Goal: Task Accomplishment & Management: Complete application form

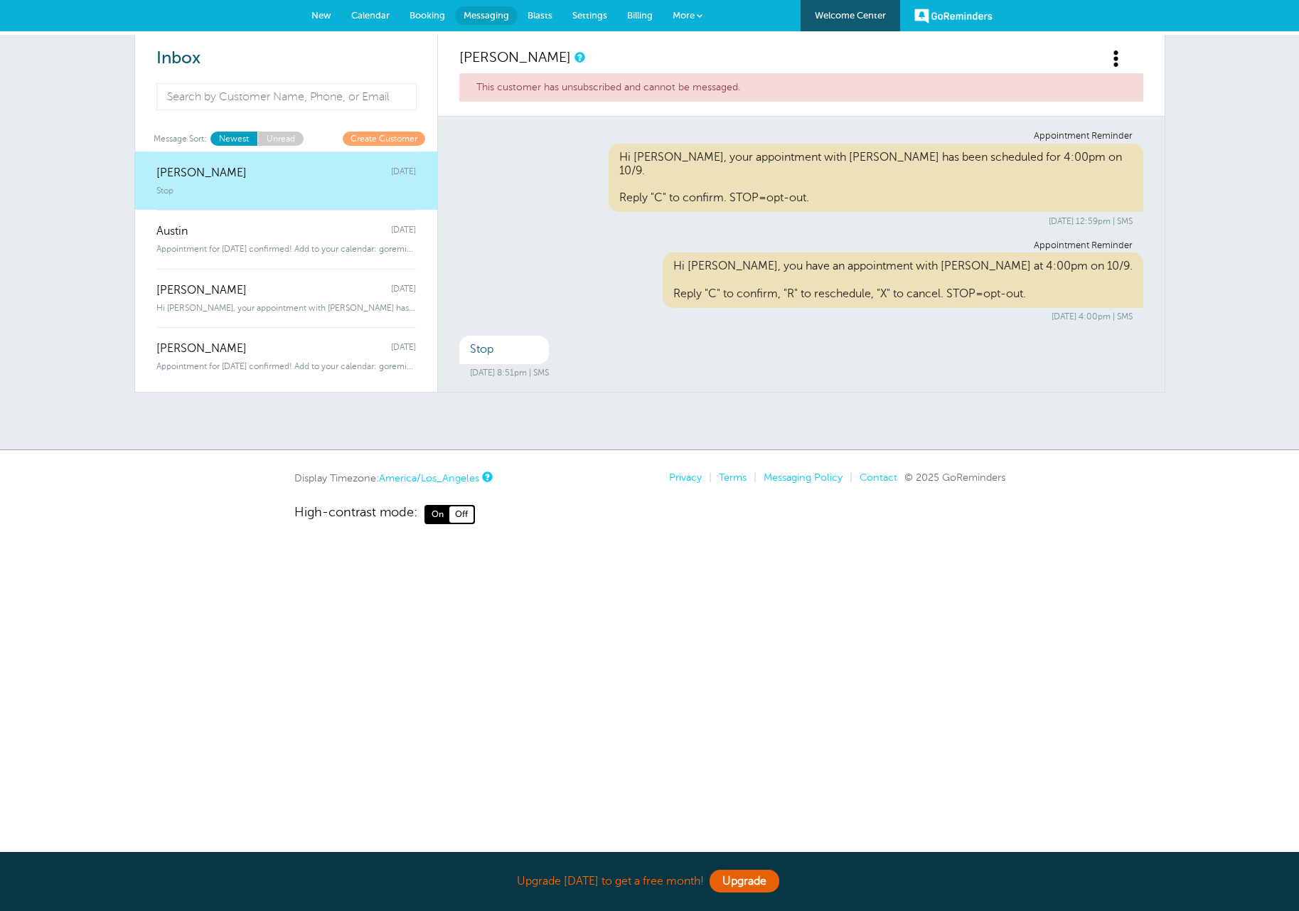
click at [331, 18] on link "New" at bounding box center [321, 15] width 40 height 31
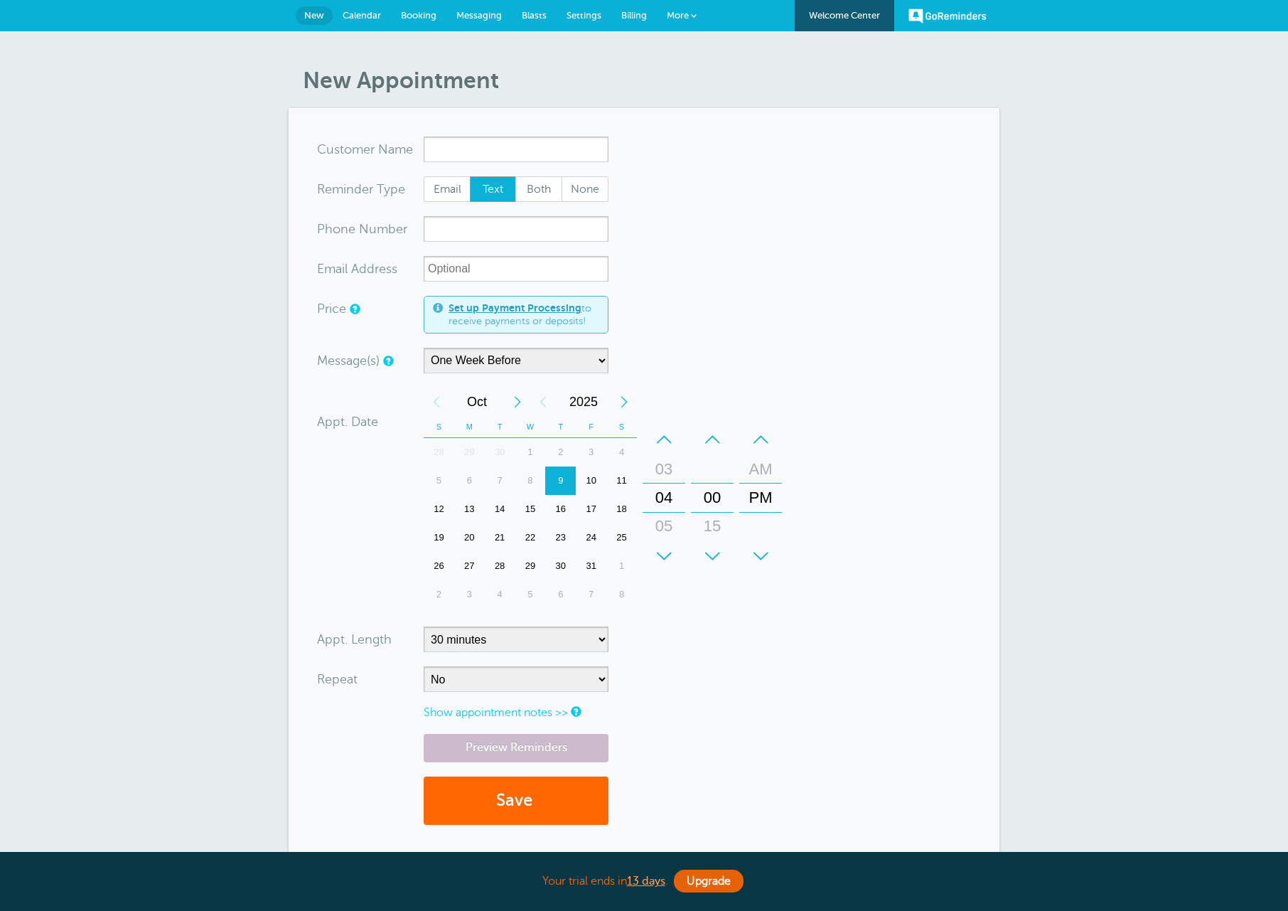
select select "163589"
click at [307, 18] on span "New" at bounding box center [314, 15] width 20 height 11
select select "163589"
click at [469, 18] on span "Messaging" at bounding box center [479, 15] width 46 height 11
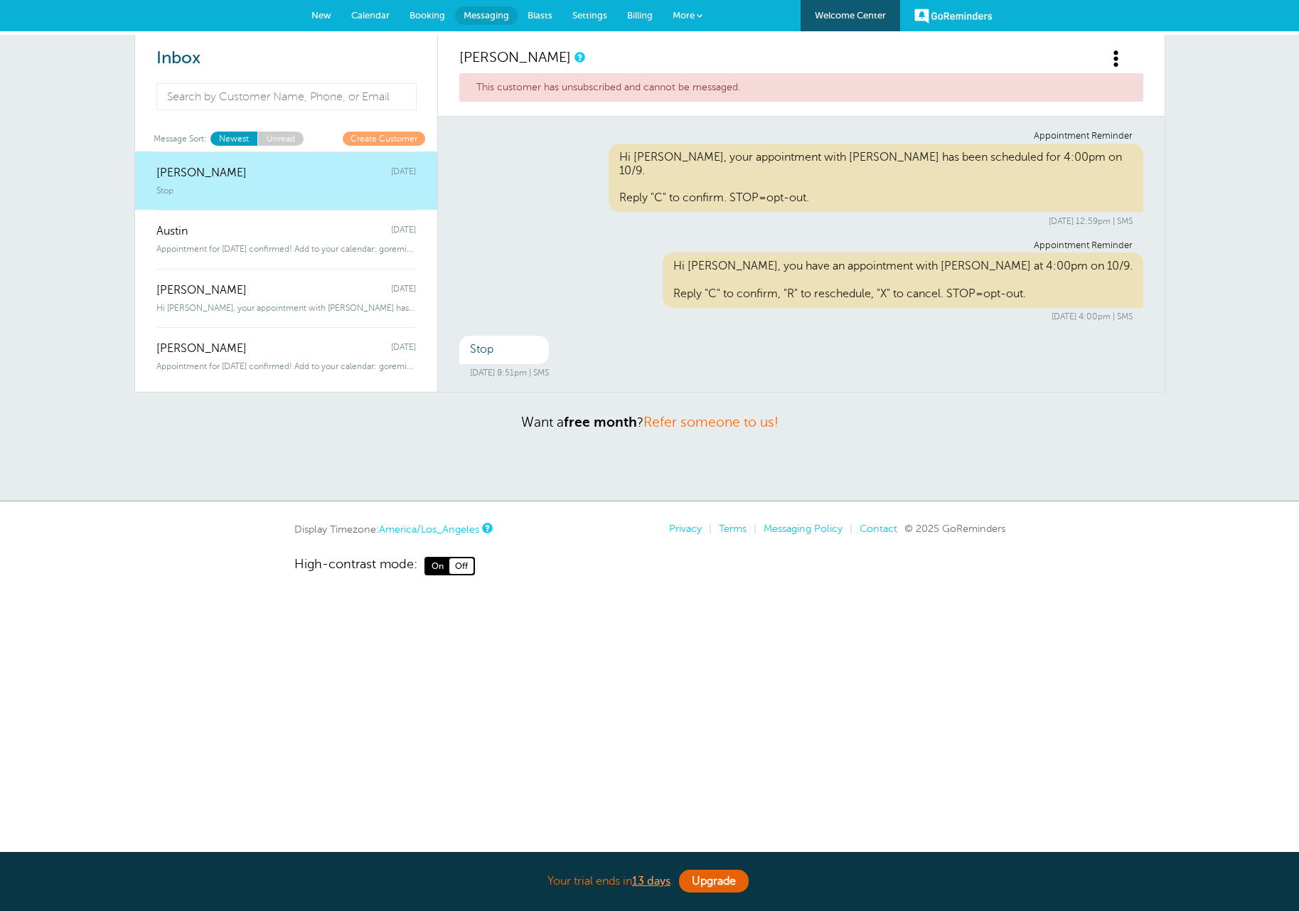
click at [323, 16] on span "New" at bounding box center [321, 15] width 20 height 11
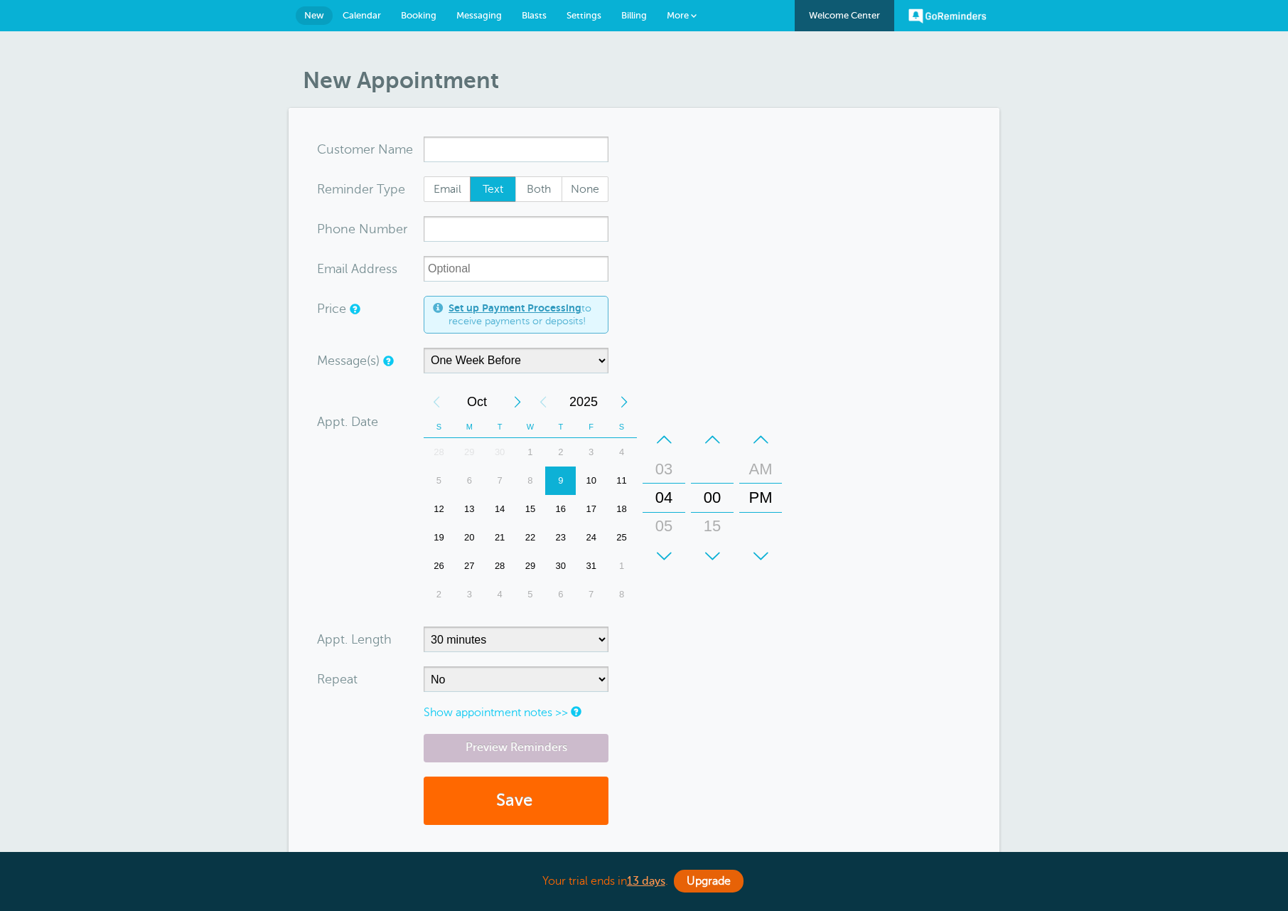
select select "163589"
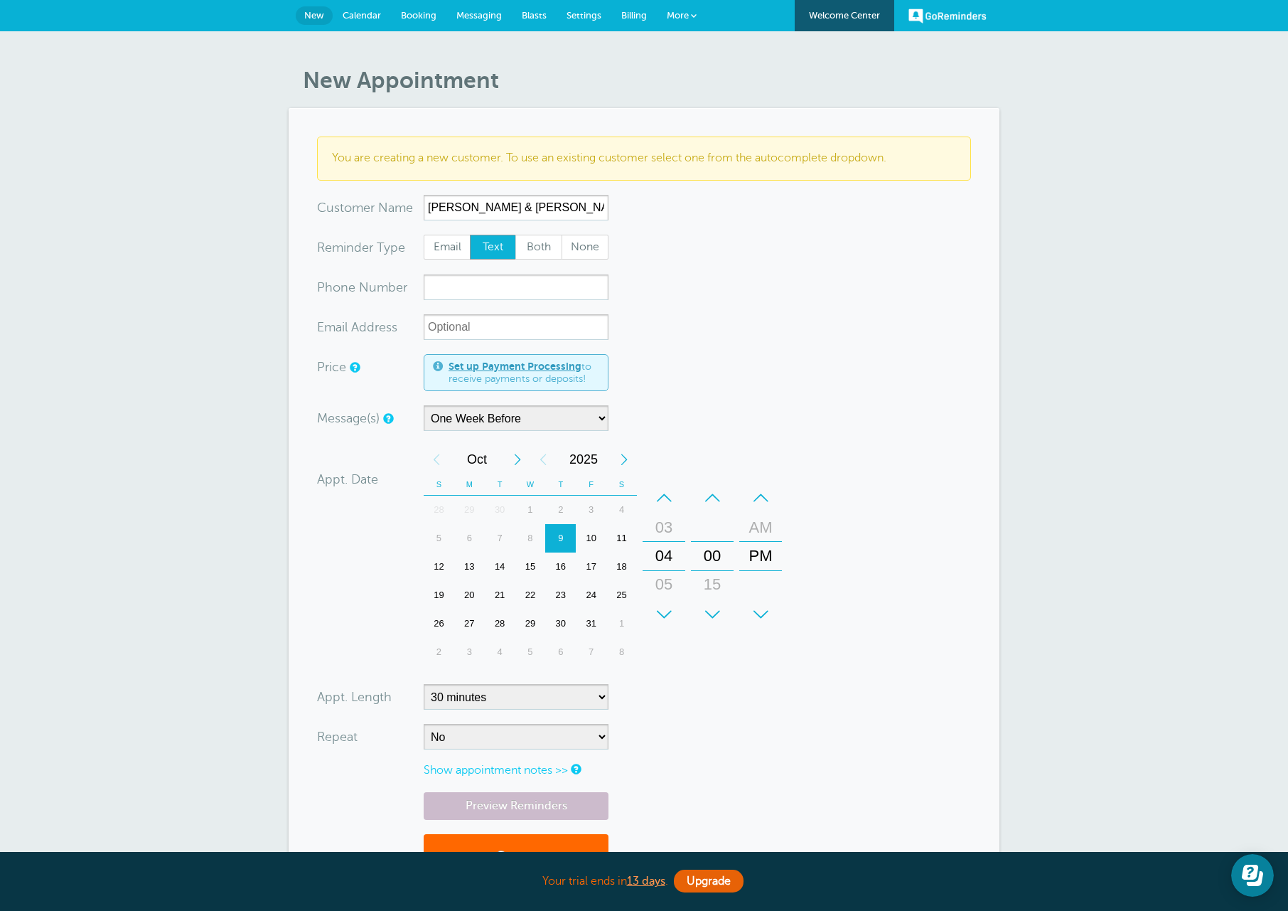
type input "Ricardo & Maria"
click at [525, 291] on input "xxx-no-autofill" at bounding box center [516, 287] width 185 height 26
type input "541-380-0920"
click at [499, 565] on div "14" at bounding box center [500, 566] width 31 height 28
drag, startPoint x: 663, startPoint y: 550, endPoint x: 688, endPoint y: 413, distance: 138.9
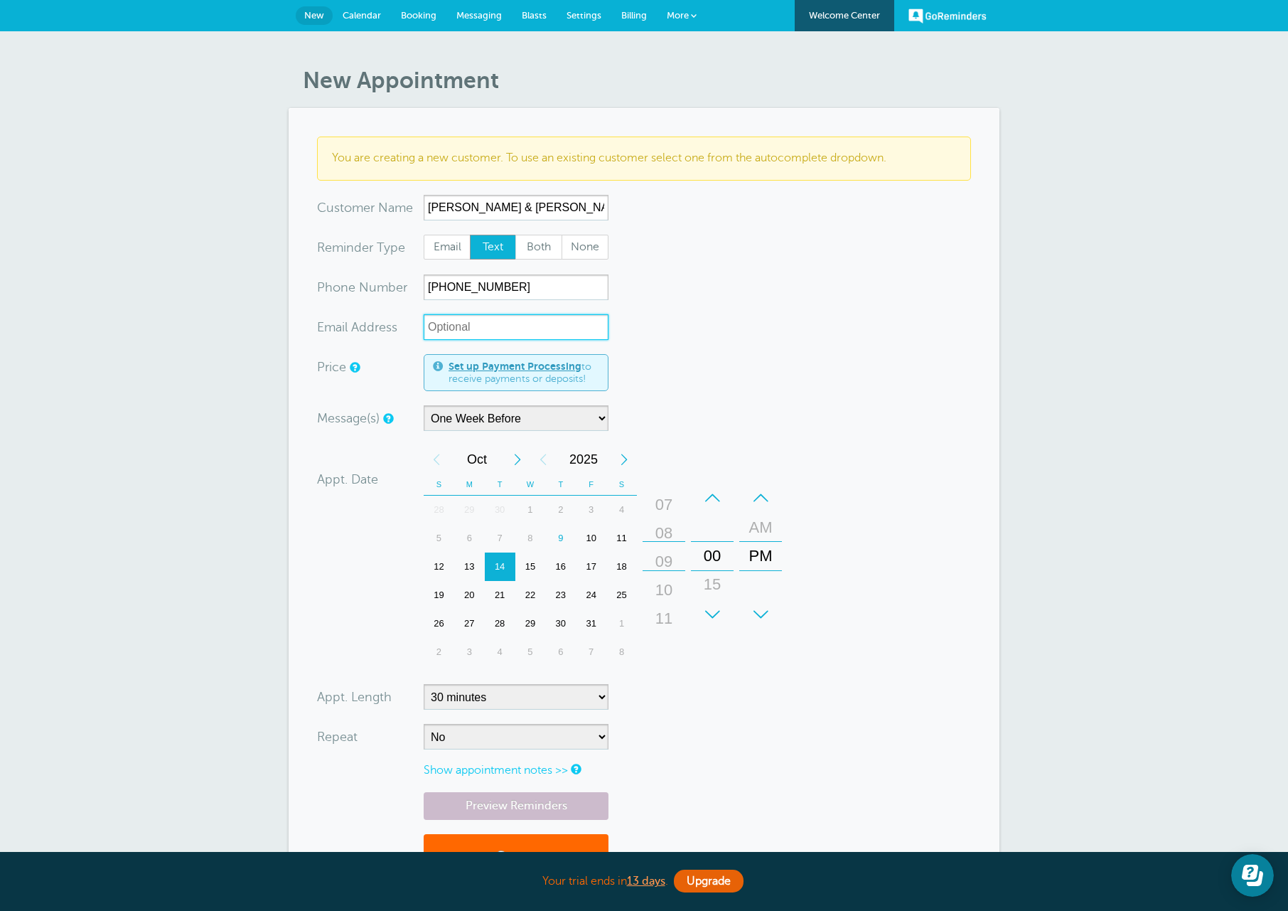
click at [688, 413] on form "You are creating a new customer. To use an existing customer select one from th…" at bounding box center [644, 517] width 654 height 760
drag, startPoint x: 762, startPoint y: 544, endPoint x: 763, endPoint y: 569, distance: 24.9
click at [763, 569] on div "PM" at bounding box center [761, 580] width 34 height 28
click at [848, 447] on form "You are creating a new customer. To use an existing customer select one from th…" at bounding box center [644, 517] width 654 height 760
click at [510, 702] on select "5 minutes 10 minutes 15 minutes 20 minutes 25 minutes 30 minutes 35 minutes 40 …" at bounding box center [516, 697] width 185 height 26
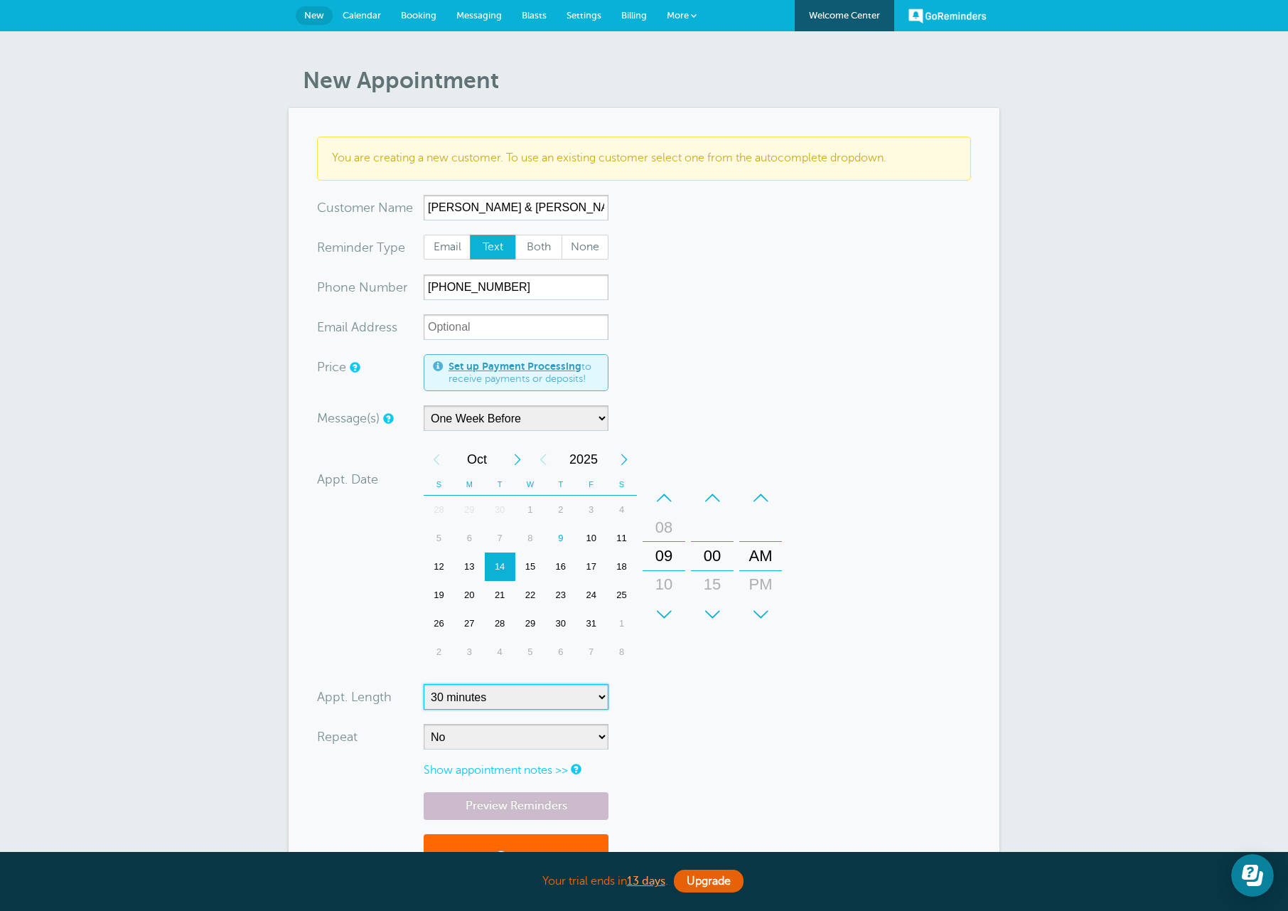
select select "60"
click at [424, 684] on select "5 minutes 10 minutes 15 minutes 20 minutes 25 minutes 30 minutes 35 minutes 40 …" at bounding box center [516, 697] width 185 height 26
click at [694, 328] on form "You are creating a new customer. To use an existing customer select one from th…" at bounding box center [644, 517] width 654 height 760
click at [480, 422] on select "Main Reminder Sequence One Week Before" at bounding box center [516, 418] width 185 height 26
click at [424, 405] on select "Main Reminder Sequence One Week Before" at bounding box center [516, 418] width 185 height 26
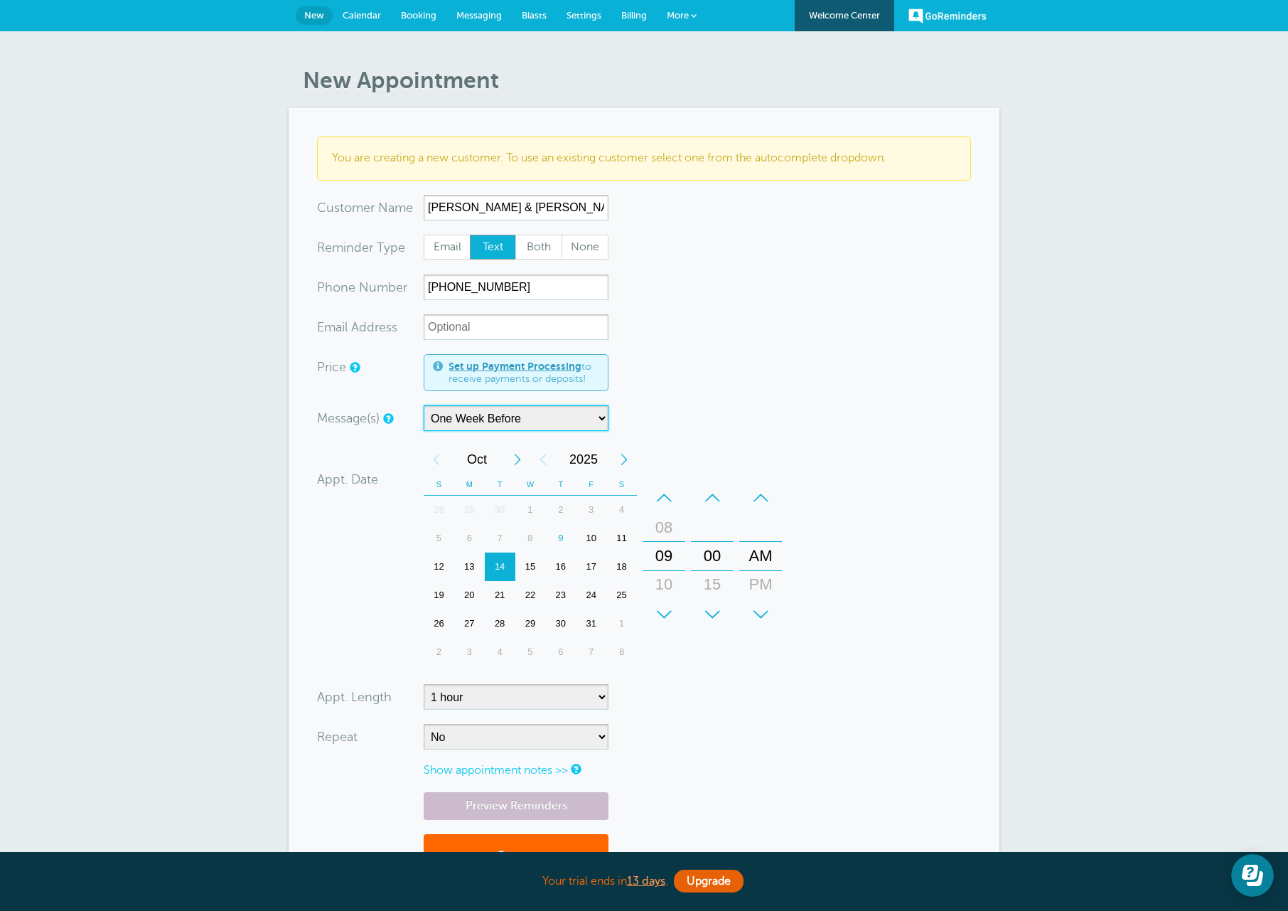
click at [495, 574] on div "14" at bounding box center [500, 566] width 31 height 28
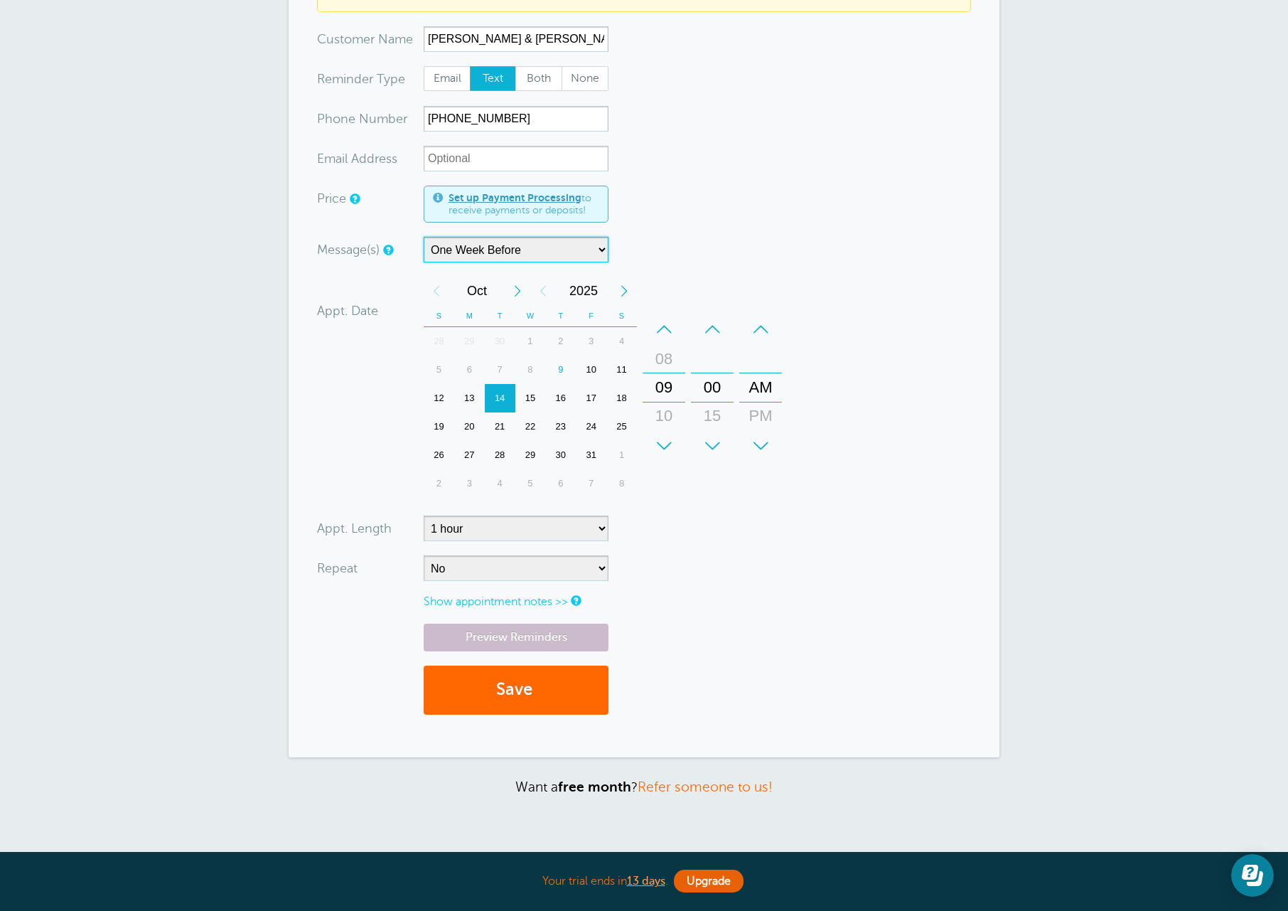
scroll to position [213, 0]
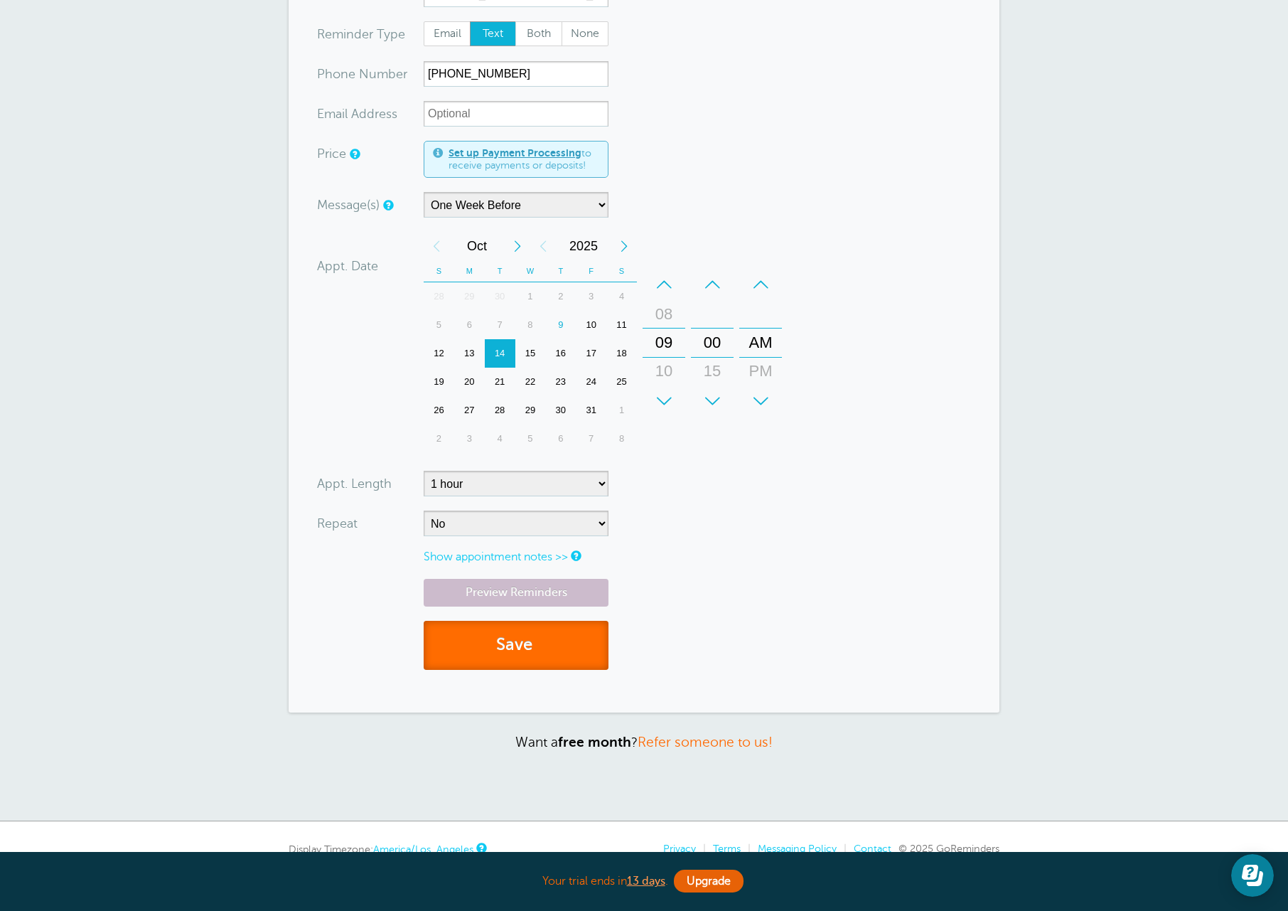
click at [480, 645] on button "Save" at bounding box center [516, 645] width 185 height 49
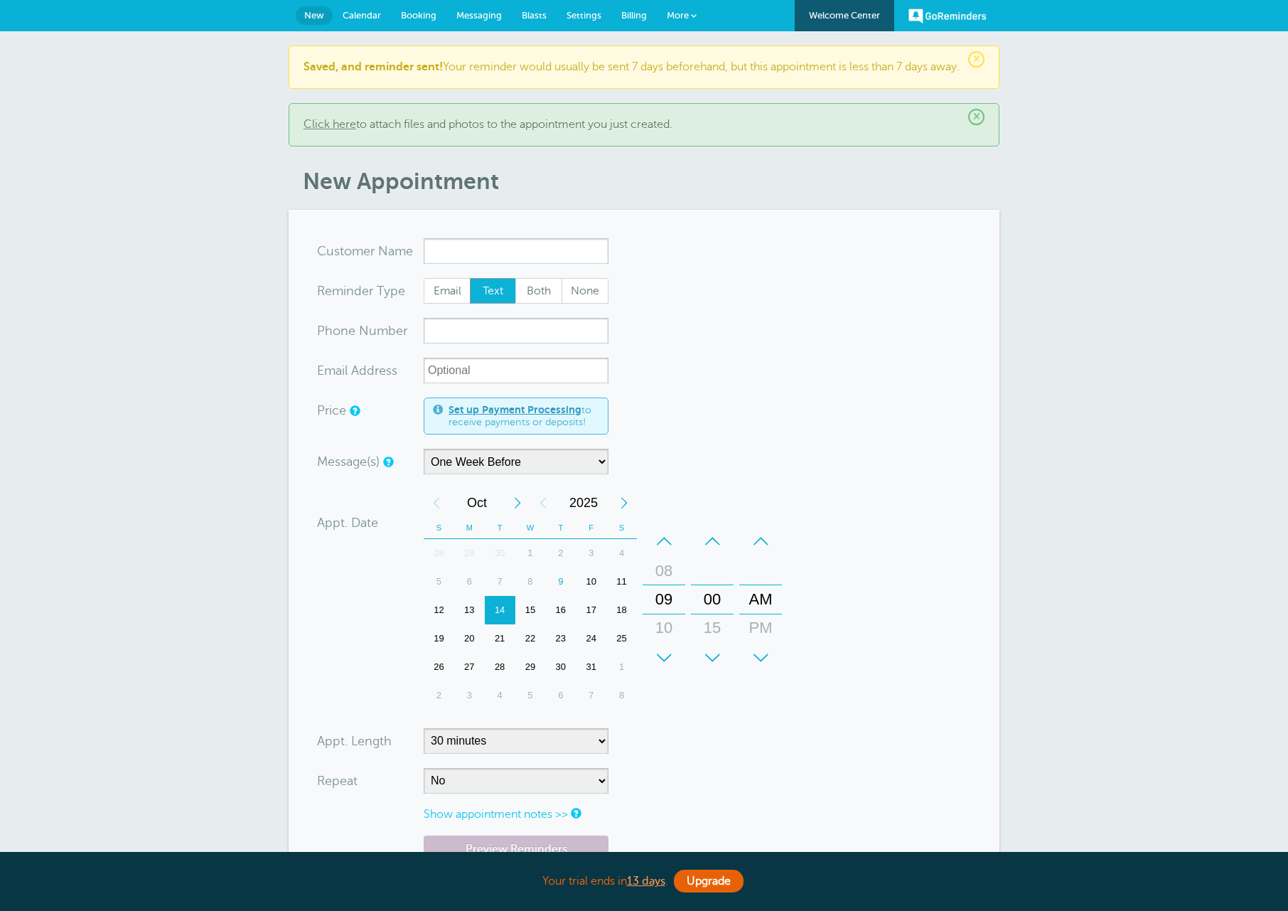
select select "163589"
click at [495, 303] on span "Text" at bounding box center [494, 291] width 46 height 24
click at [490, 383] on input "xx-no-autofill" at bounding box center [516, 371] width 185 height 26
click at [536, 301] on span "Both" at bounding box center [539, 291] width 46 height 24
click at [515, 278] on input "Both" at bounding box center [515, 277] width 1 height 1
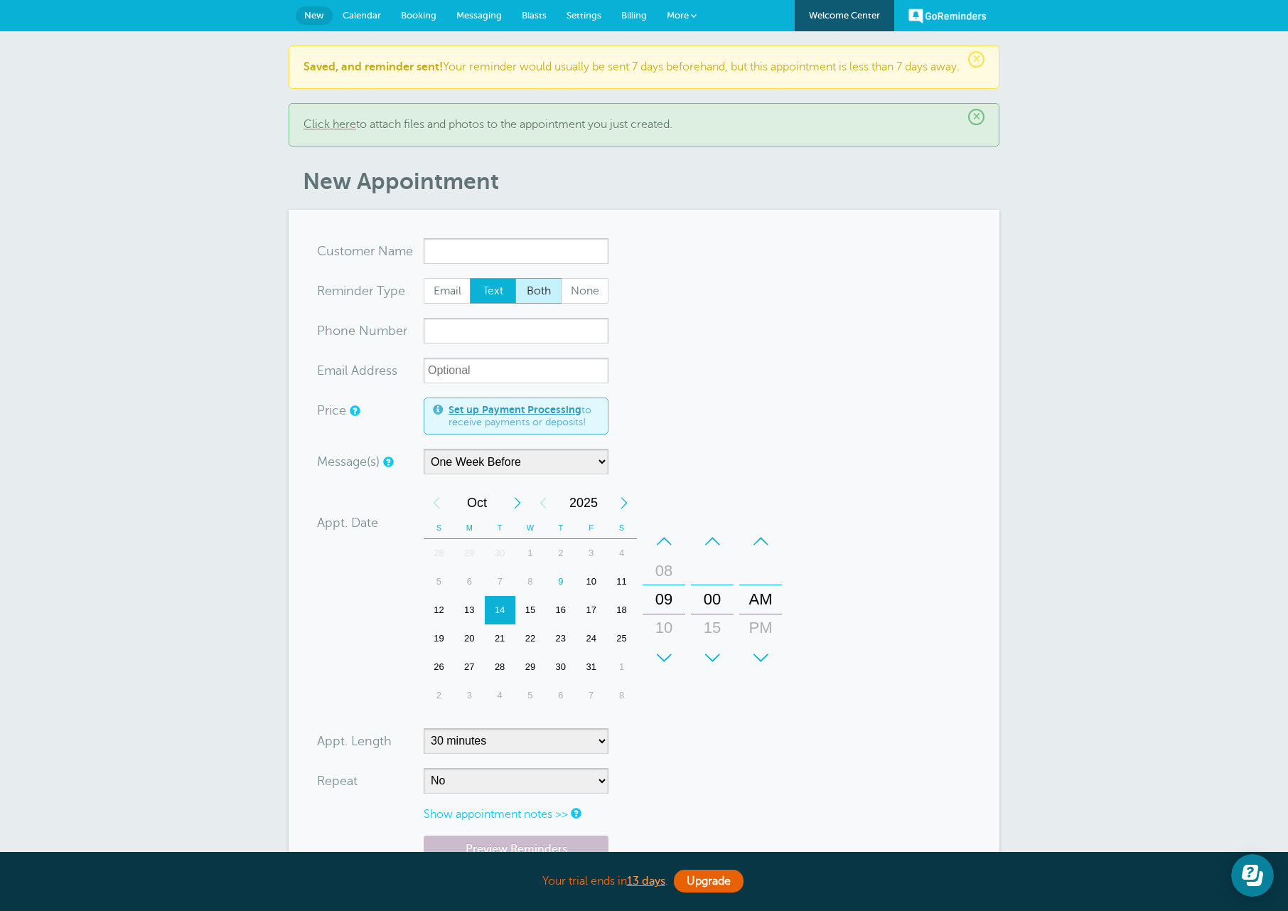
radio input "true"
click at [575, 303] on span "None" at bounding box center [585, 291] width 46 height 24
click at [562, 278] on input "None" at bounding box center [561, 277] width 1 height 1
radio input "true"
click at [485, 303] on span "Text" at bounding box center [494, 291] width 46 height 24
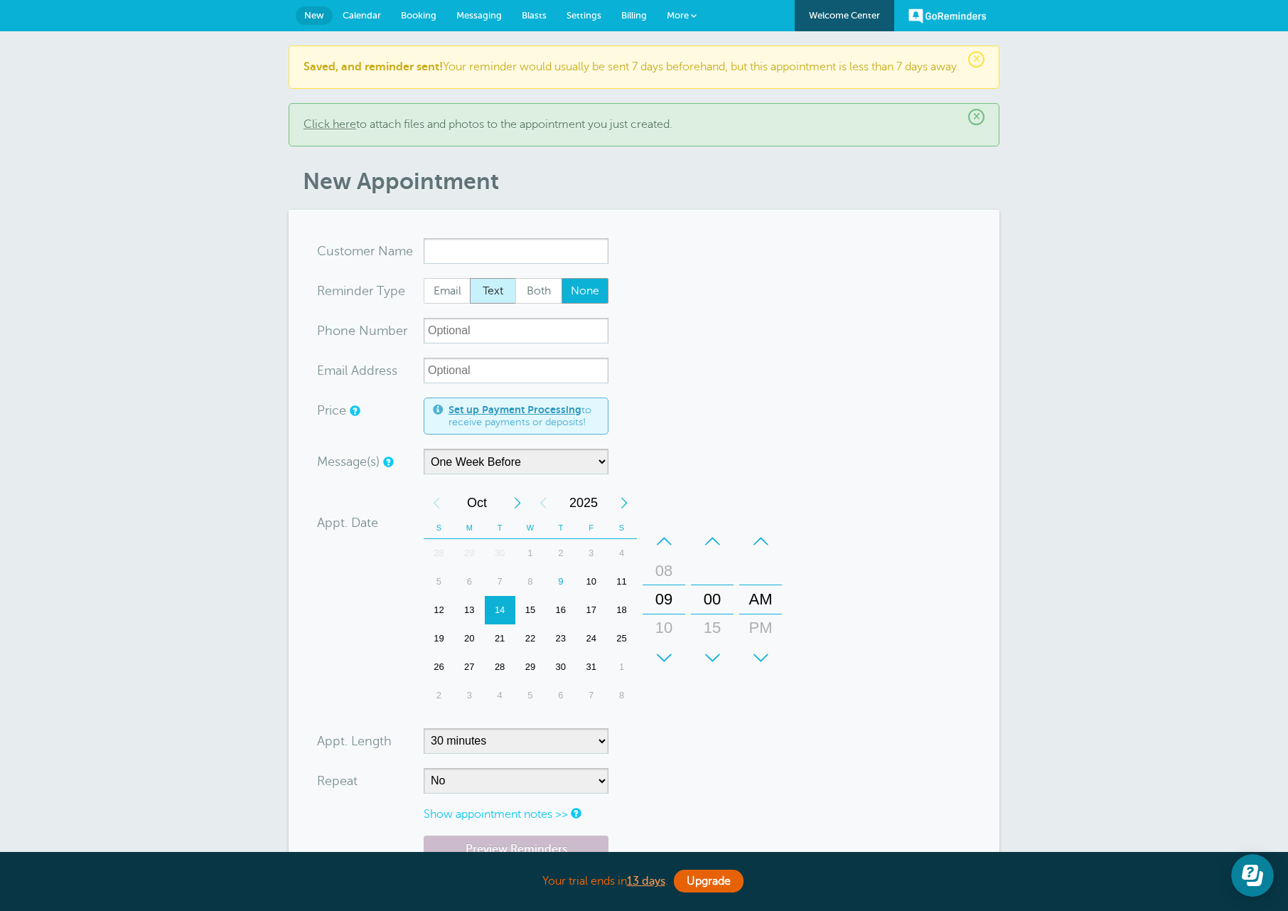
click at [482, 303] on span "Text" at bounding box center [494, 291] width 46 height 24
click at [470, 278] on input "Text" at bounding box center [469, 277] width 1 height 1
radio input "true"
click at [488, 4] on link "Messaging" at bounding box center [479, 15] width 65 height 31
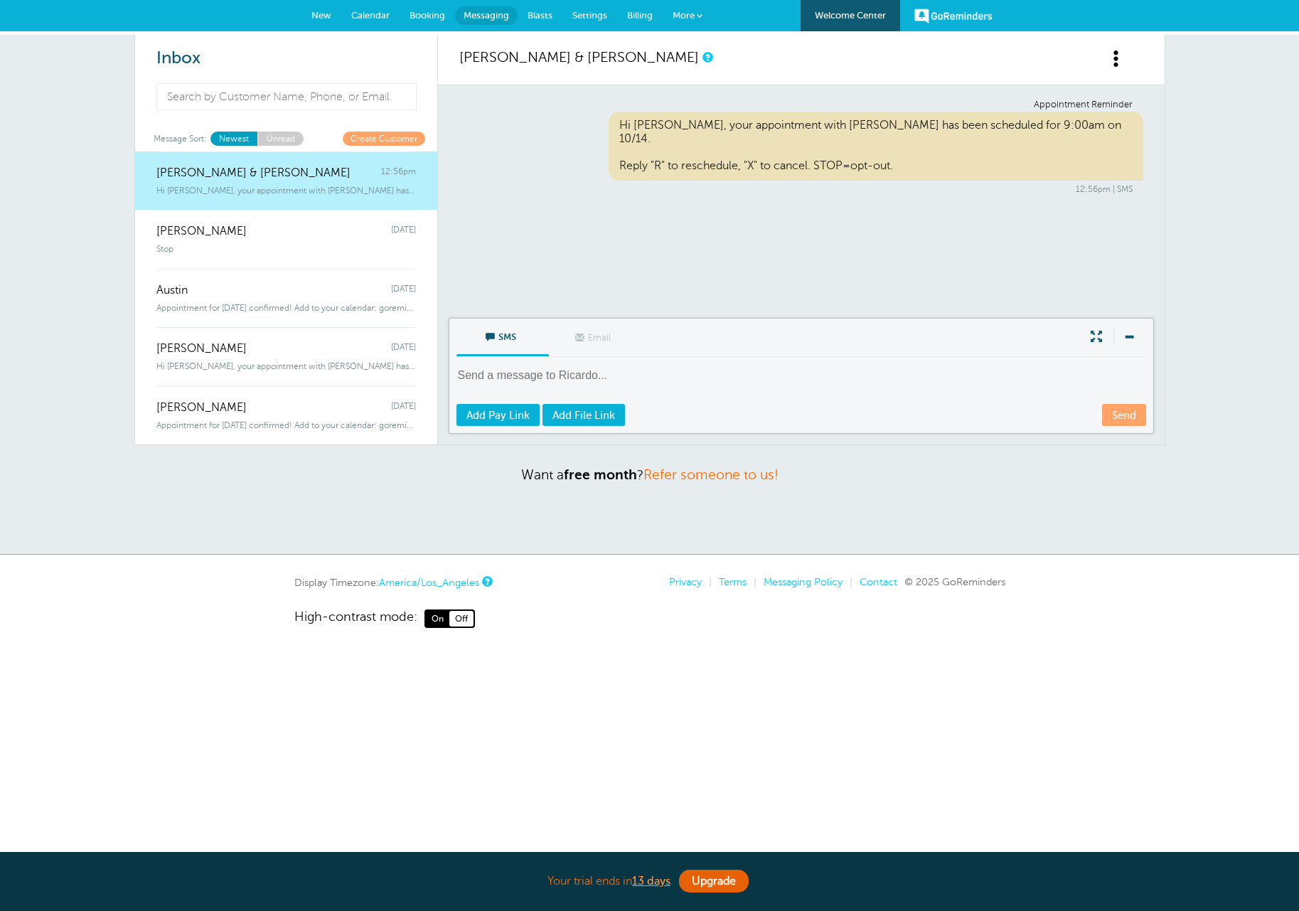
click at [606, 13] on link "Settings" at bounding box center [589, 15] width 55 height 31
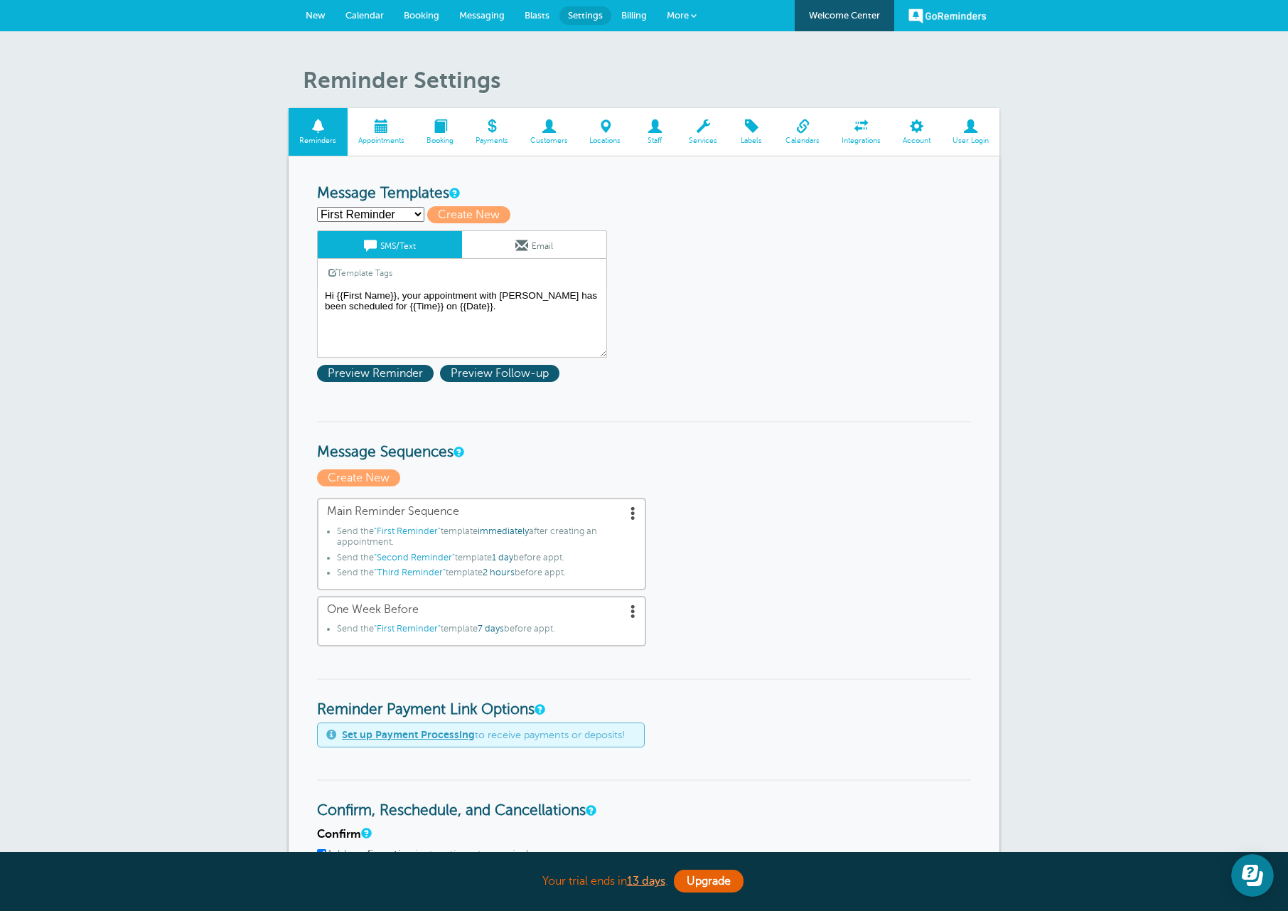
click at [417, 213] on select "First Reminder Second Reminder Spanish Third Reminder Create new..." at bounding box center [370, 214] width 107 height 15
select select "163590"
click at [317, 207] on select "First Reminder Second Reminder Spanish Third Reminder Create new..." at bounding box center [370, 214] width 107 height 15
type input "Spanish"
type textarea "Hola {{First Name}}, su cita con [PERSON_NAME] esa programada para las {{Time}}…"
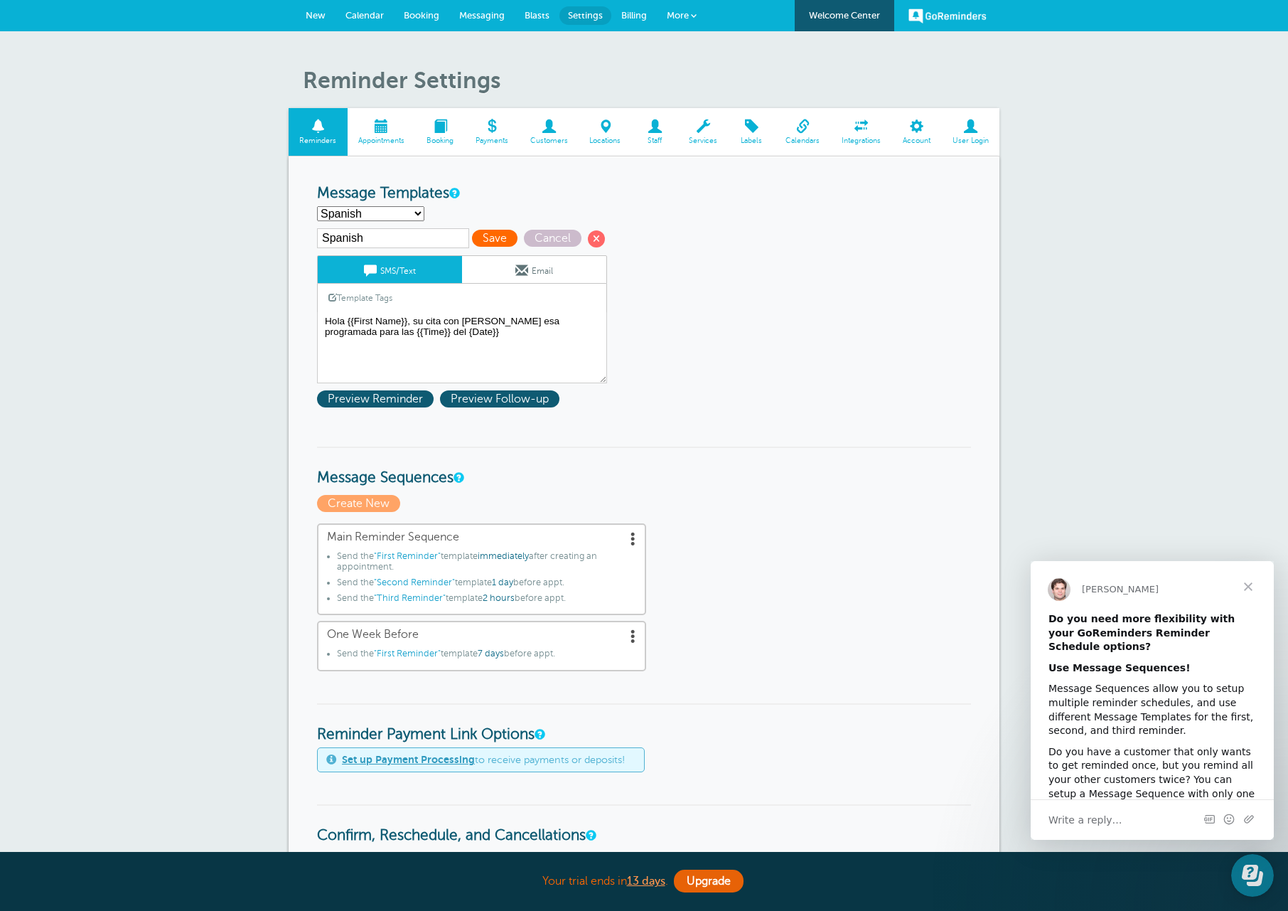
click at [500, 236] on span "Save" at bounding box center [495, 238] width 46 height 17
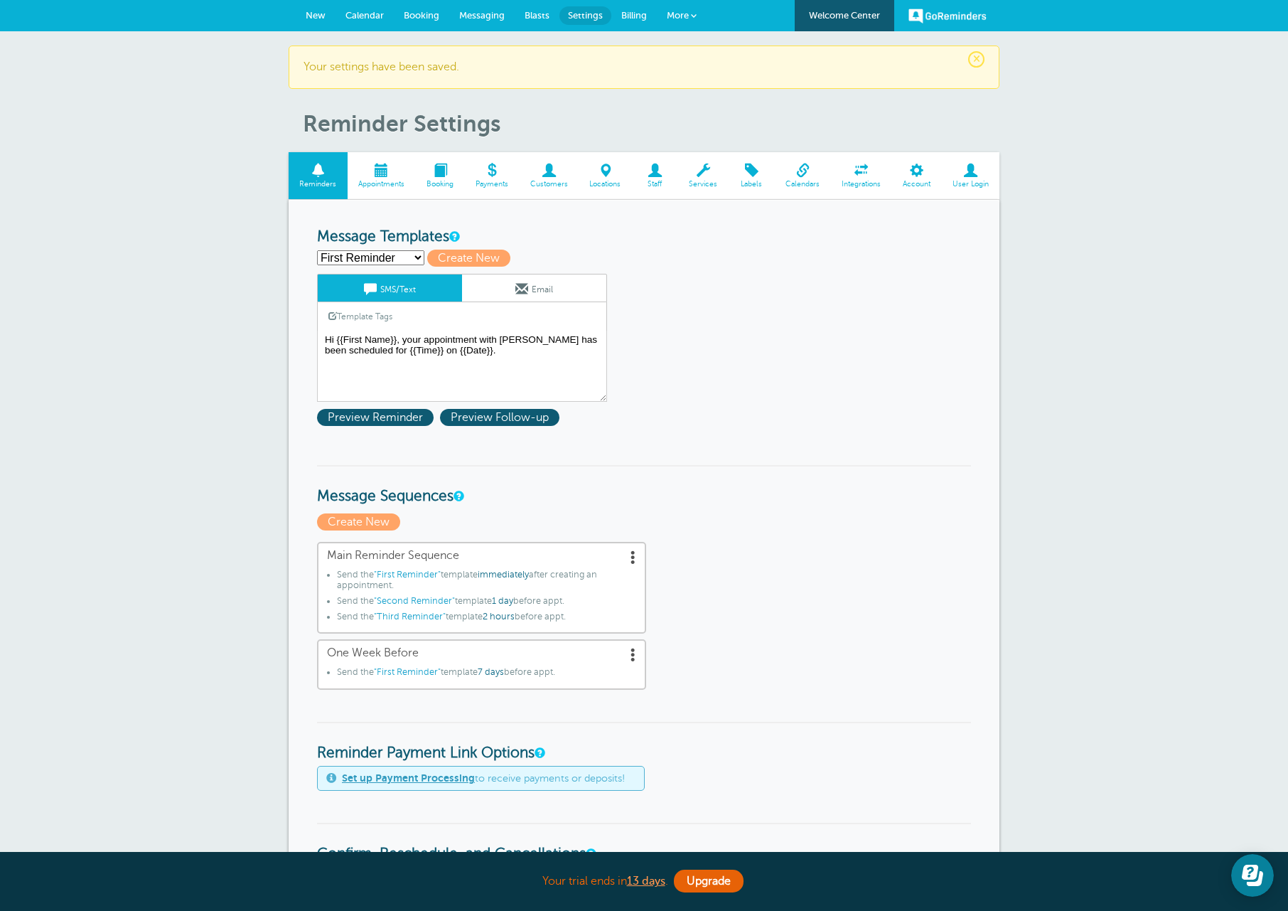
click at [407, 253] on select "First Reminder Second Reminder Spanish Third Reminder Create new..." at bounding box center [370, 257] width 107 height 15
select select "163590"
click at [317, 250] on select "First Reminder Second Reminder Spanish Third Reminder Create new..." at bounding box center [370, 257] width 107 height 15
type input "Spanish"
type textarea "Hola {{First Name}}, su cita con [PERSON_NAME] esa programada para las {{Time}}…"
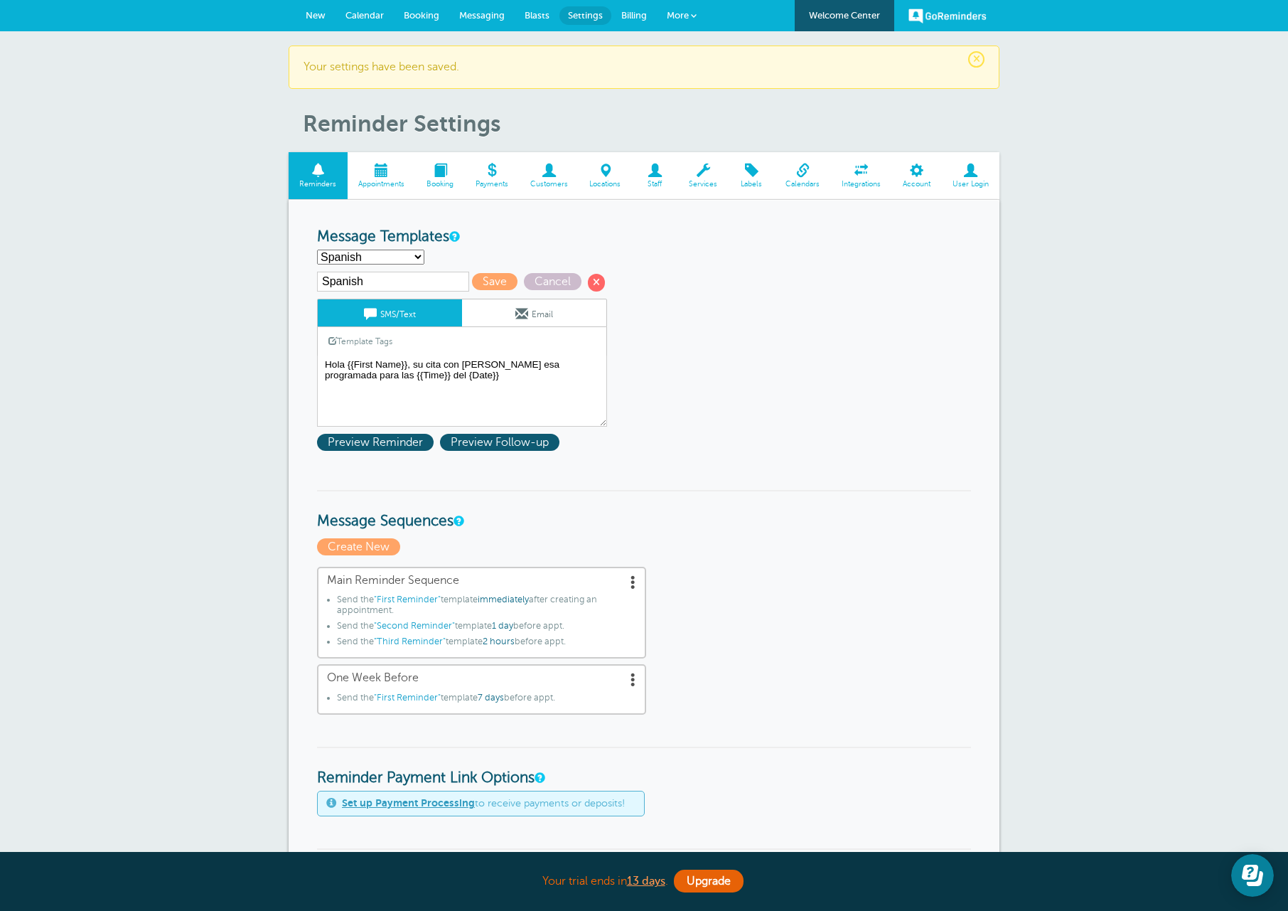
click at [325, 11] on span "New" at bounding box center [316, 15] width 20 height 11
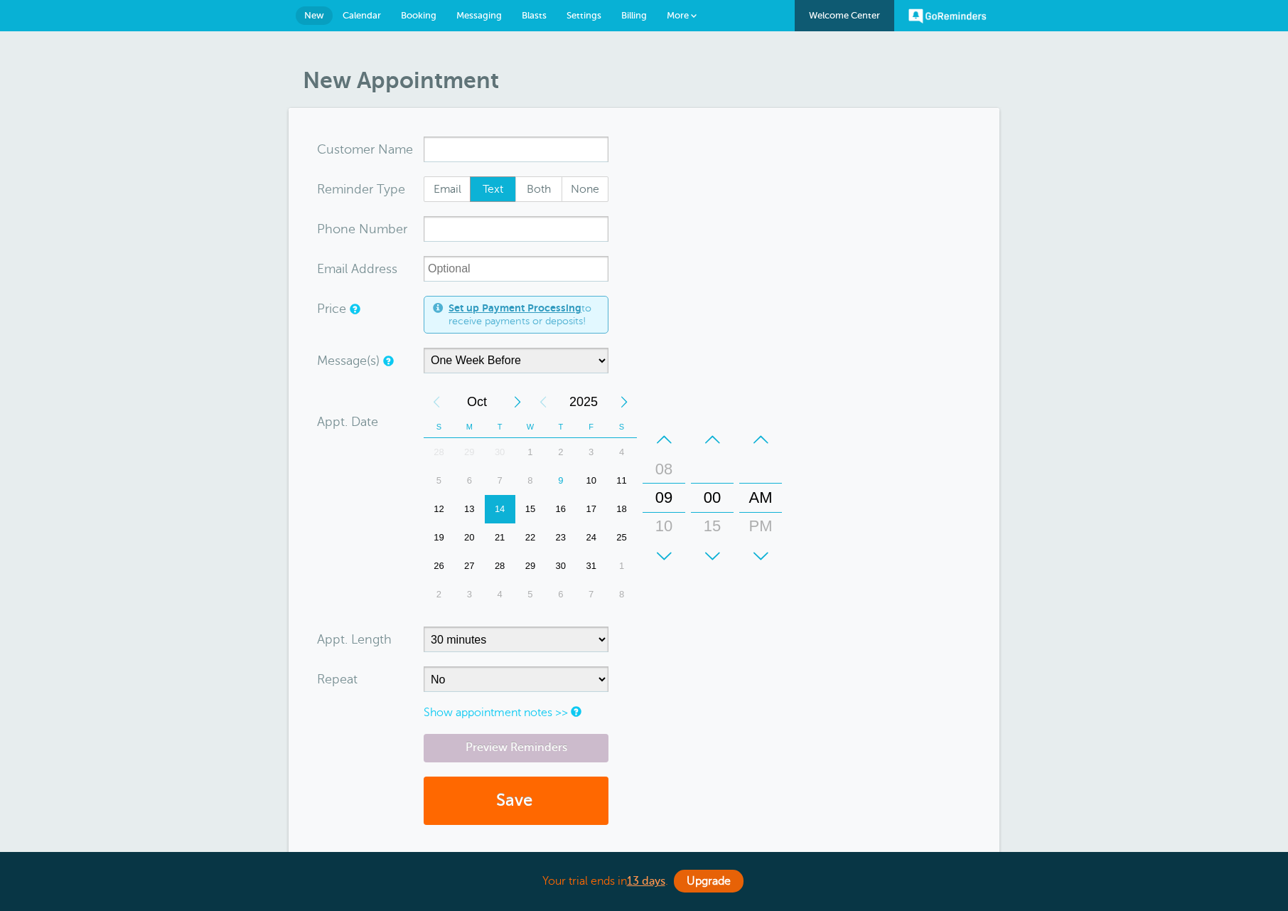
select select "163589"
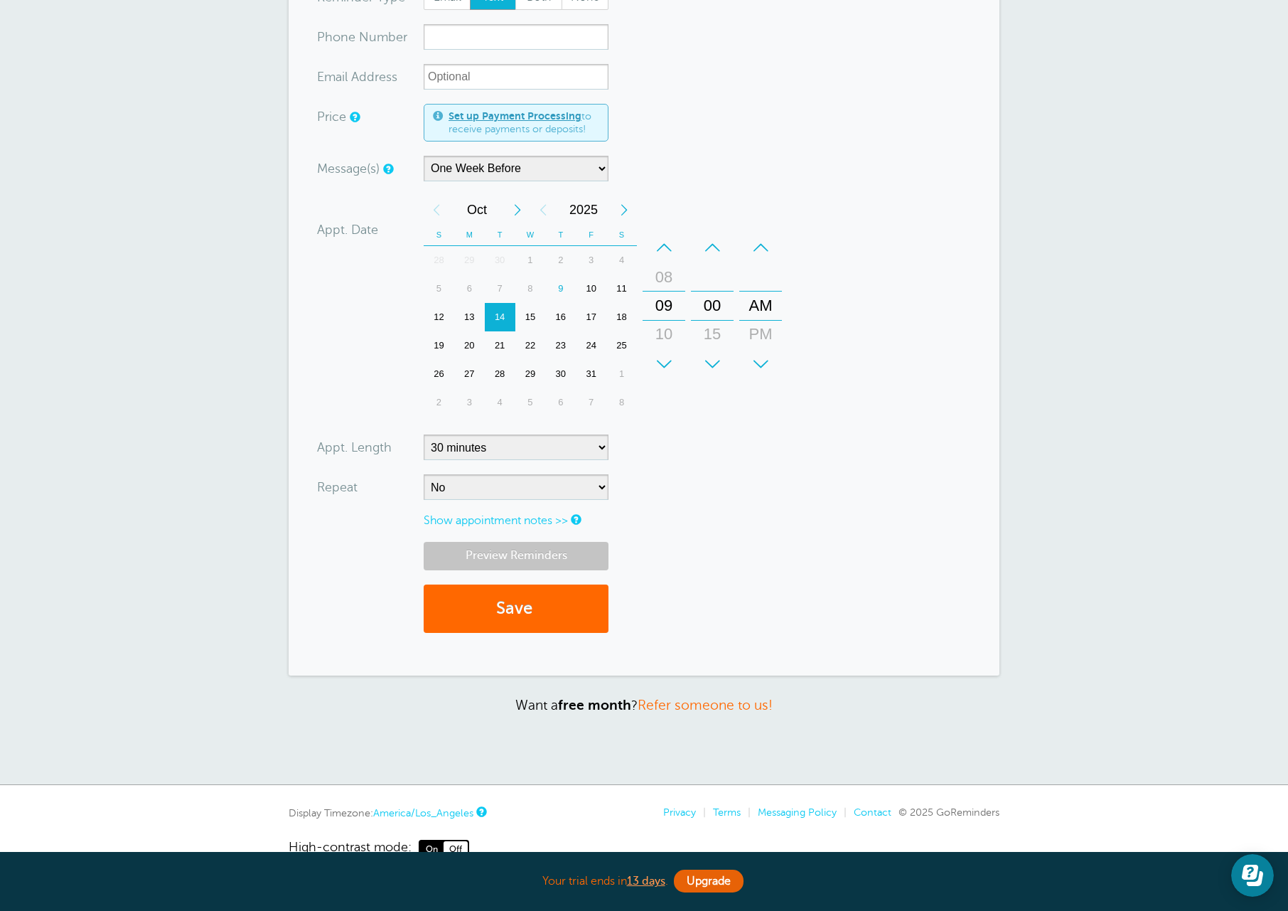
scroll to position [225, 0]
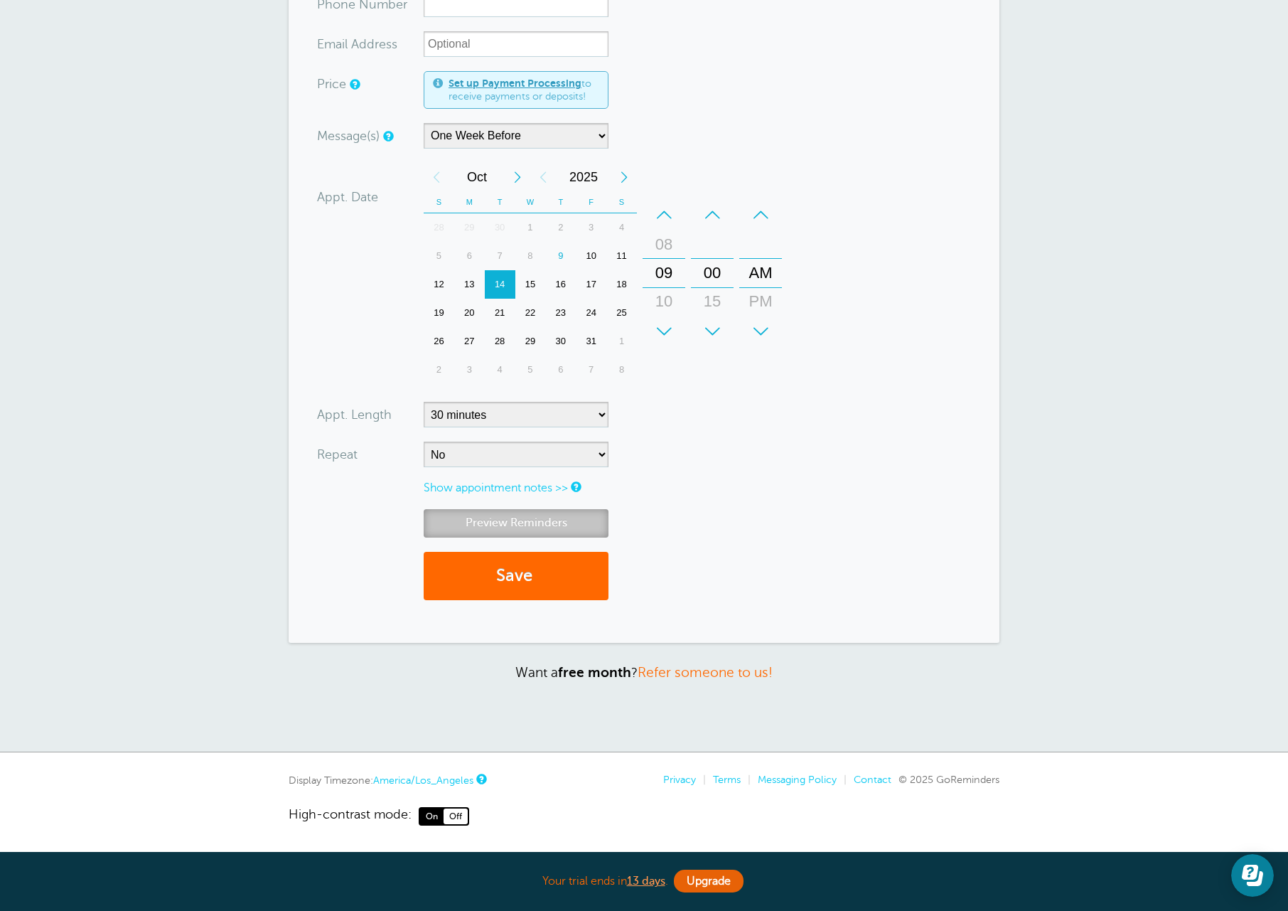
click at [542, 530] on link "Preview Reminders" at bounding box center [516, 523] width 185 height 28
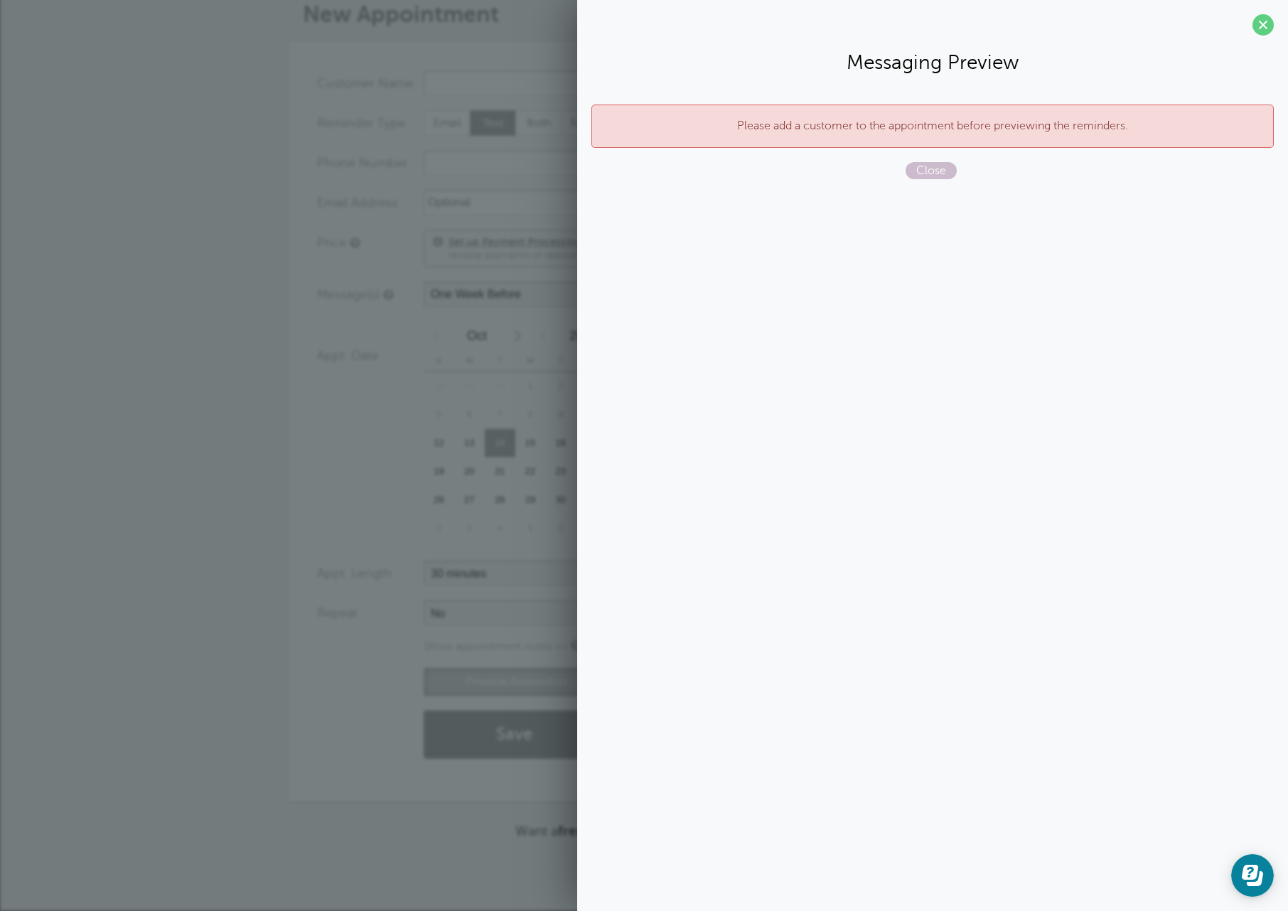
scroll to position [66, 0]
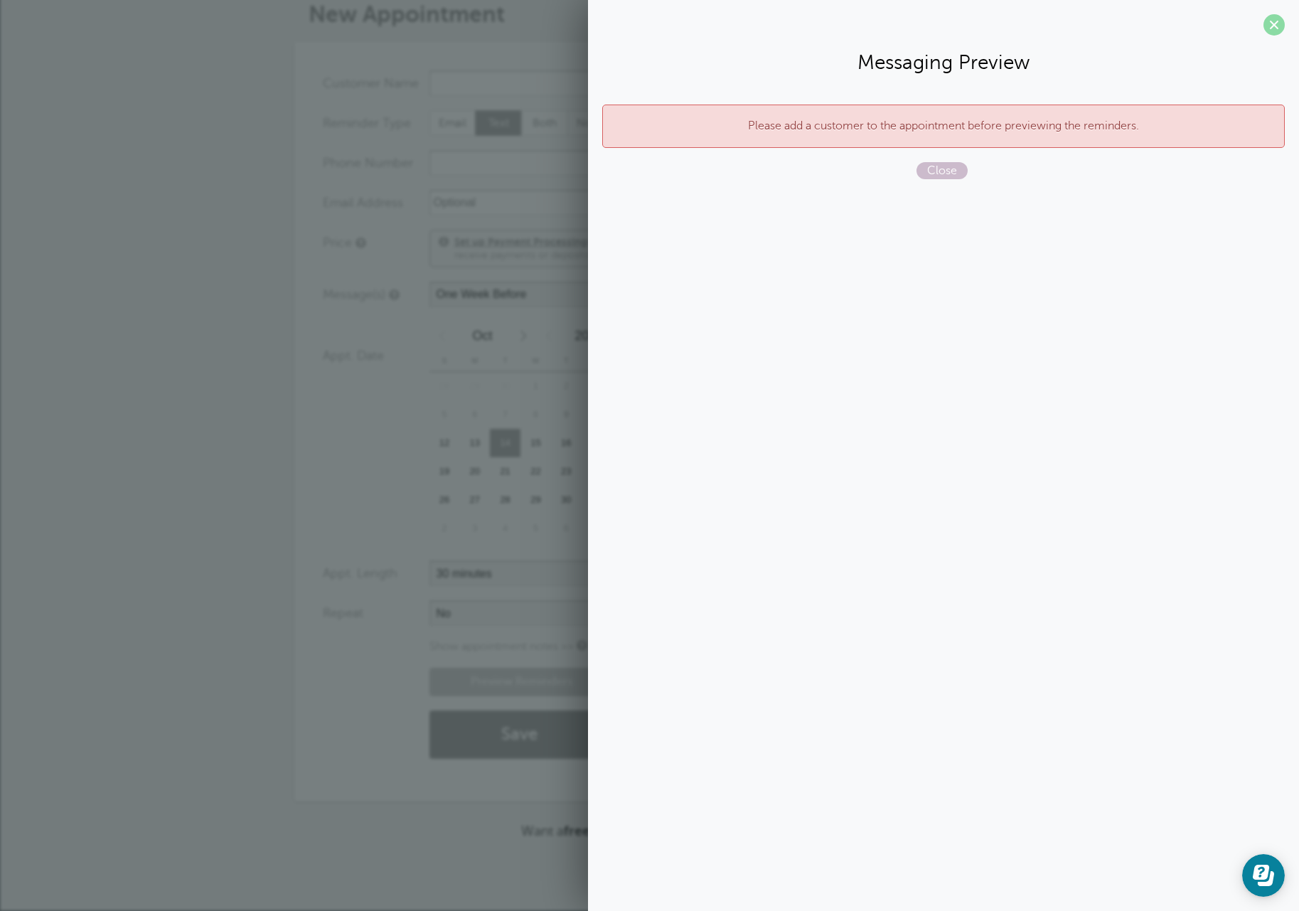
click at [1277, 26] on span at bounding box center [1273, 24] width 21 height 21
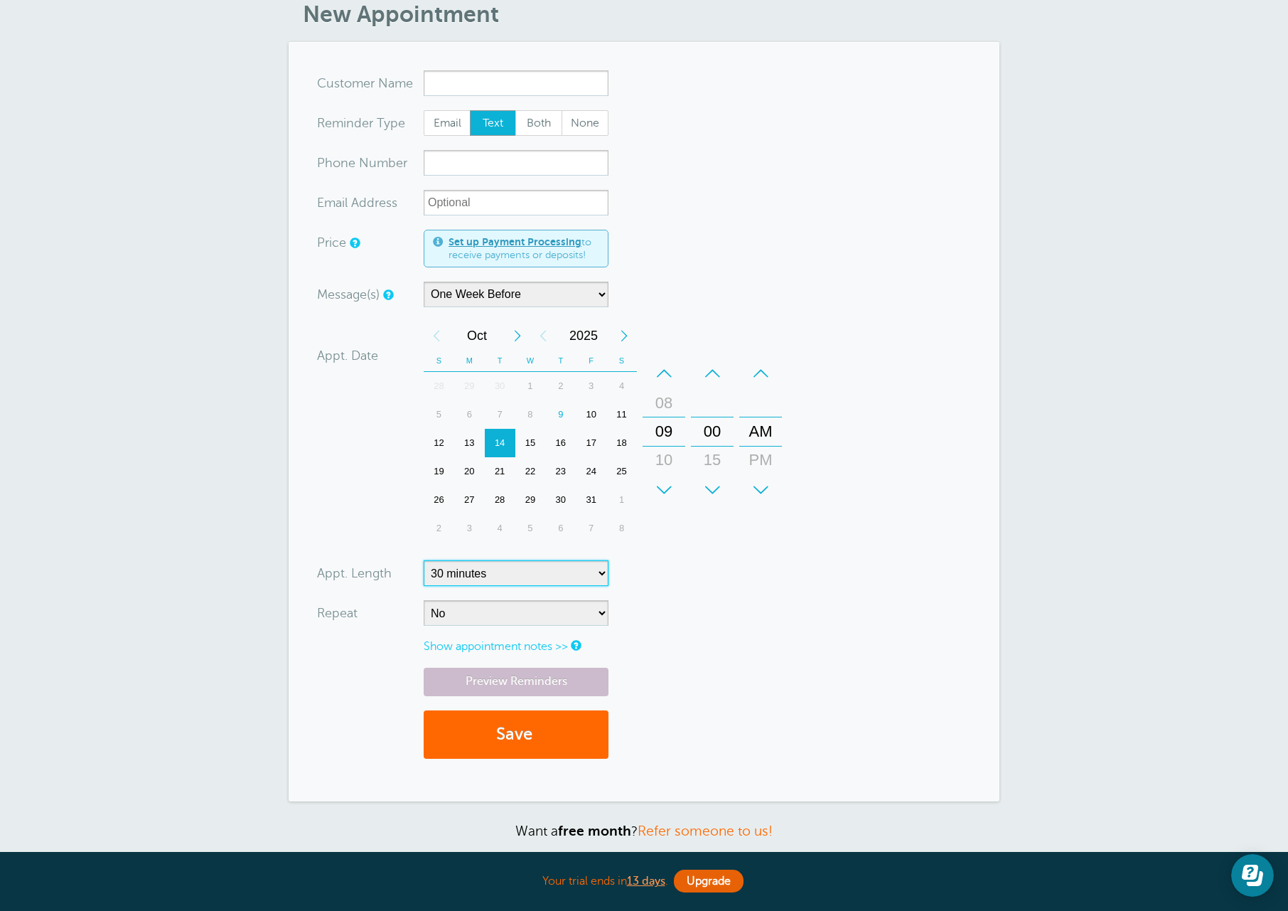
click at [502, 577] on select "5 minutes 10 minutes 15 minutes 20 minutes 25 minutes 30 minutes 35 minutes 40 …" at bounding box center [516, 573] width 185 height 26
click at [445, 84] on input "x-no-autofill" at bounding box center [516, 83] width 185 height 26
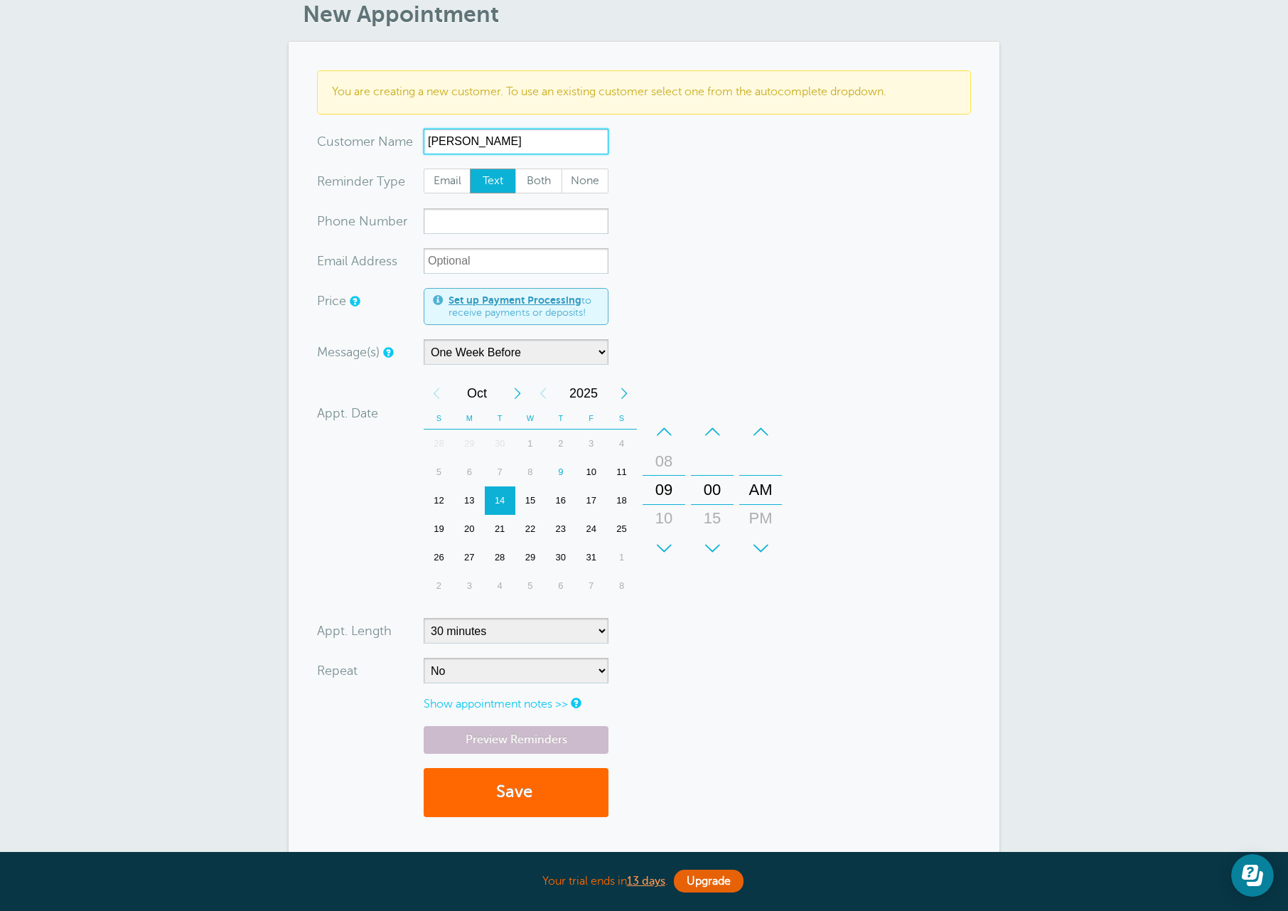
type input "Rafael"
drag, startPoint x: 666, startPoint y: 521, endPoint x: 670, endPoint y: 496, distance: 25.2
click at [670, 496] on div "10" at bounding box center [664, 493] width 34 height 28
type input "541-806-1078"
click at [560, 636] on select "5 minutes 10 minutes 15 minutes 20 minutes 25 minutes 30 minutes 35 minutes 40 …" at bounding box center [516, 631] width 185 height 26
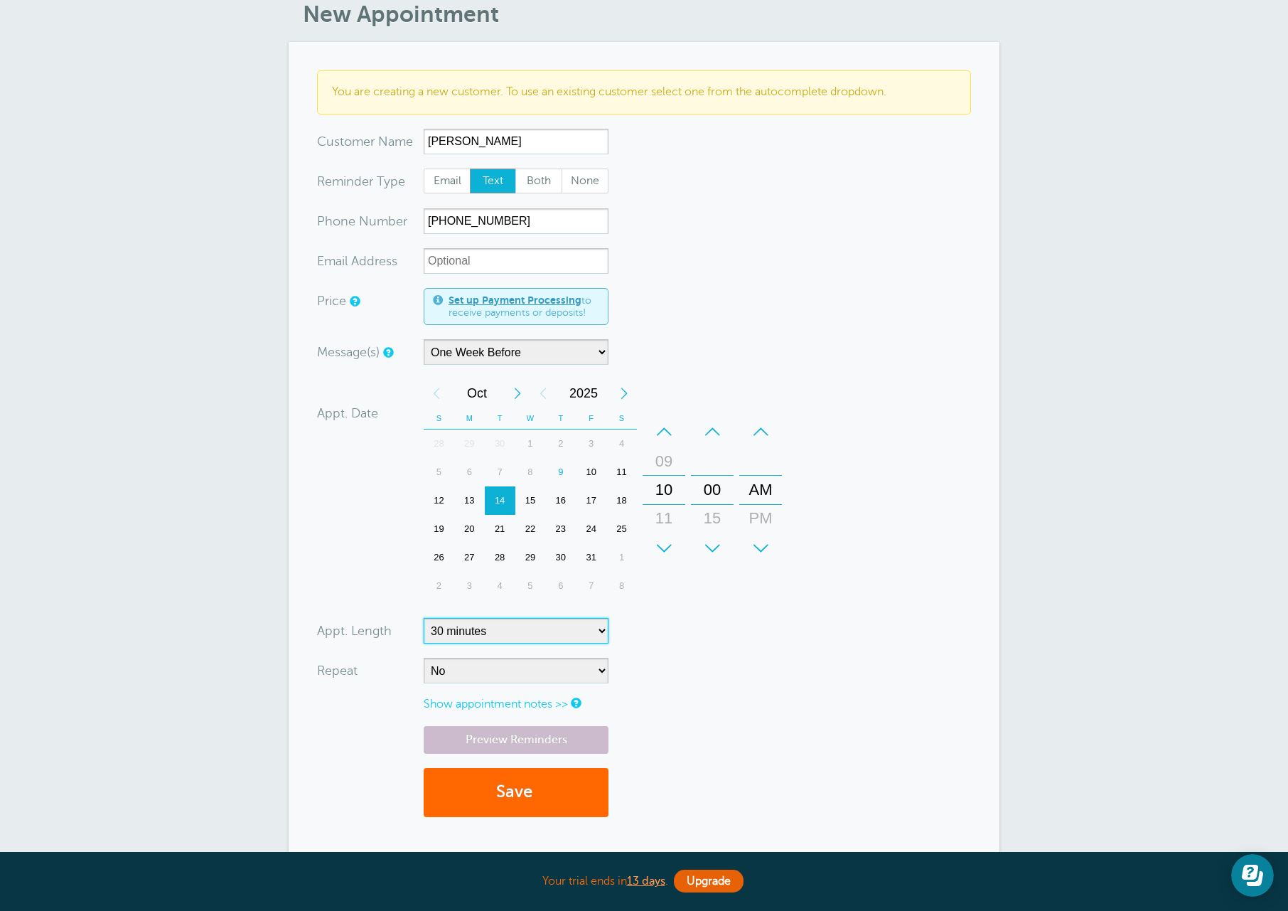
select select "60"
click at [424, 618] on select "5 minutes 10 minutes 15 minutes 20 minutes 25 minutes 30 minutes 35 minutes 40 …" at bounding box center [516, 631] width 185 height 26
click at [801, 688] on form "You are creating a new customer. To use an existing customer select one from th…" at bounding box center [644, 450] width 654 height 760
click at [546, 785] on button "Save" at bounding box center [516, 792] width 185 height 49
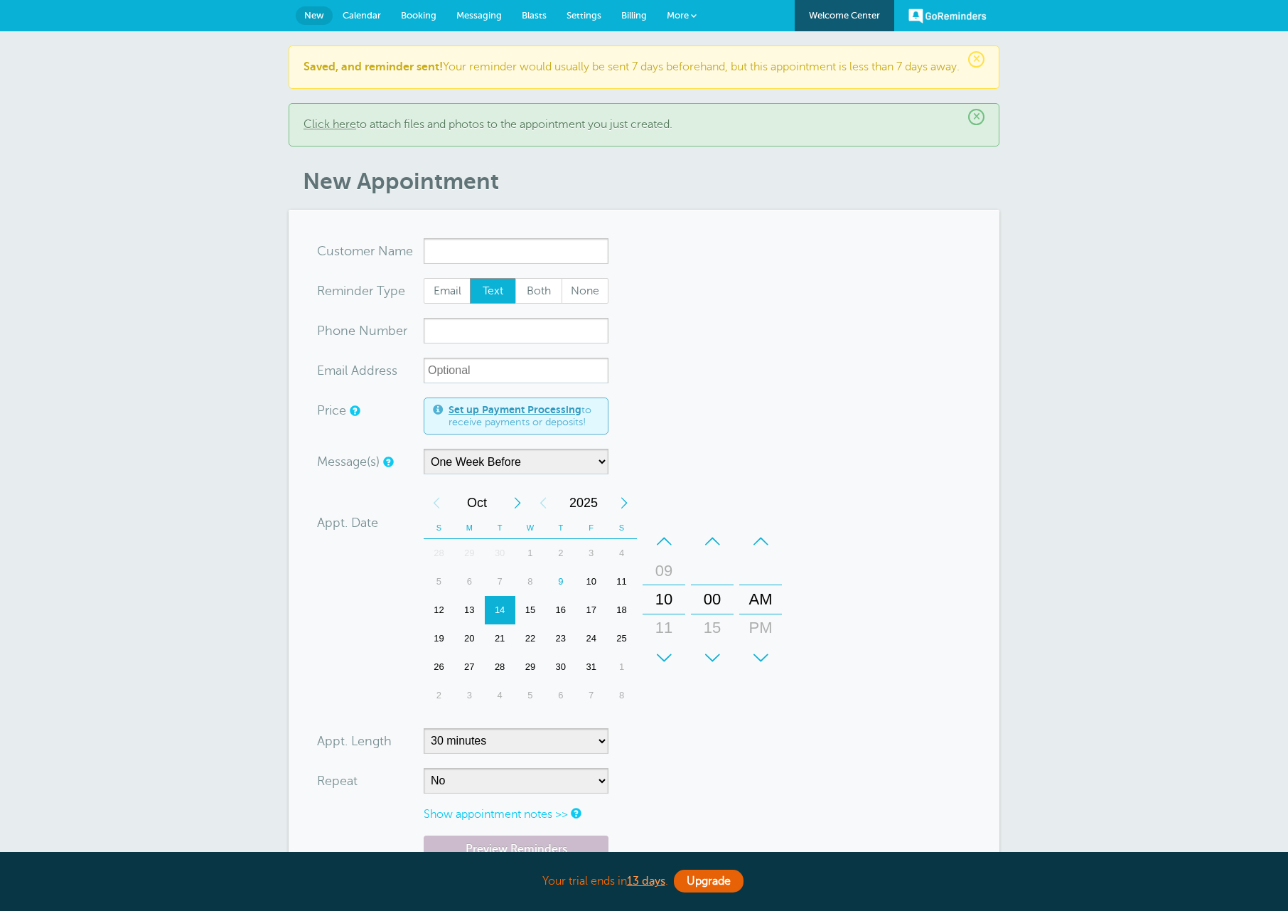
select select "163589"
click at [552, 303] on span "Both" at bounding box center [539, 291] width 46 height 24
click at [489, 264] on input "x-no-autofill" at bounding box center [516, 251] width 185 height 26
type input "z"
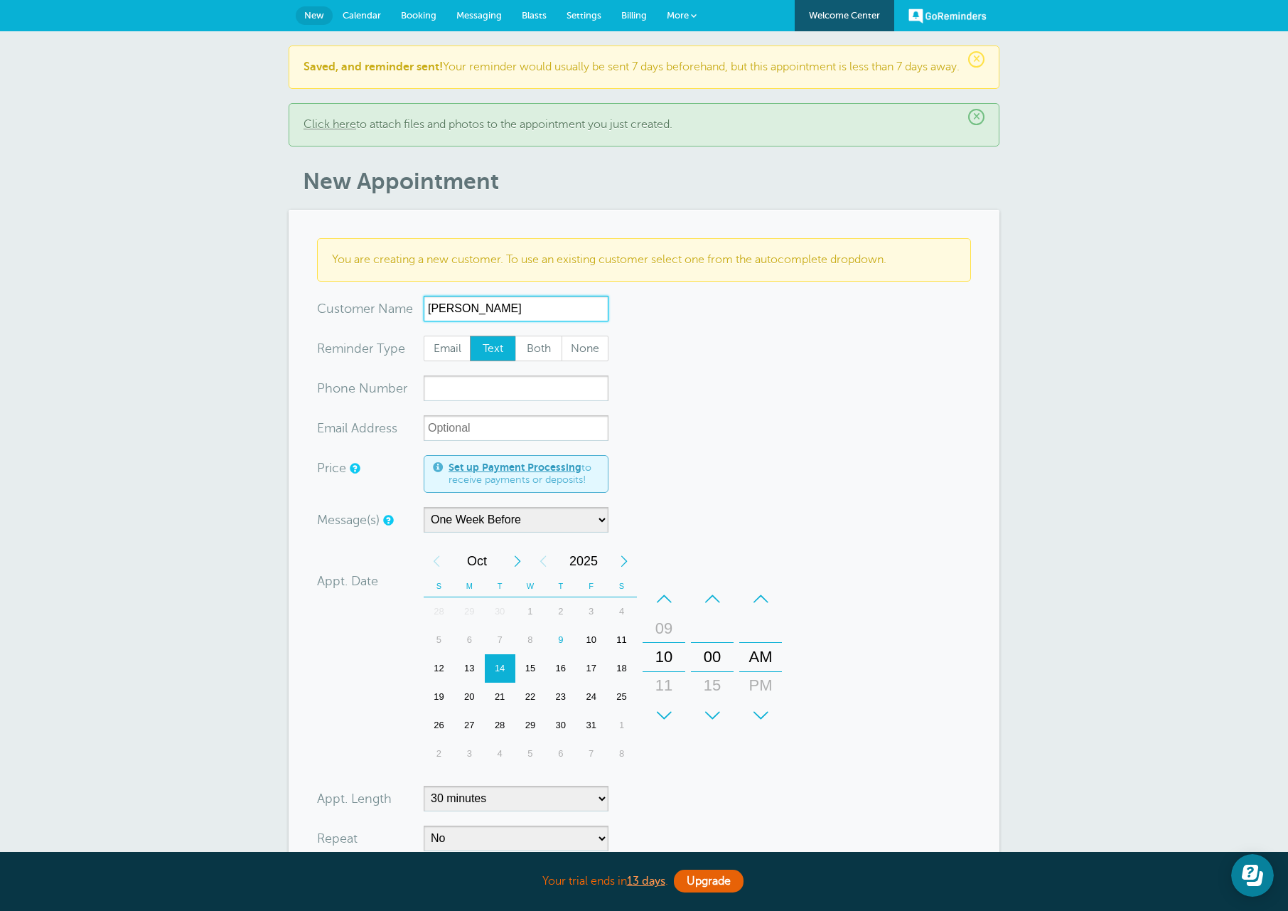
type input "Lloyd"
type input "645-450-2393"
click at [508, 435] on input "xx-no-autofill" at bounding box center [516, 428] width 185 height 26
paste input "llbloom@yahoo.com"
click at [500, 678] on div "14" at bounding box center [500, 668] width 31 height 28
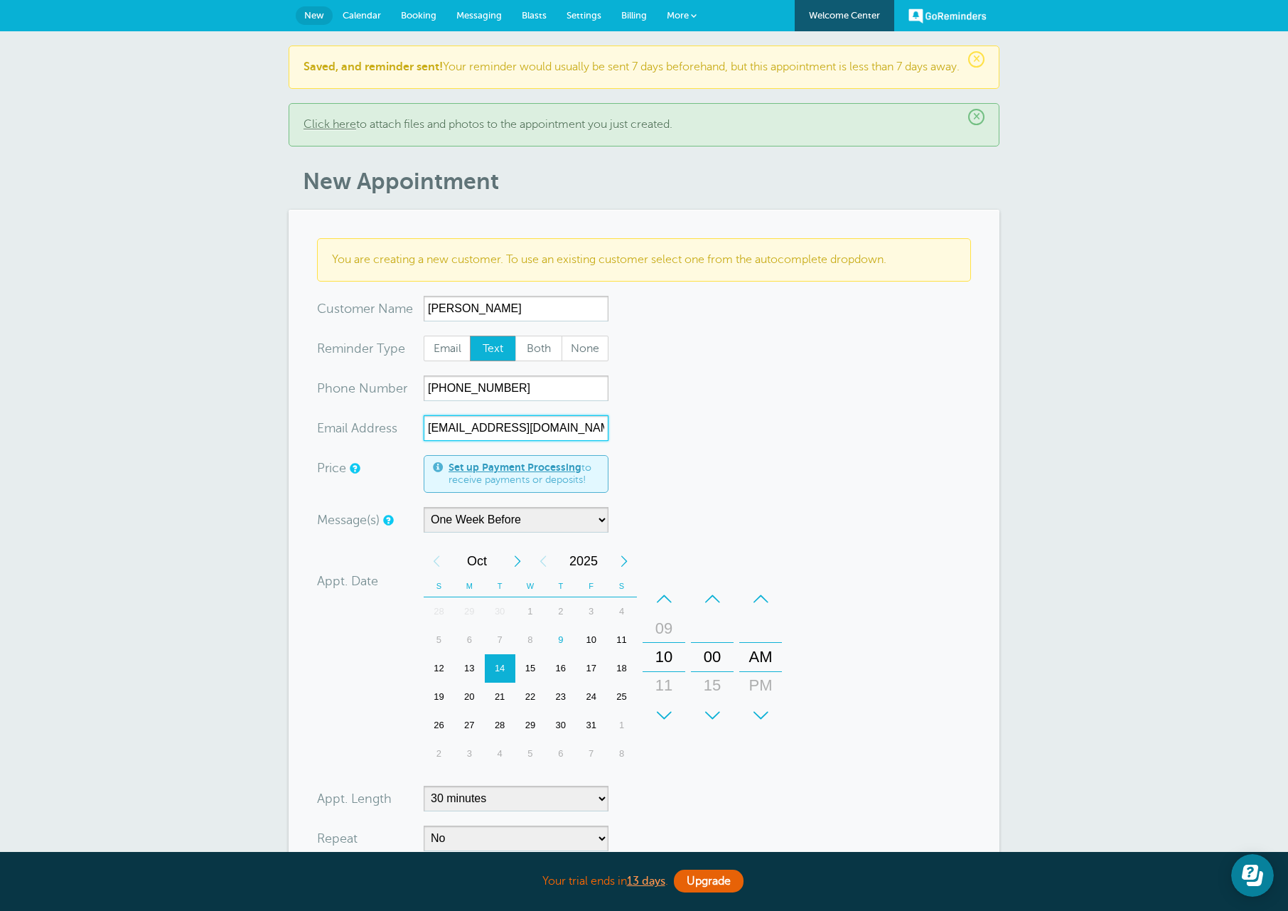
type input "llbloom@yahoo.com"
click at [740, 447] on form "You are creating a new customer. To use an existing customer select one from th…" at bounding box center [644, 618] width 654 height 760
drag, startPoint x: 661, startPoint y: 681, endPoint x: 665, endPoint y: 660, distance: 21.8
click at [665, 650] on div "10" at bounding box center [664, 635] width 34 height 28
click at [836, 579] on form "You are creating a new customer. To use an existing customer select one from th…" at bounding box center [644, 618] width 654 height 760
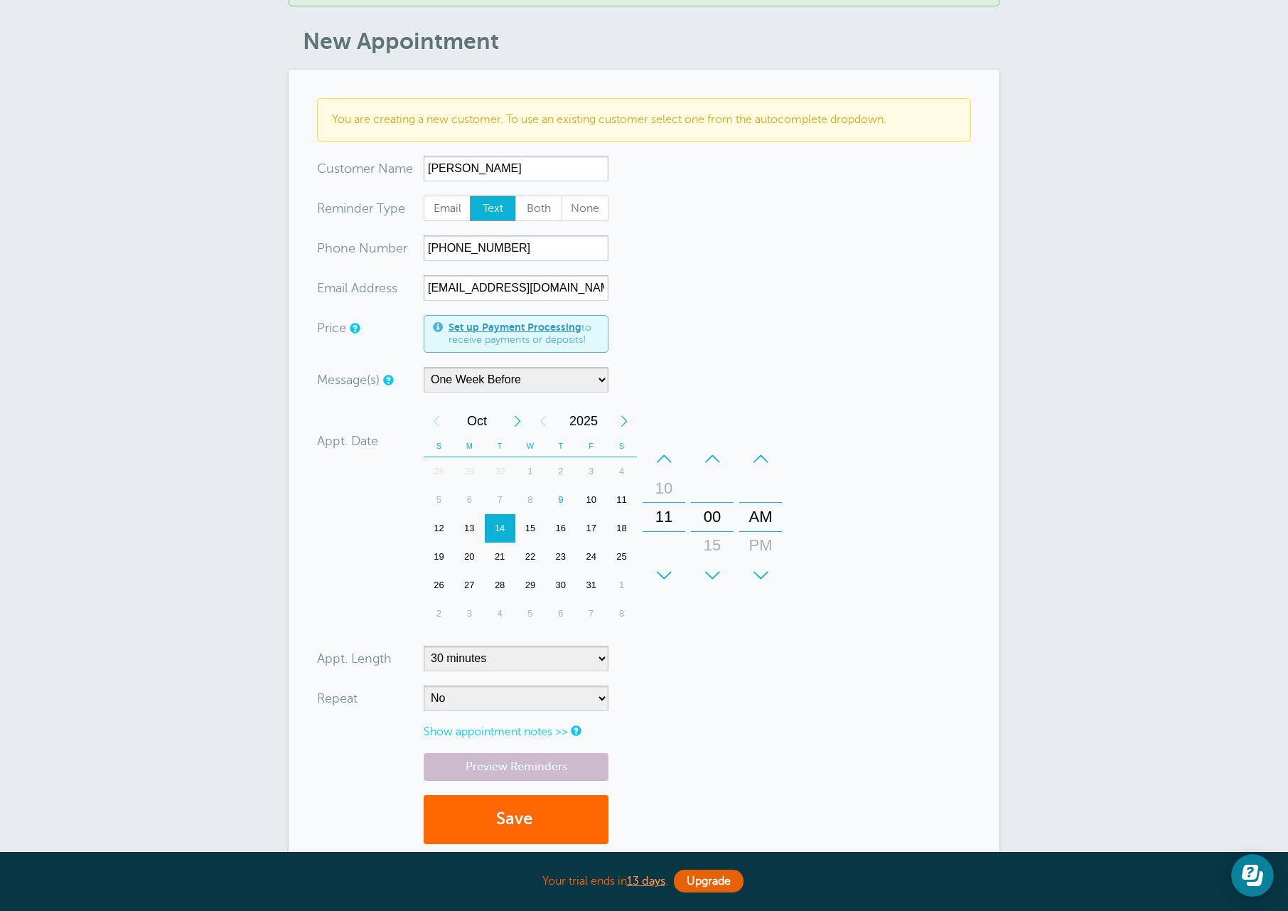
scroll to position [142, 0]
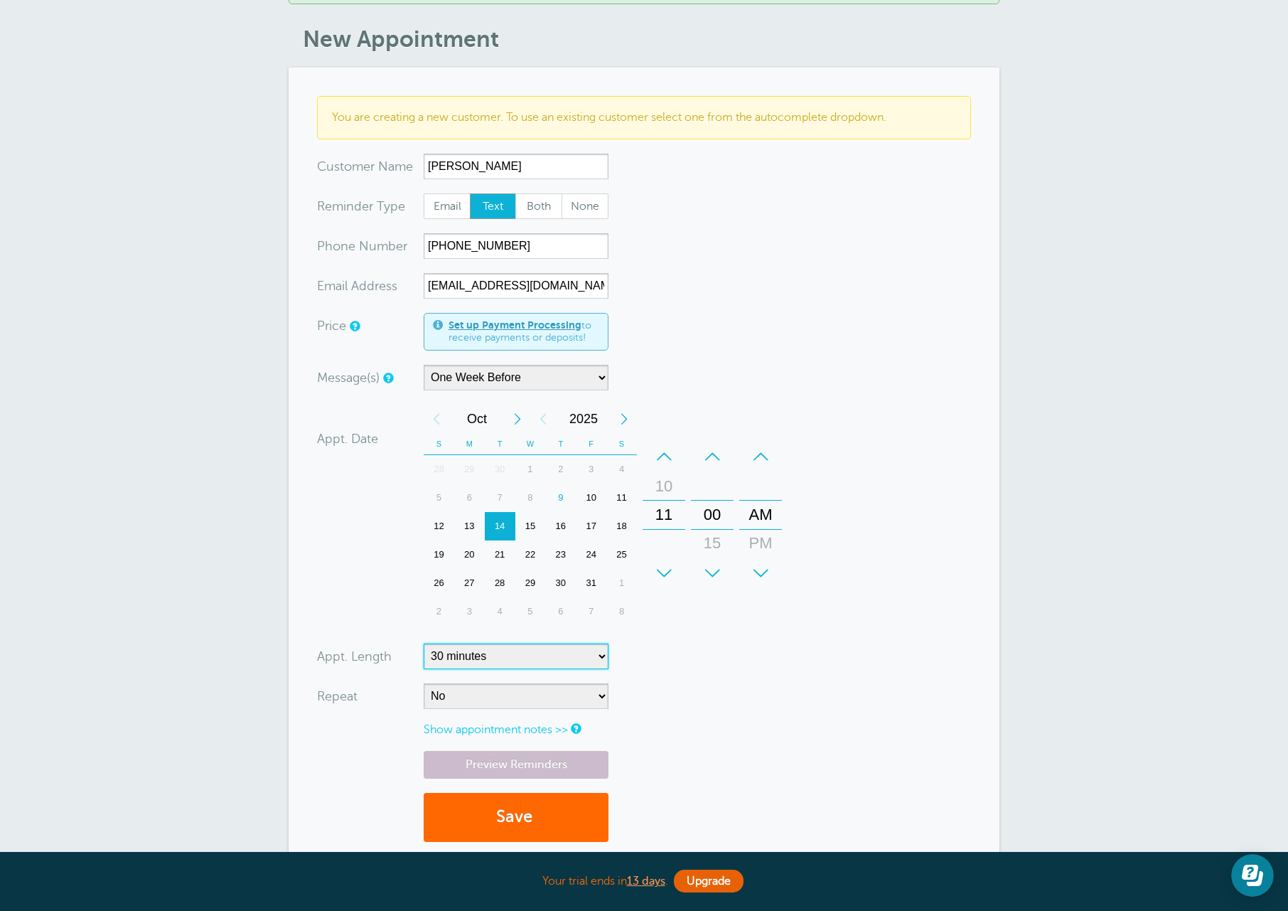
drag, startPoint x: 535, startPoint y: 673, endPoint x: 528, endPoint y: 683, distance: 11.8
click at [535, 669] on select "5 minutes 10 minutes 15 minutes 20 minutes 25 minutes 30 minutes 35 minutes 40 …" at bounding box center [516, 656] width 185 height 26
select select "60"
click at [424, 656] on select "5 minutes 10 minutes 15 minutes 20 minutes 25 minutes 30 minutes 35 minutes 40 …" at bounding box center [516, 656] width 185 height 26
click at [753, 766] on div "Preview Reminders Save" at bounding box center [644, 803] width 654 height 105
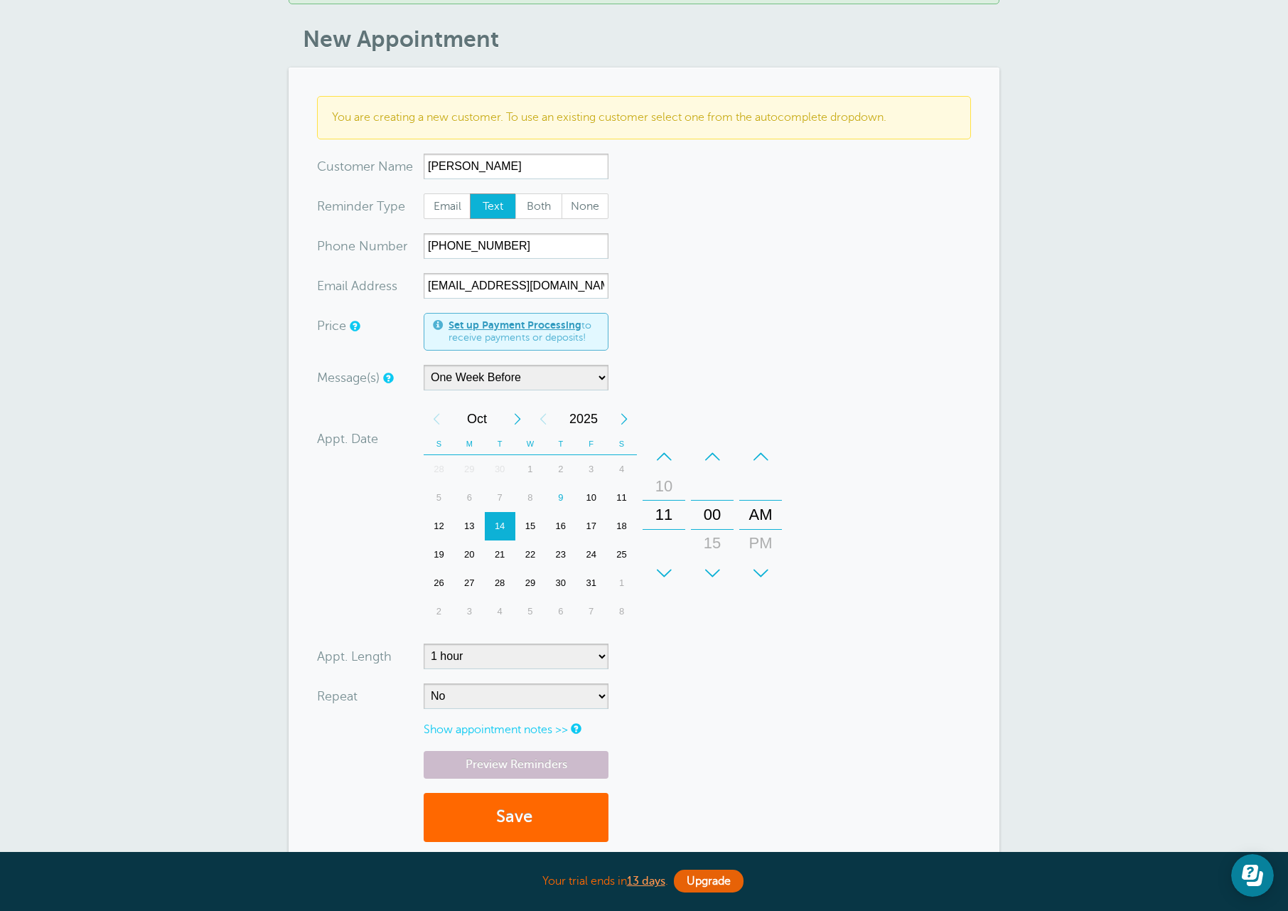
click at [799, 403] on form "You are creating a new customer. To use an existing customer select one from th…" at bounding box center [644, 476] width 654 height 760
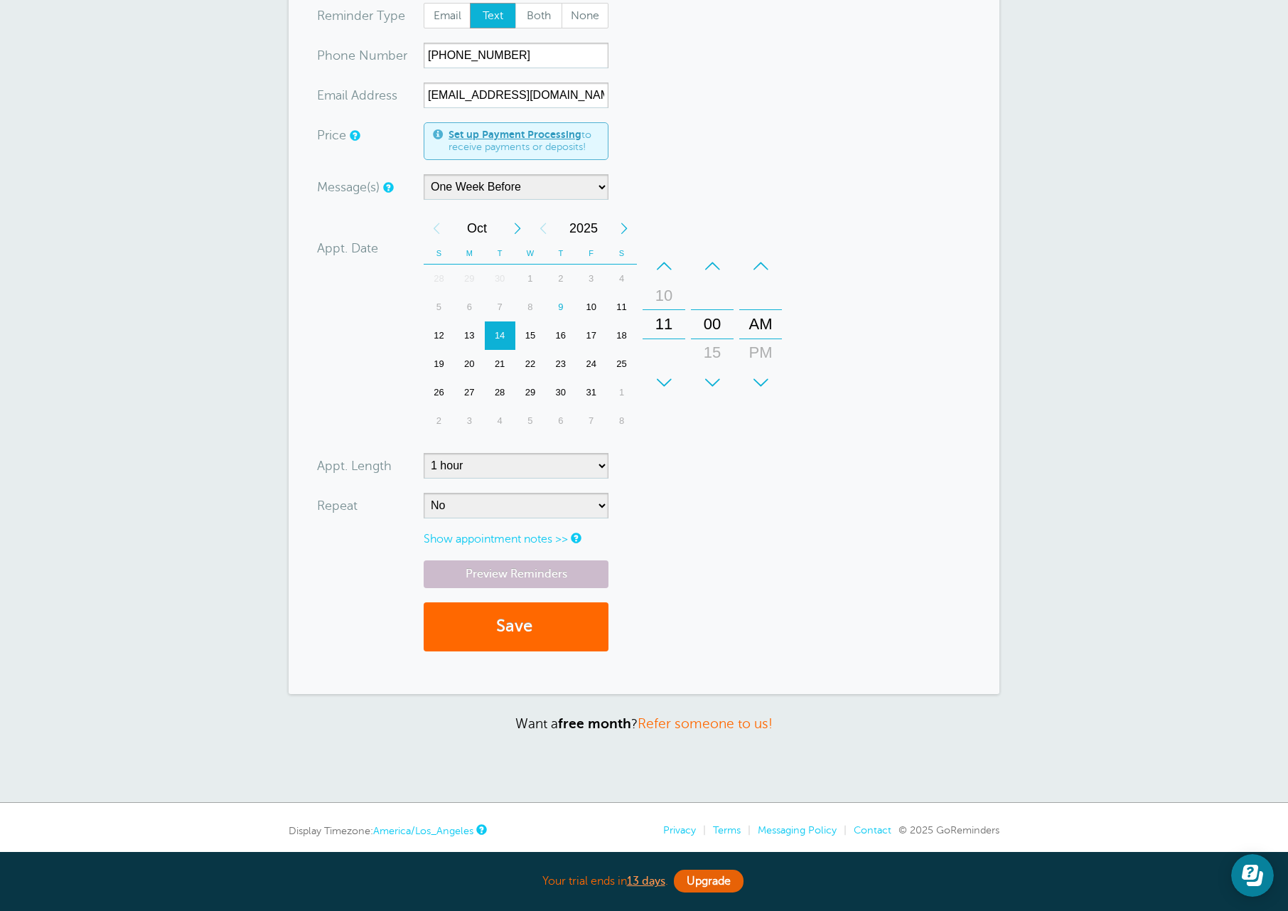
scroll to position [355, 0]
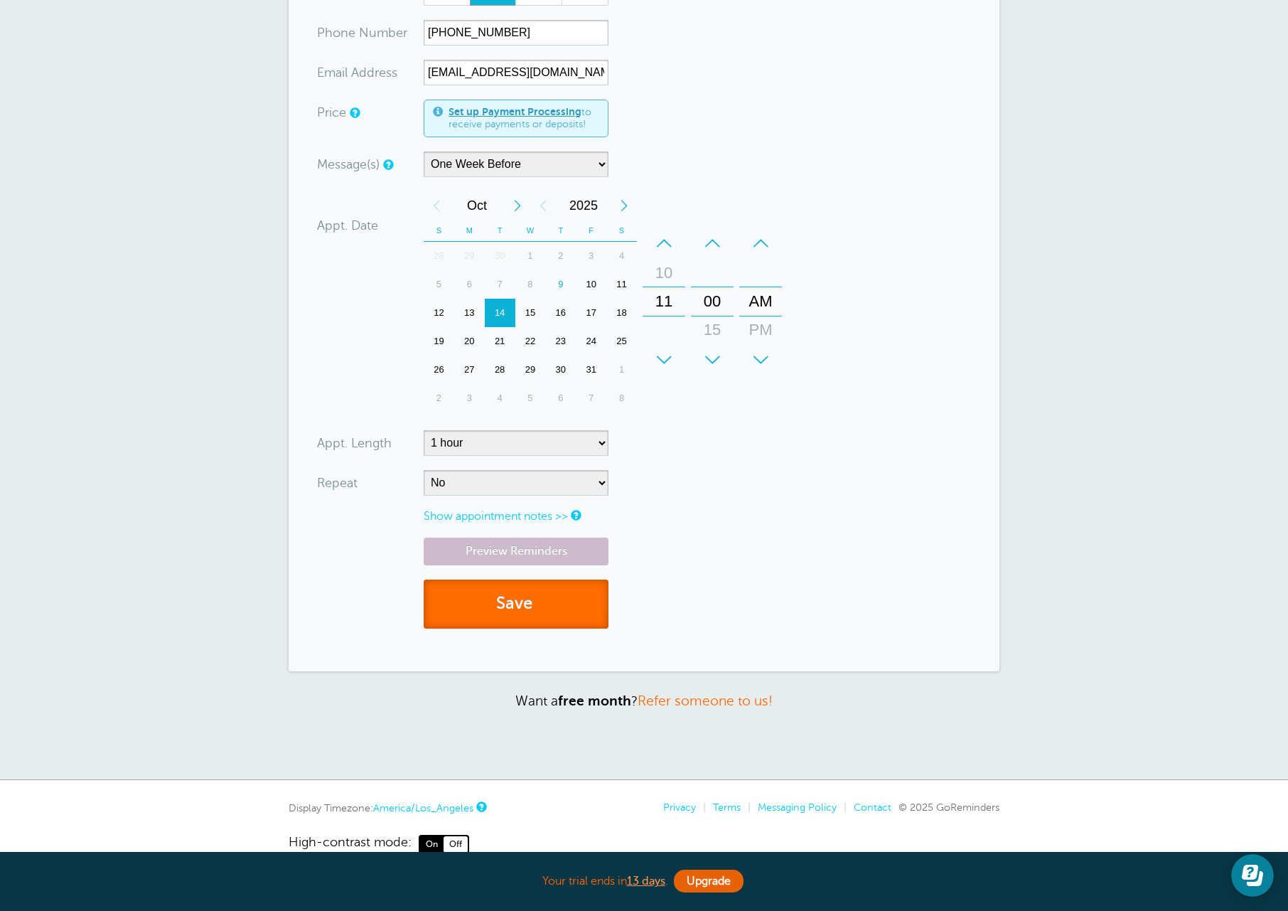
click at [542, 614] on button "Save" at bounding box center [516, 603] width 185 height 49
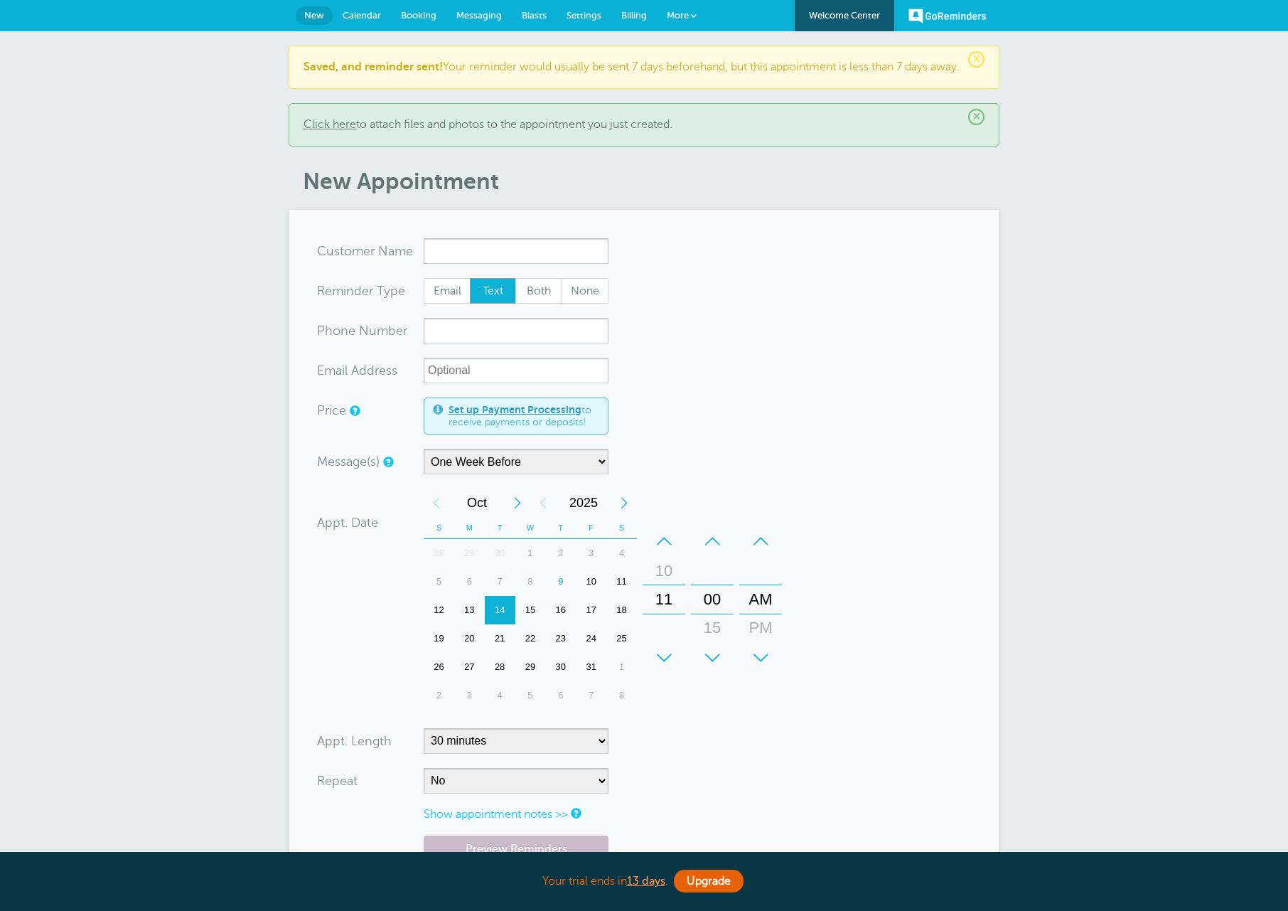
select select "163589"
click at [375, 16] on span "Calendar" at bounding box center [362, 15] width 38 height 11
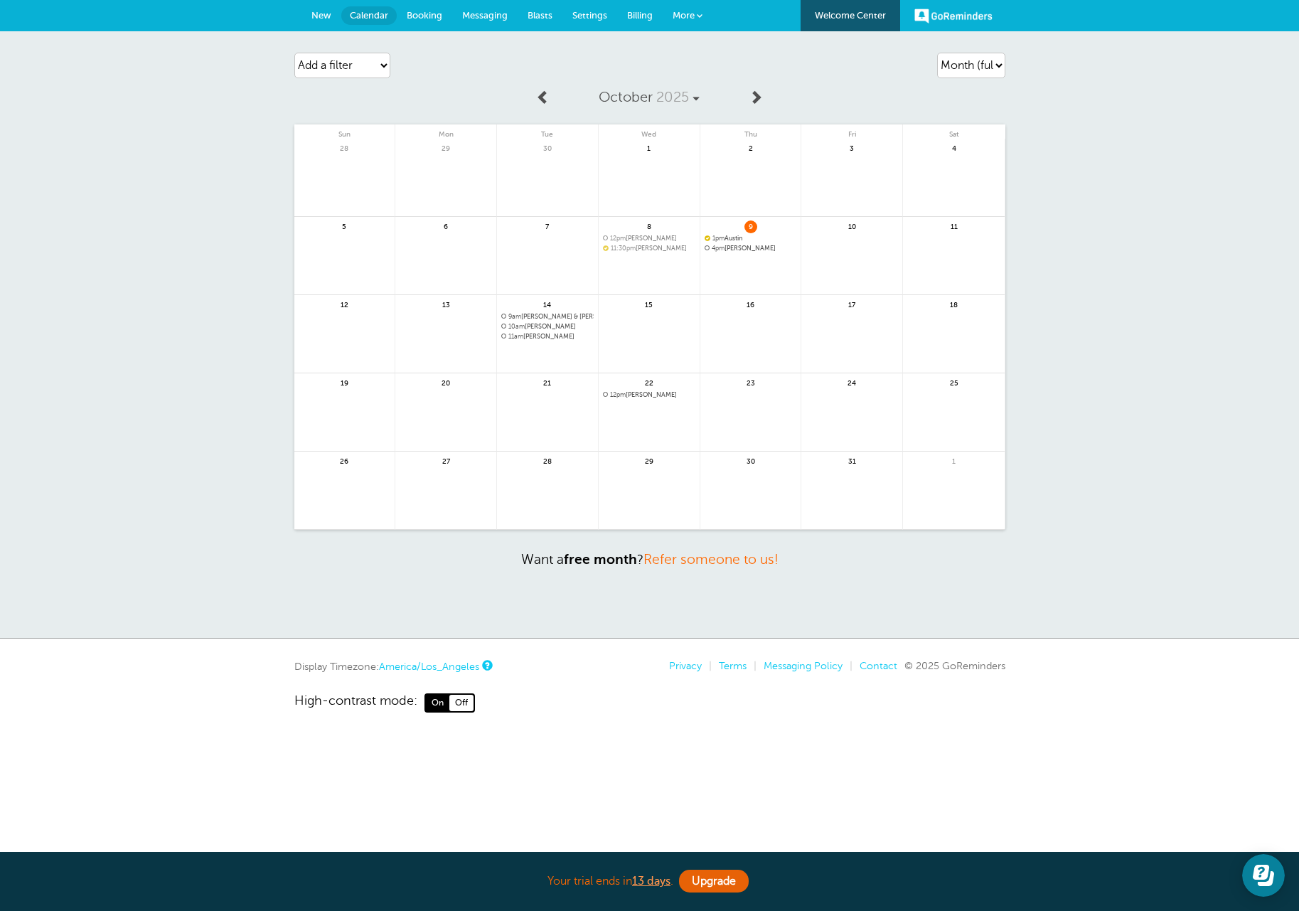
click at [324, 17] on span "New" at bounding box center [321, 15] width 20 height 11
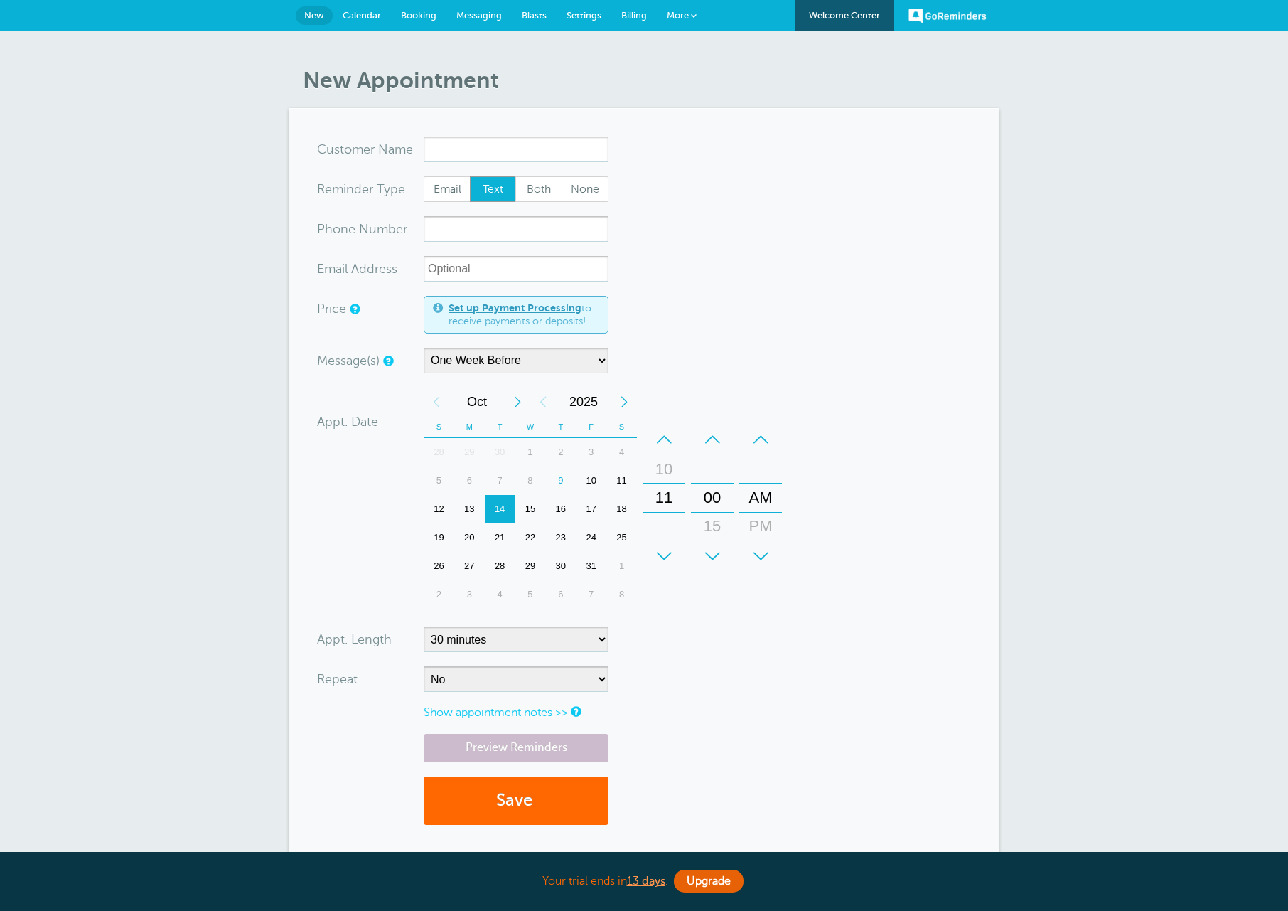
select select "163589"
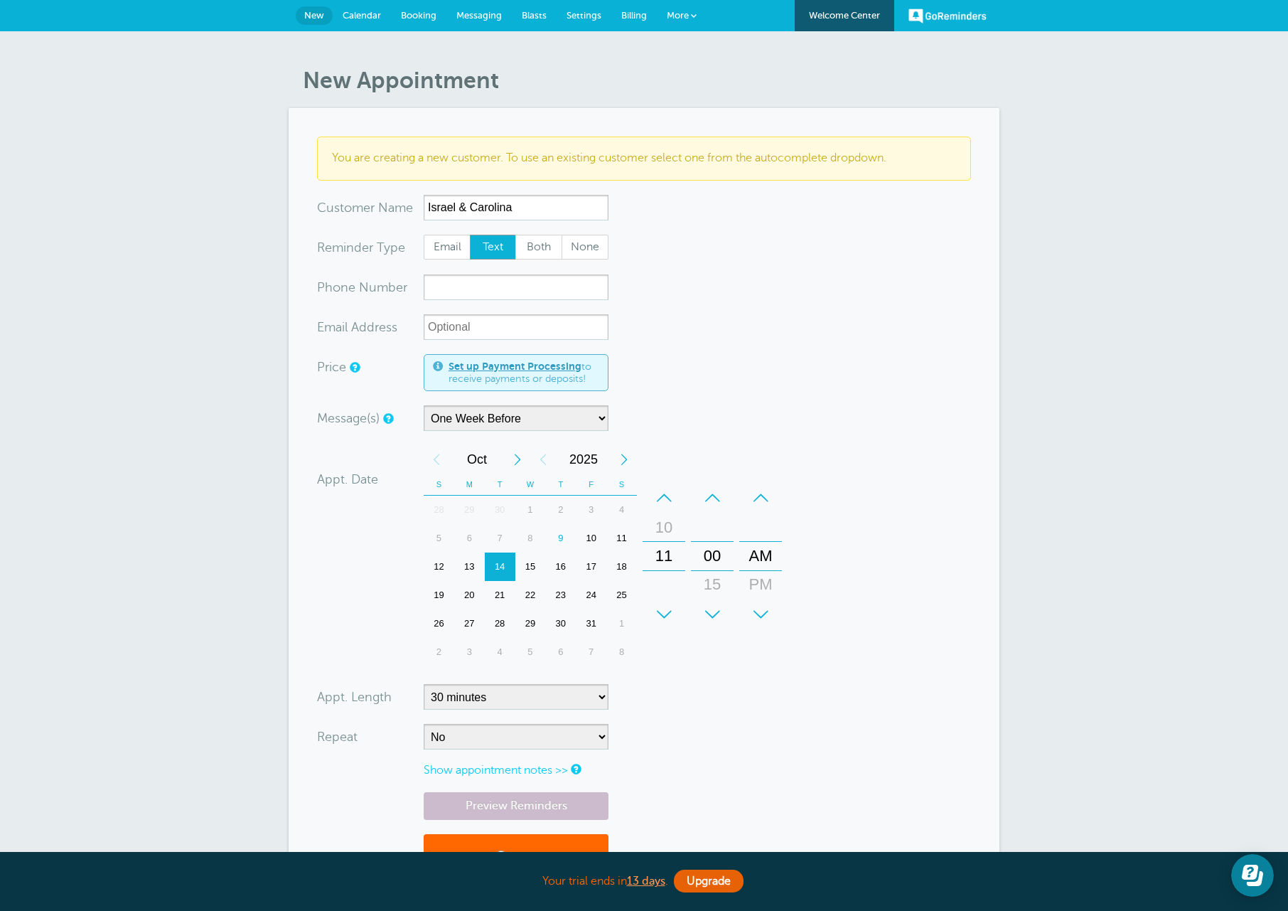
type input "Israel & Carolina"
click at [470, 287] on input "xxx-no-autofill" at bounding box center [516, 287] width 185 height 26
type input "5"
type input "[PHONE_NUMBER]"
click at [461, 329] on input "xx-no-autofill" at bounding box center [516, 327] width 185 height 26
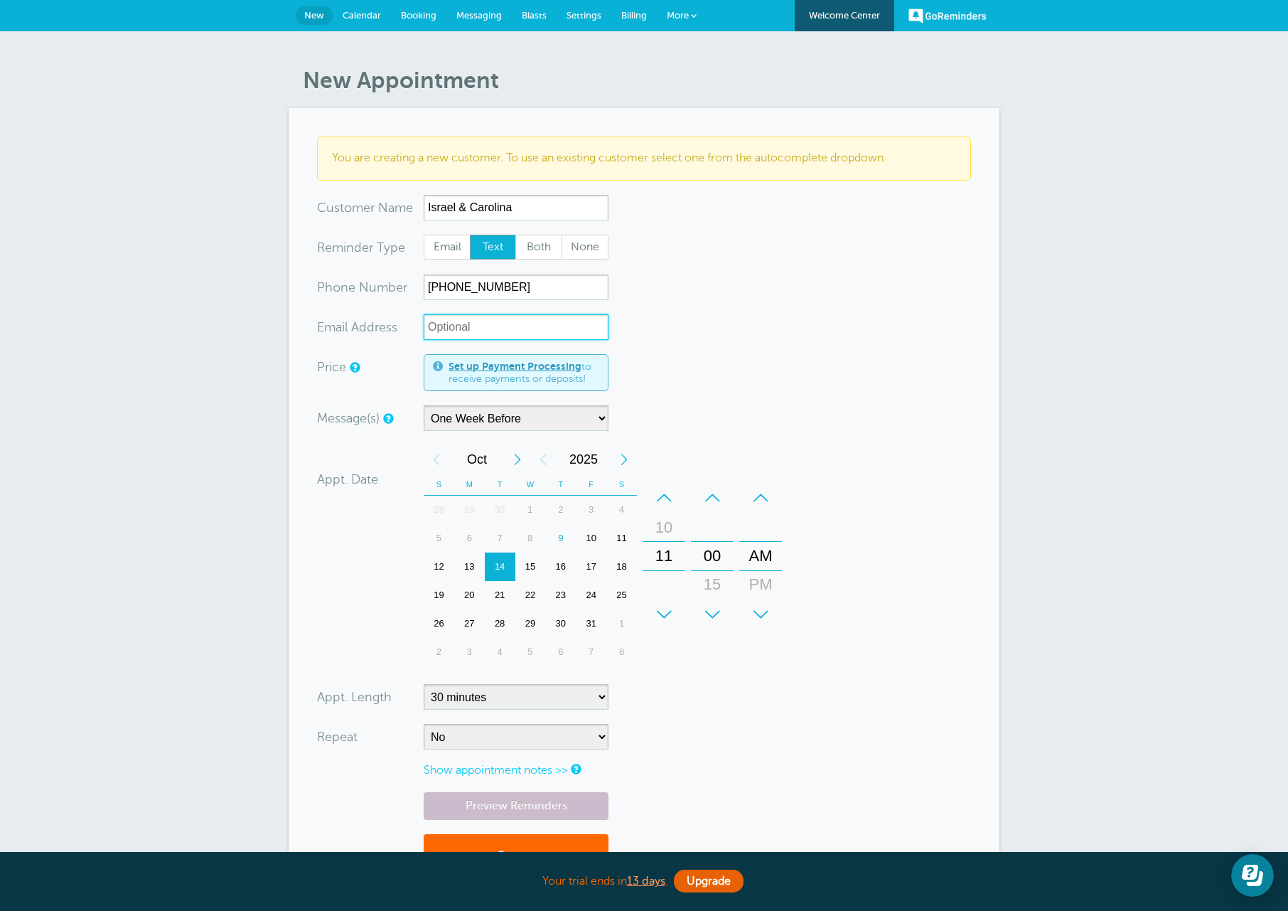
paste input "alecastillo0928@gmail.com"
type input "alecastillo0928@gmail.com"
click at [549, 237] on span "Both" at bounding box center [539, 247] width 46 height 24
click at [537, 250] on span "Both" at bounding box center [539, 247] width 46 height 24
click at [515, 235] on input "Both" at bounding box center [515, 234] width 1 height 1
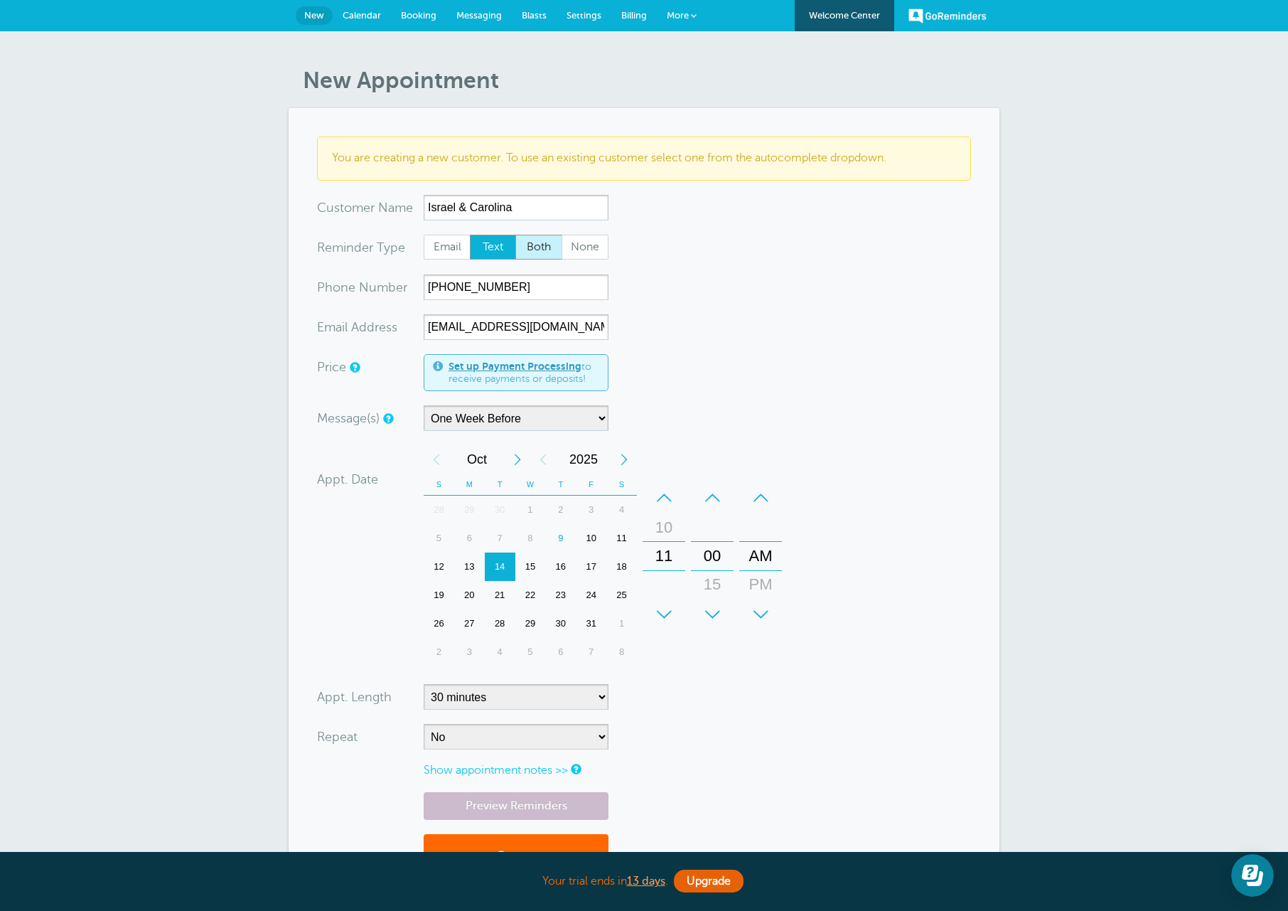
radio input "true"
drag, startPoint x: 657, startPoint y: 540, endPoint x: 629, endPoint y: 764, distance: 226.5
click at [629, 764] on form "You are creating a new customer. To use an existing customer select one from th…" at bounding box center [644, 517] width 654 height 760
drag, startPoint x: 754, startPoint y: 589, endPoint x: 760, endPoint y: 533, distance: 56.5
click at [760, 533] on div "PM" at bounding box center [761, 530] width 34 height 28
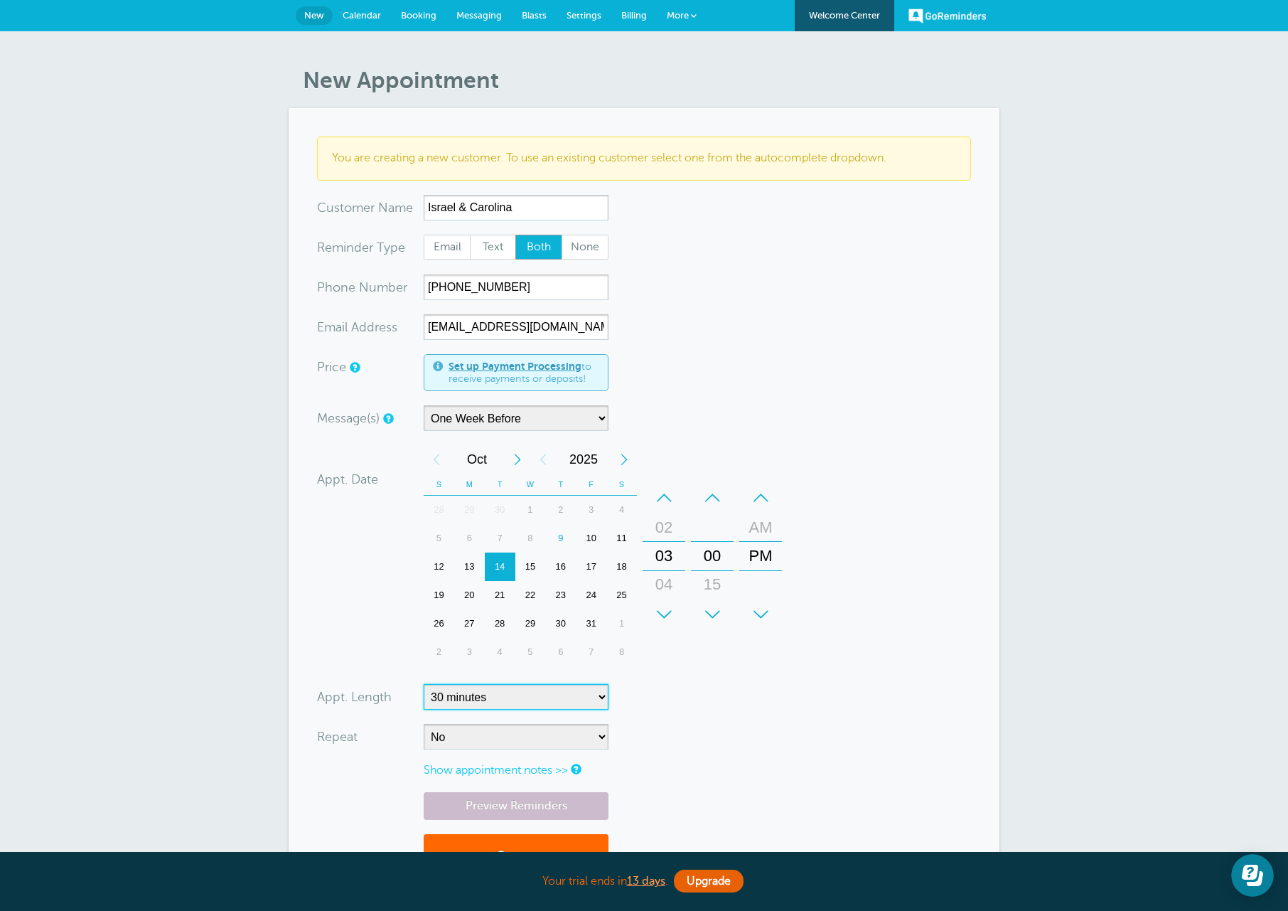
click at [493, 700] on select "5 minutes 10 minutes 15 minutes 20 minutes 25 minutes 30 minutes 35 minutes 40 …" at bounding box center [516, 697] width 185 height 26
select select "60"
click at [424, 684] on select "5 minutes 10 minutes 15 minutes 20 minutes 25 minutes 30 minutes 35 minutes 40 …" at bounding box center [516, 697] width 185 height 26
click at [342, 582] on div "Appt. Date 10/14/2025 15:00 Calendar Time + – Month January February March Apri…" at bounding box center [552, 557] width 471 height 225
click at [822, 364] on form "You are creating a new customer. To use an existing customer select one from th…" at bounding box center [644, 517] width 654 height 760
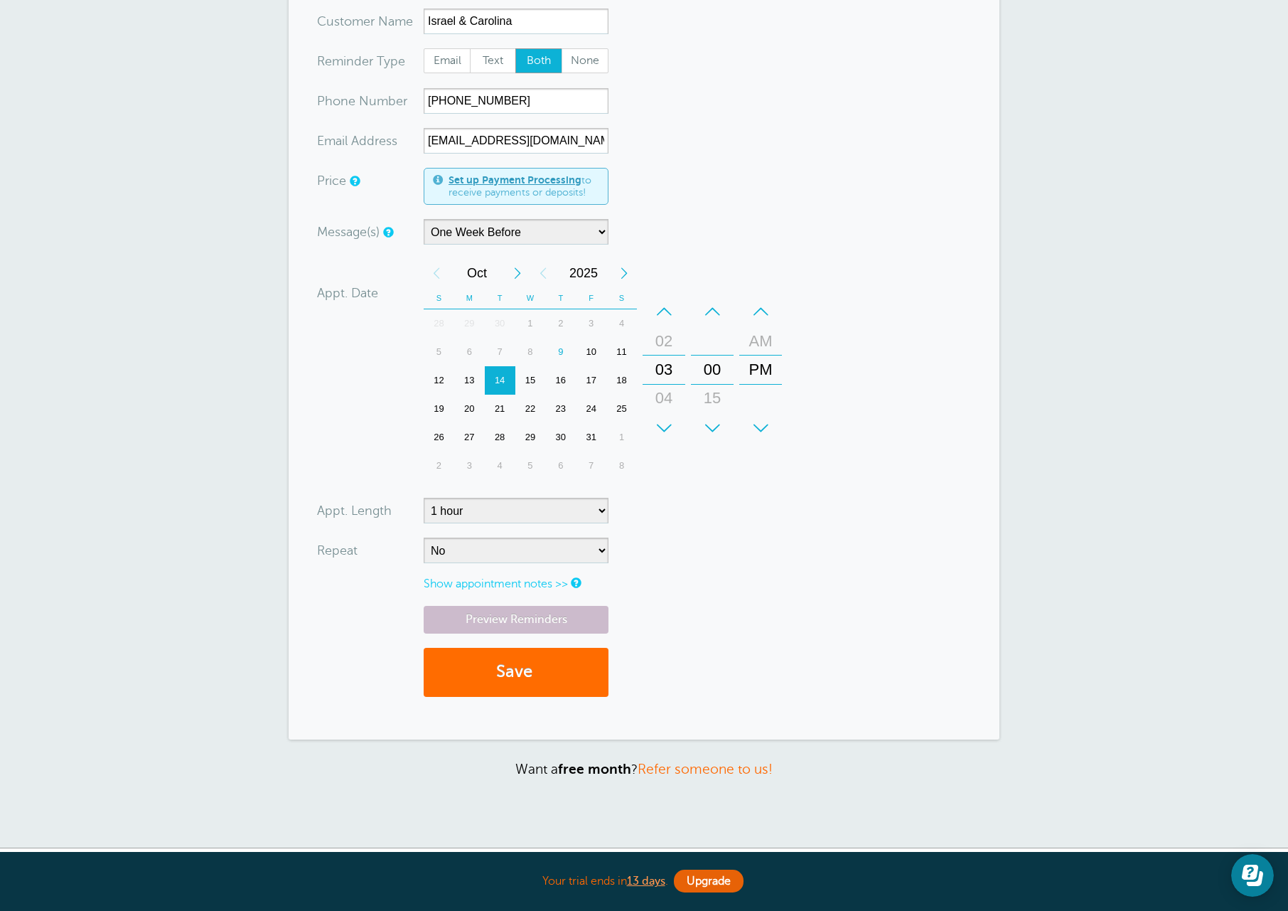
scroll to position [213, 0]
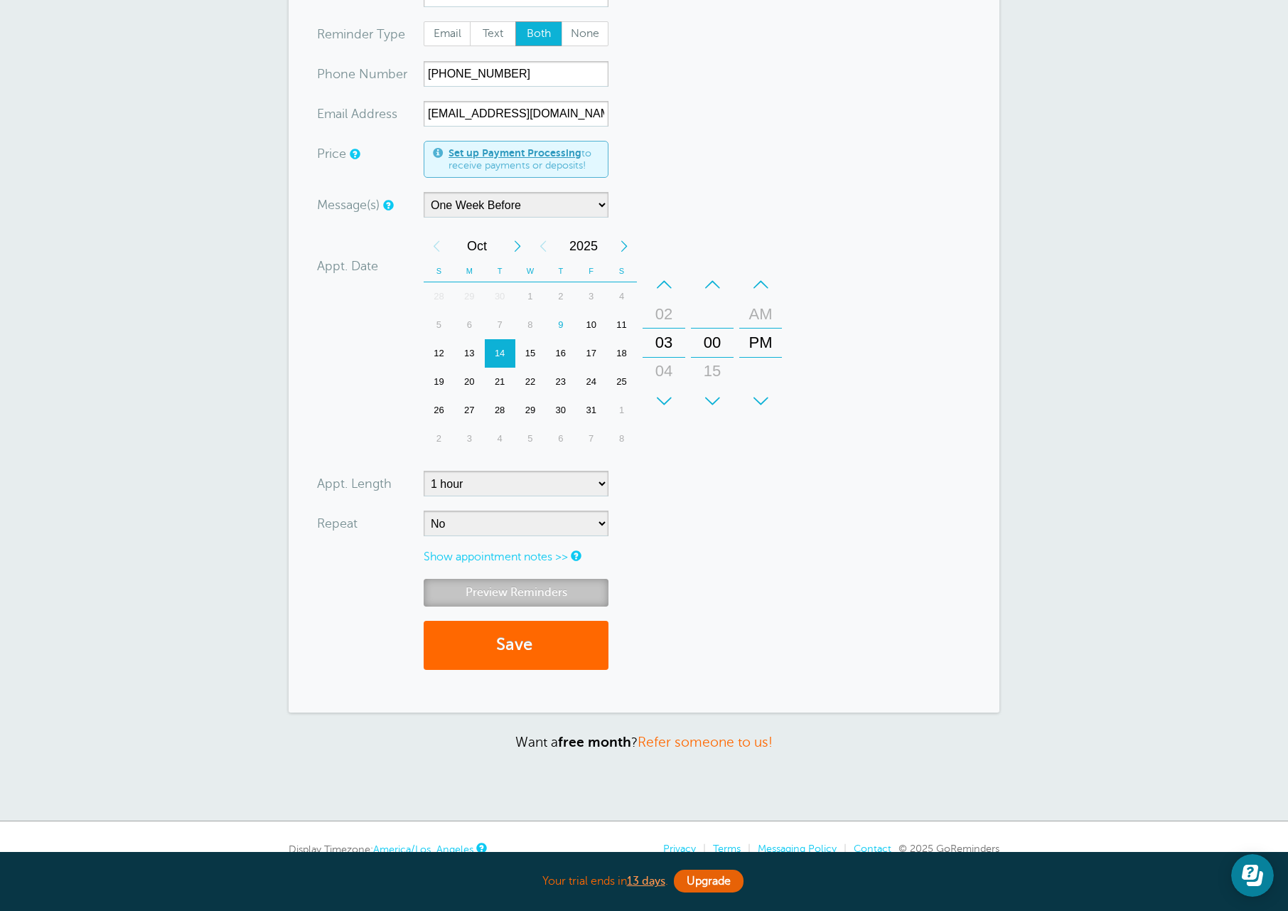
click at [527, 593] on link "Preview Reminders" at bounding box center [516, 593] width 185 height 28
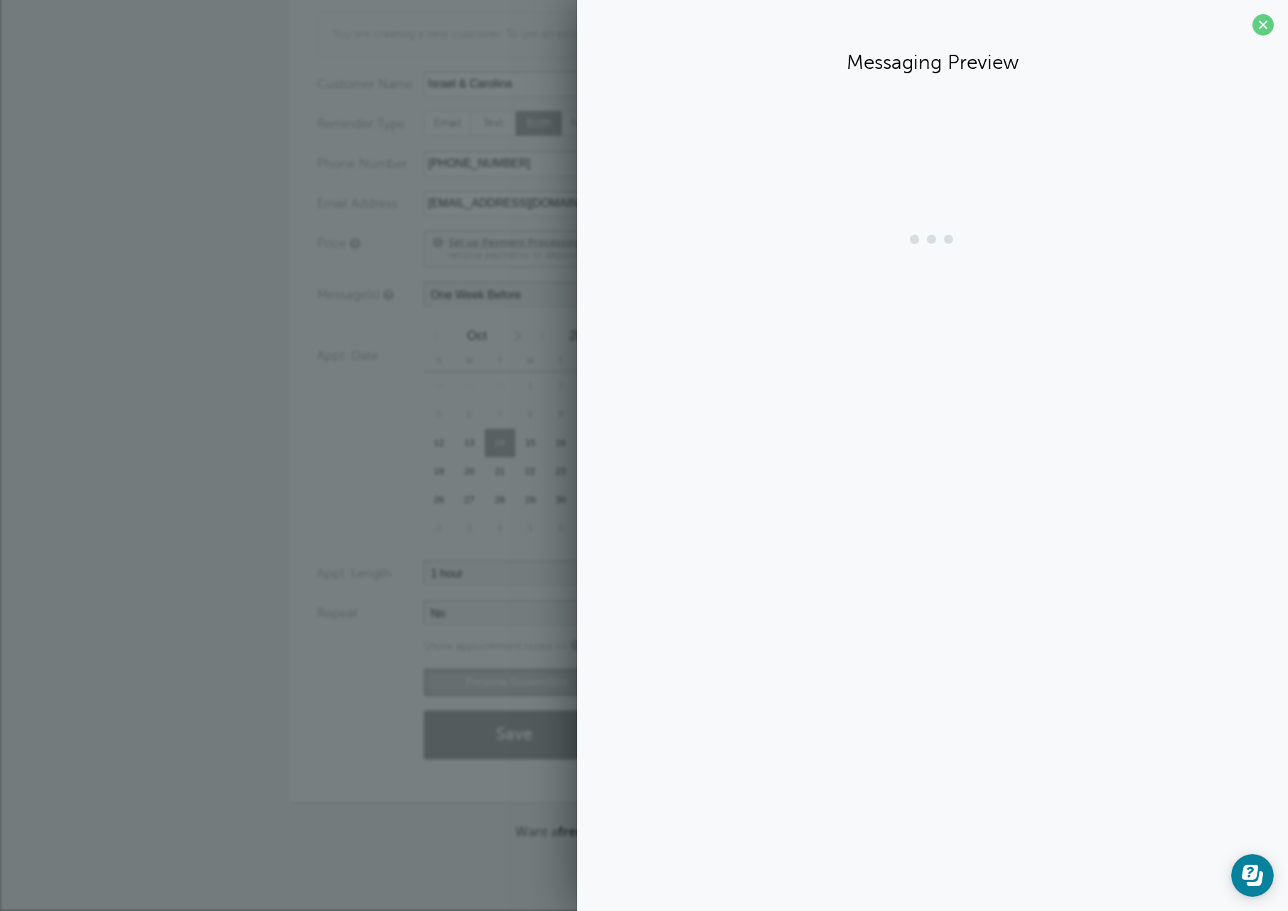
scroll to position [124, 0]
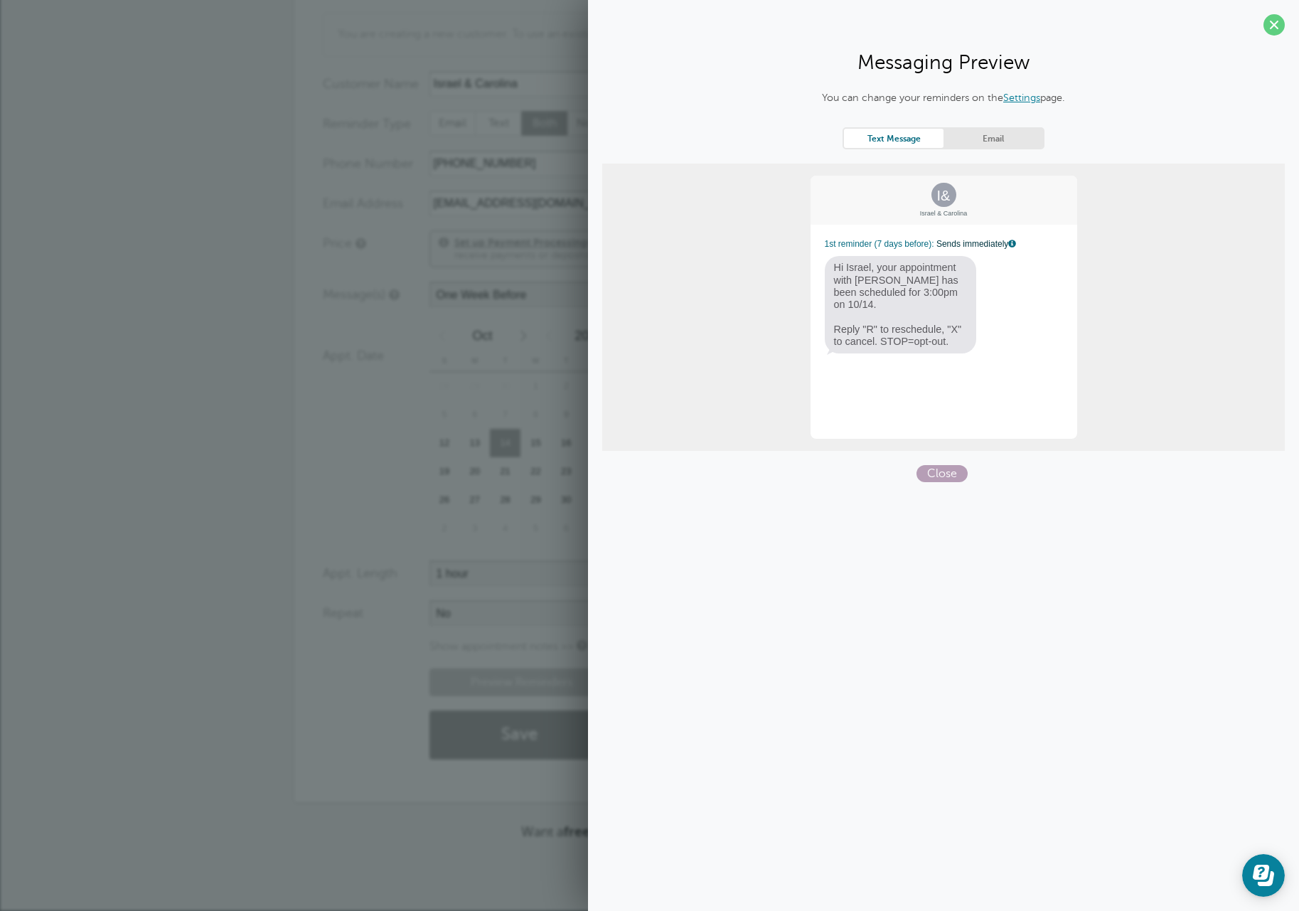
click at [933, 476] on span "Close" at bounding box center [941, 473] width 51 height 17
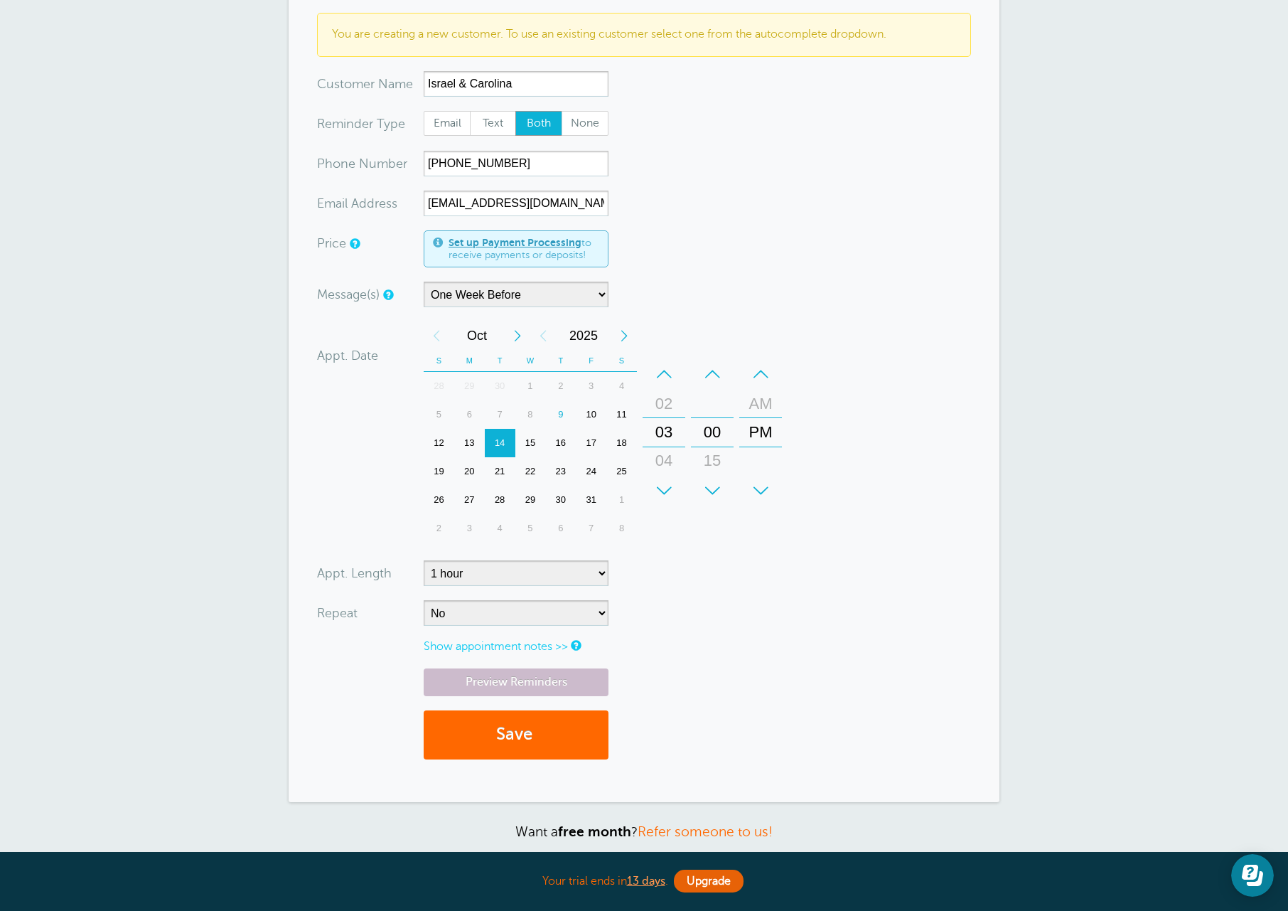
click at [528, 646] on link "Show appointment notes >>" at bounding box center [496, 646] width 144 height 13
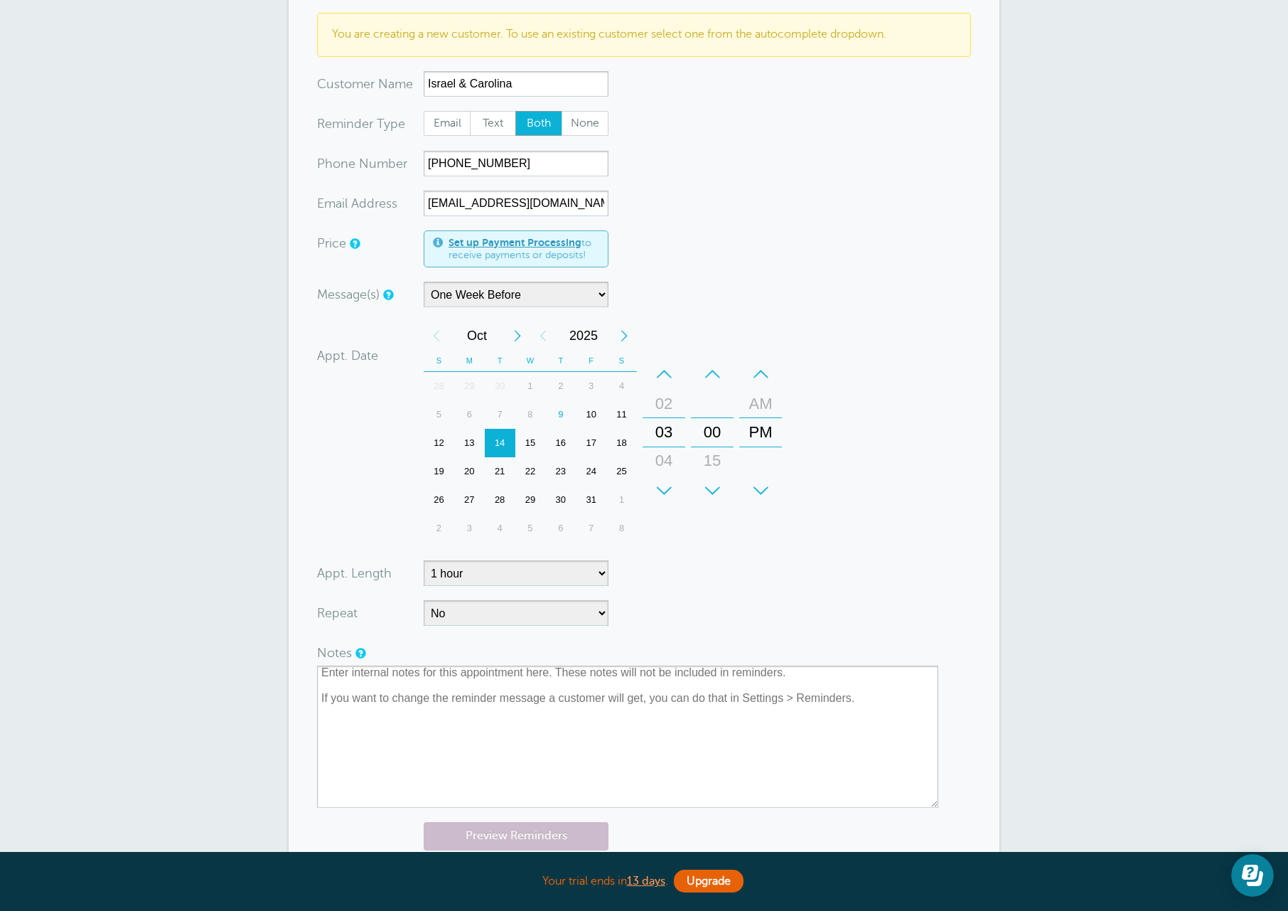
click at [717, 635] on form "You are creating a new customer. To use an existing customer select one from th…" at bounding box center [644, 470] width 654 height 914
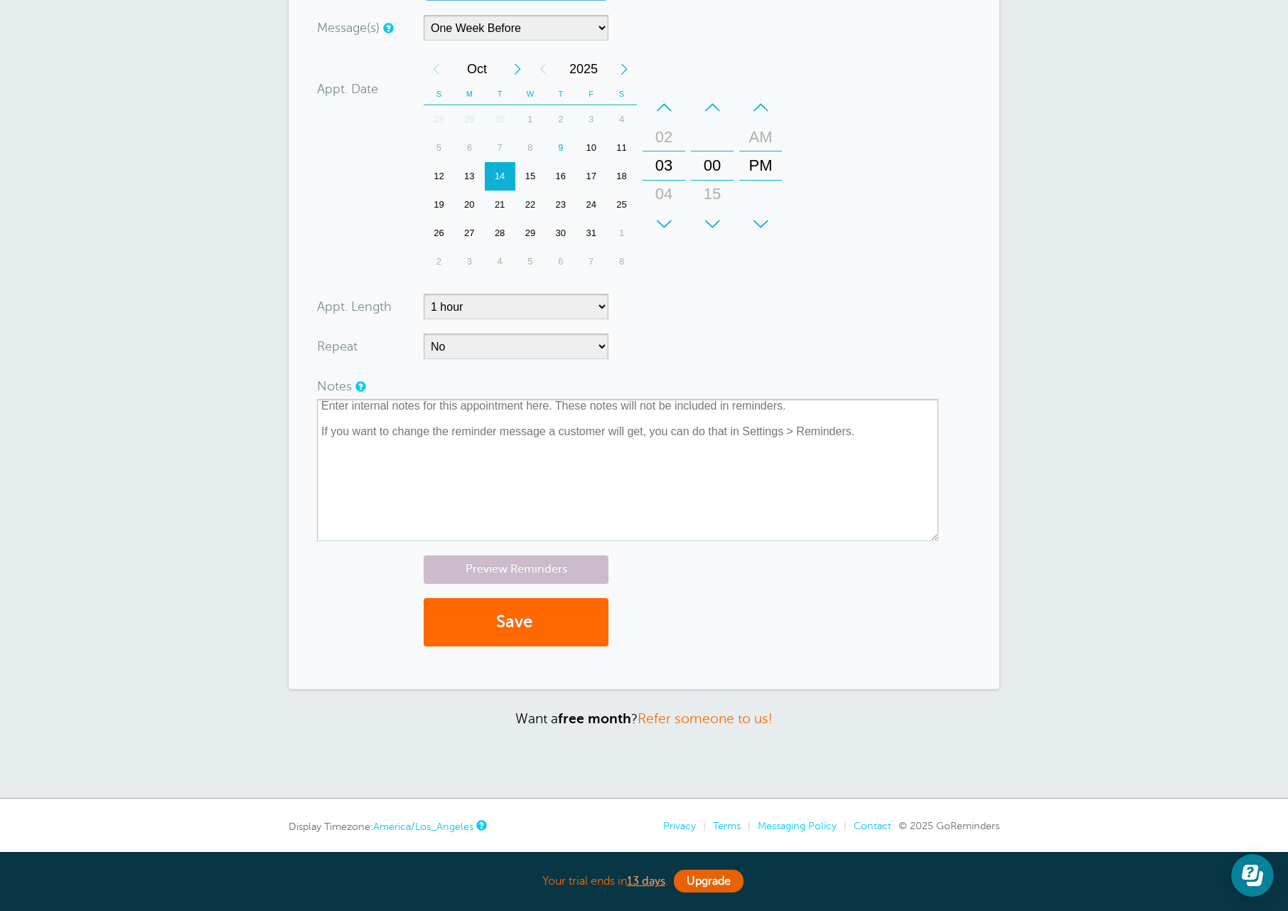
scroll to position [408, 0]
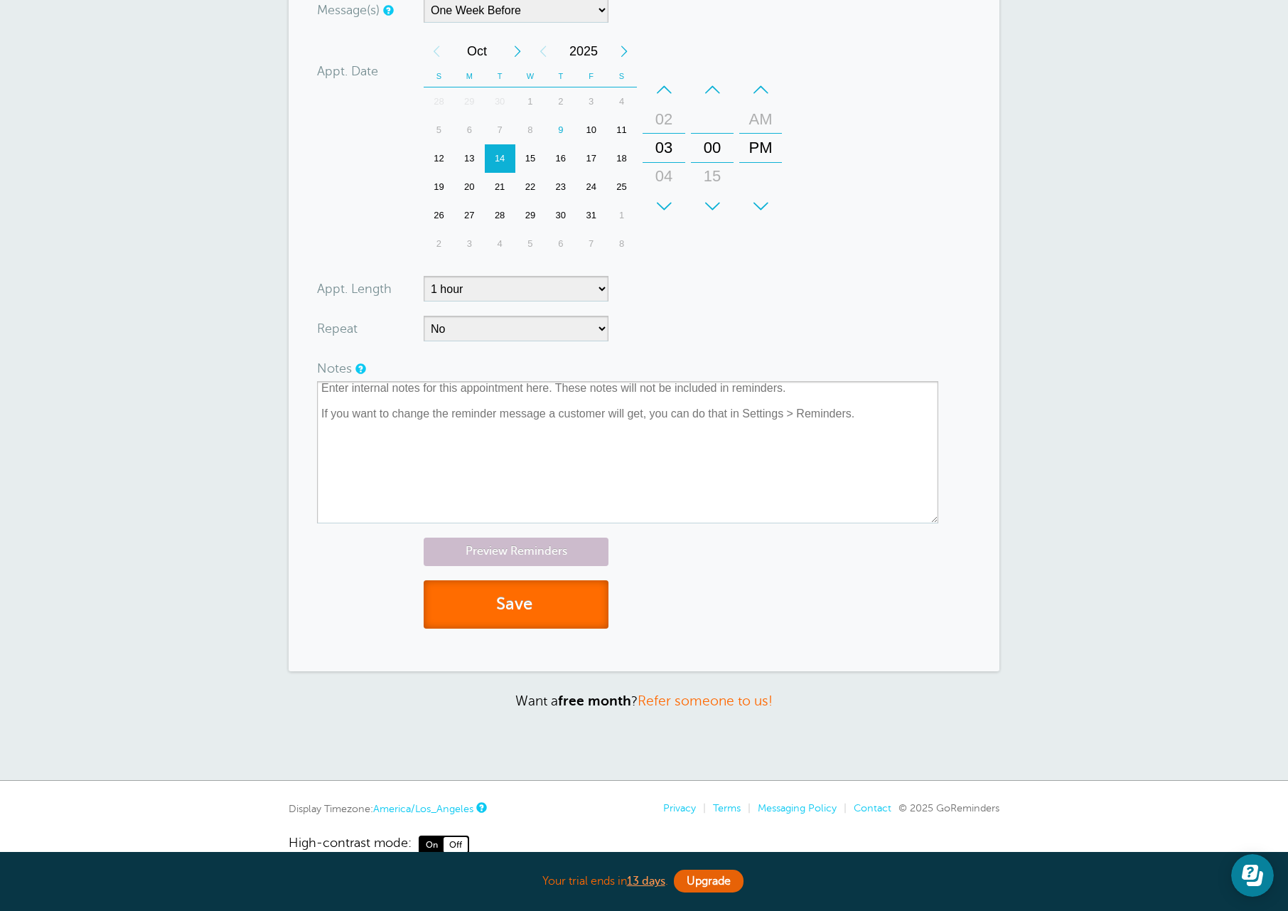
click at [519, 618] on button "Save" at bounding box center [516, 604] width 185 height 49
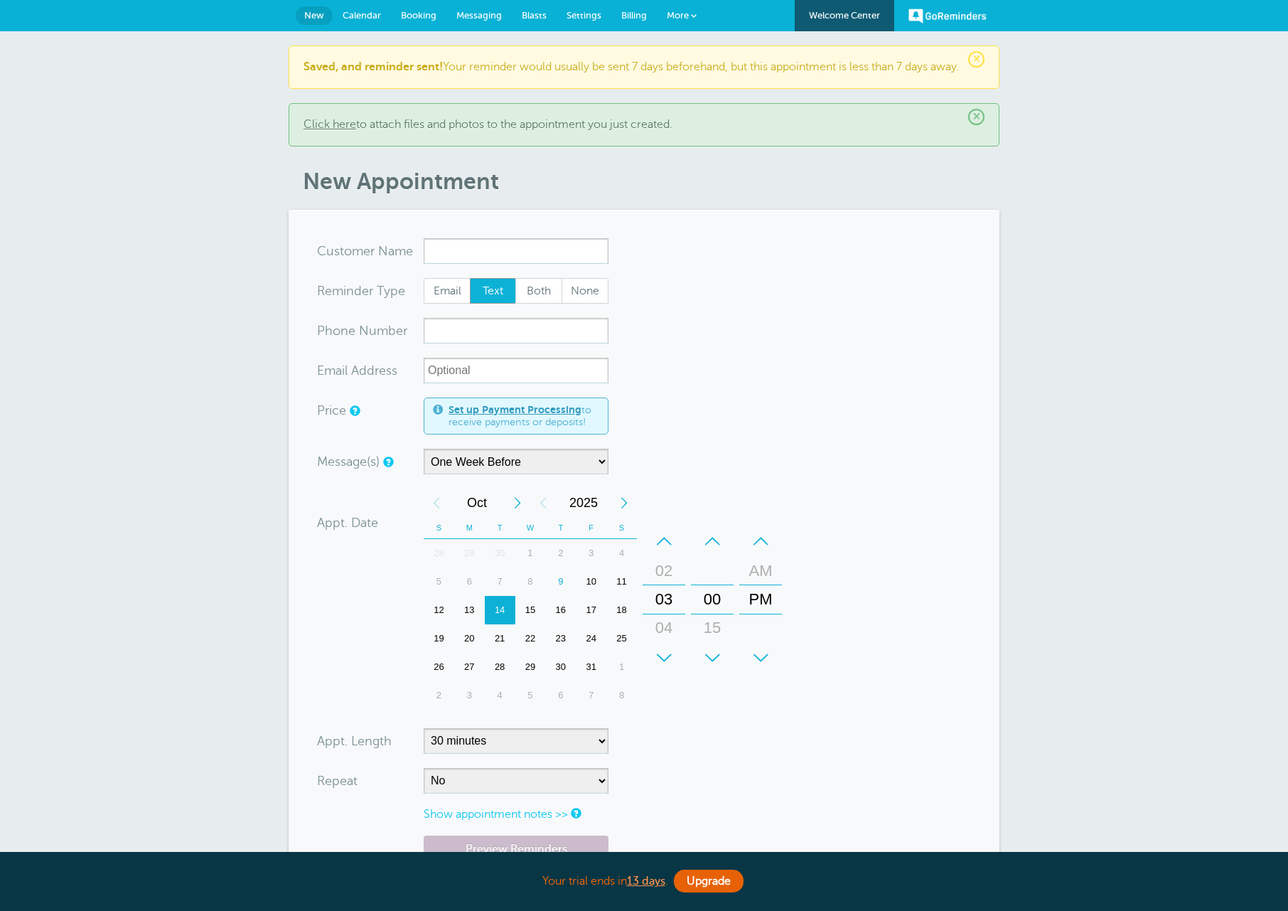
select select "163589"
click at [382, 14] on link "Calendar" at bounding box center [362, 15] width 58 height 31
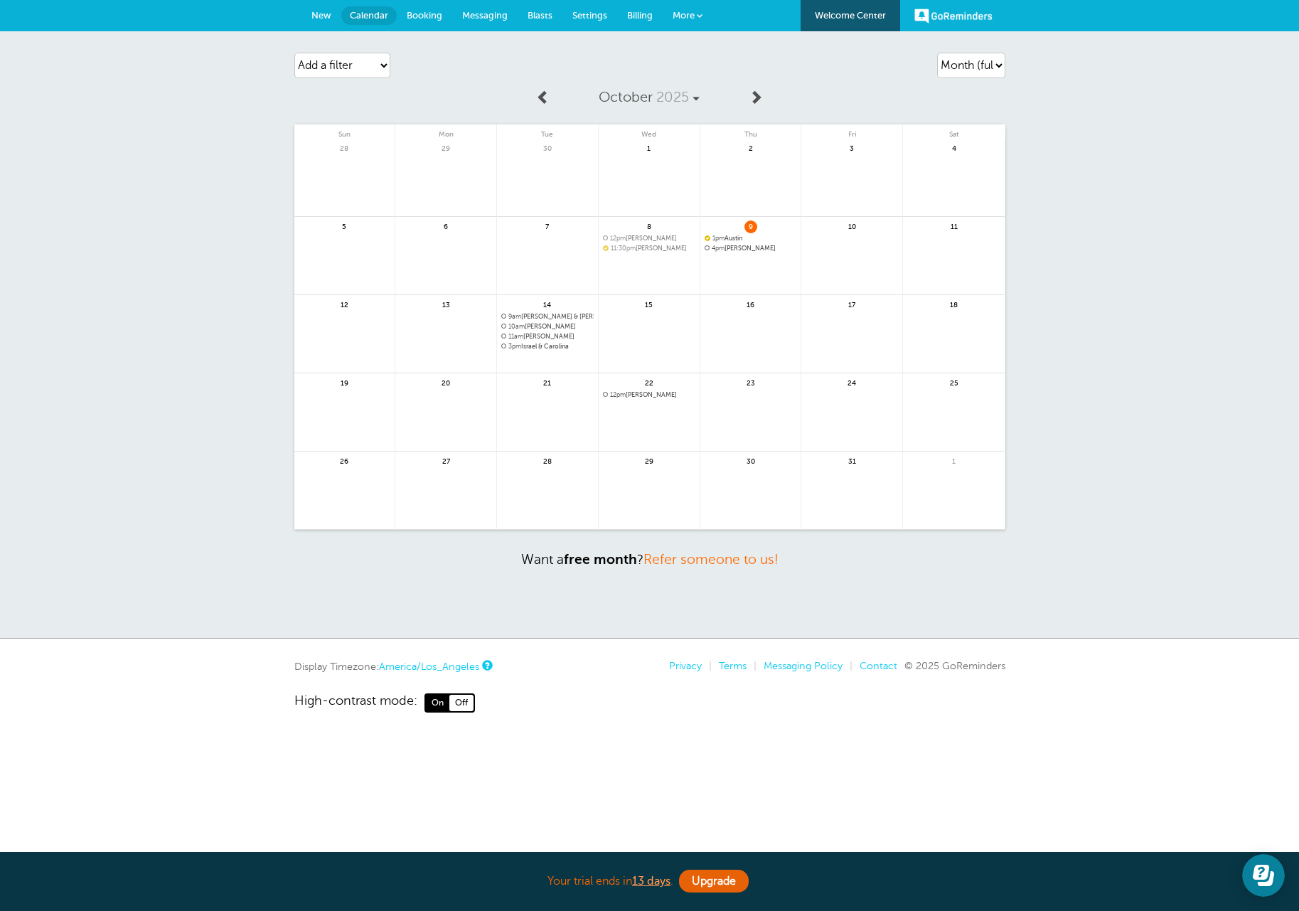
click at [321, 16] on span "New" at bounding box center [321, 15] width 20 height 11
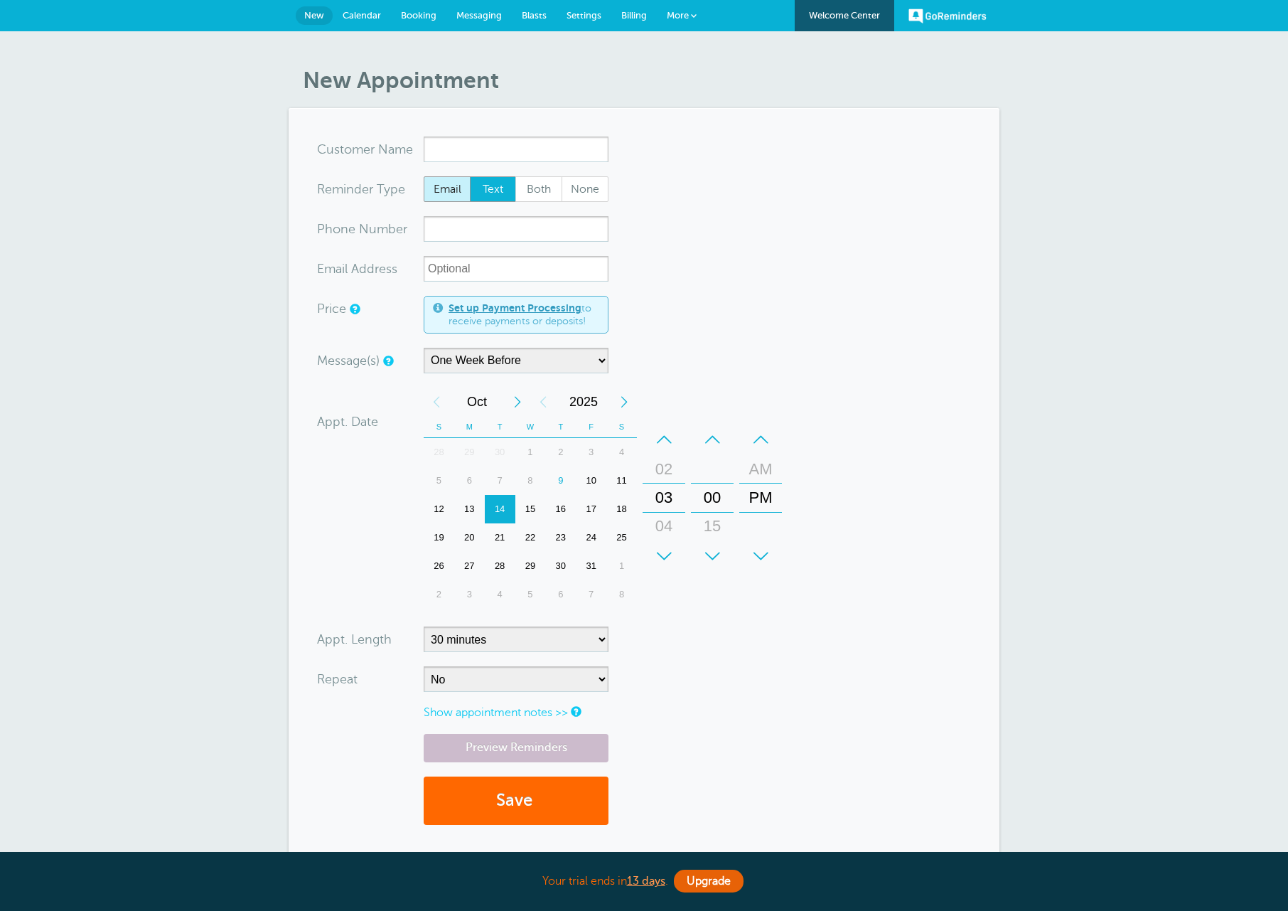
select select "163589"
type input "[PERSON_NAME]"
type input "[PHONE_NUMBER]"
click at [471, 641] on select "5 minutes 10 minutes 15 minutes 20 minutes 25 minutes 30 minutes 35 minutes 40 …" at bounding box center [516, 639] width 185 height 26
select select "60"
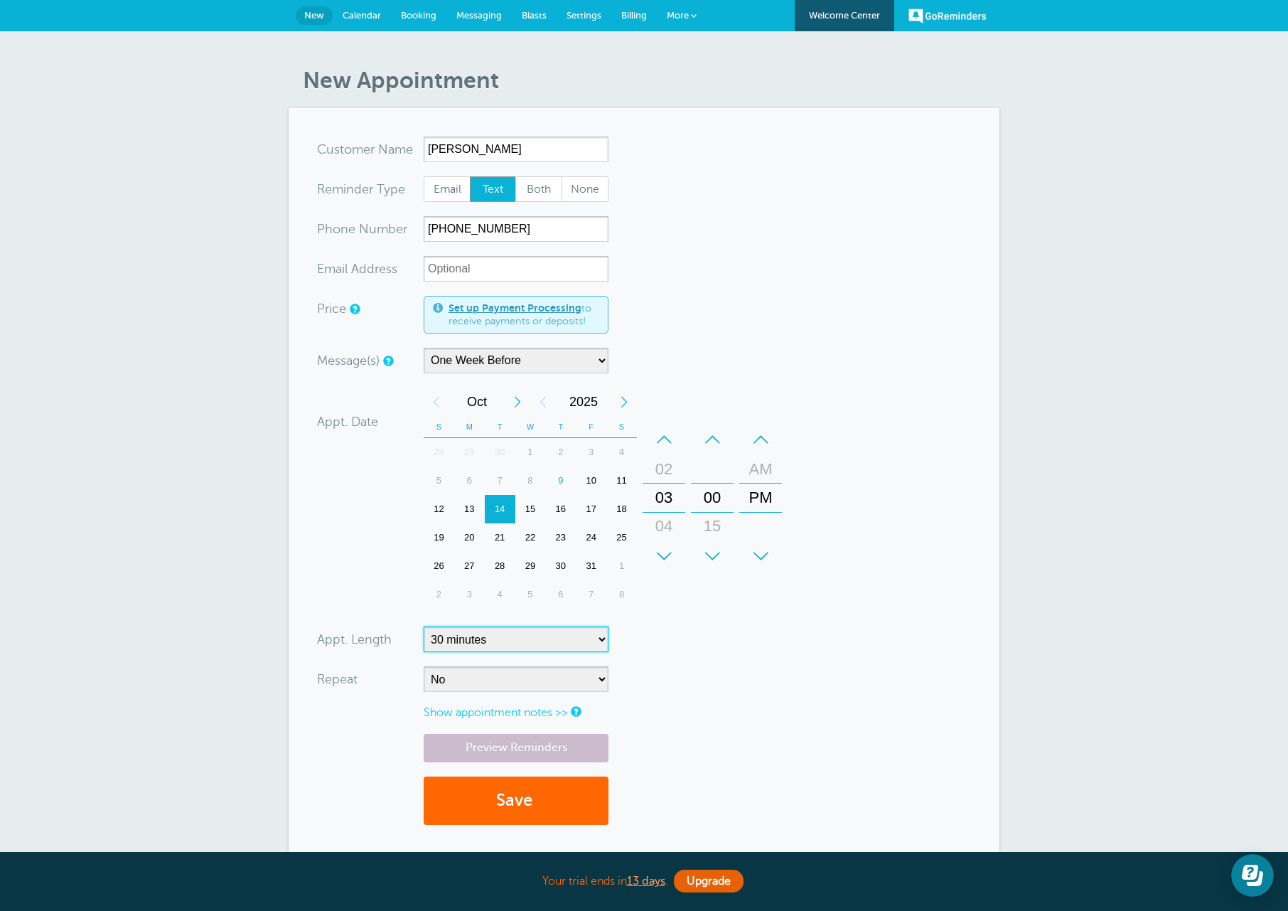
click at [424, 626] on select "5 minutes 10 minutes 15 minutes 20 minutes 25 minutes 30 minutes 35 minutes 40 …" at bounding box center [516, 639] width 185 height 26
click at [801, 671] on form "You are creating a new customer. To use an existing customer select one from th…" at bounding box center [644, 488] width 654 height 702
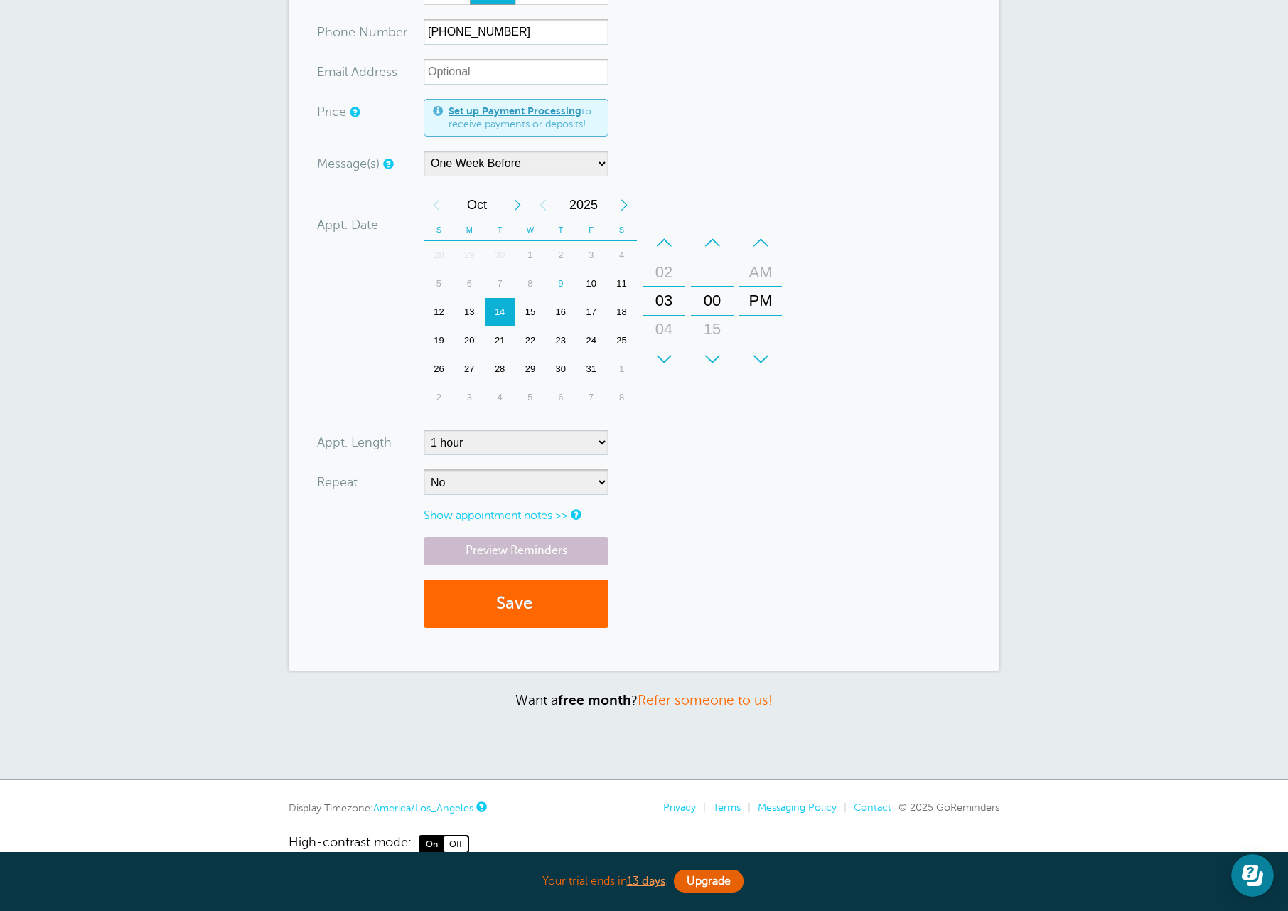
scroll to position [213, 0]
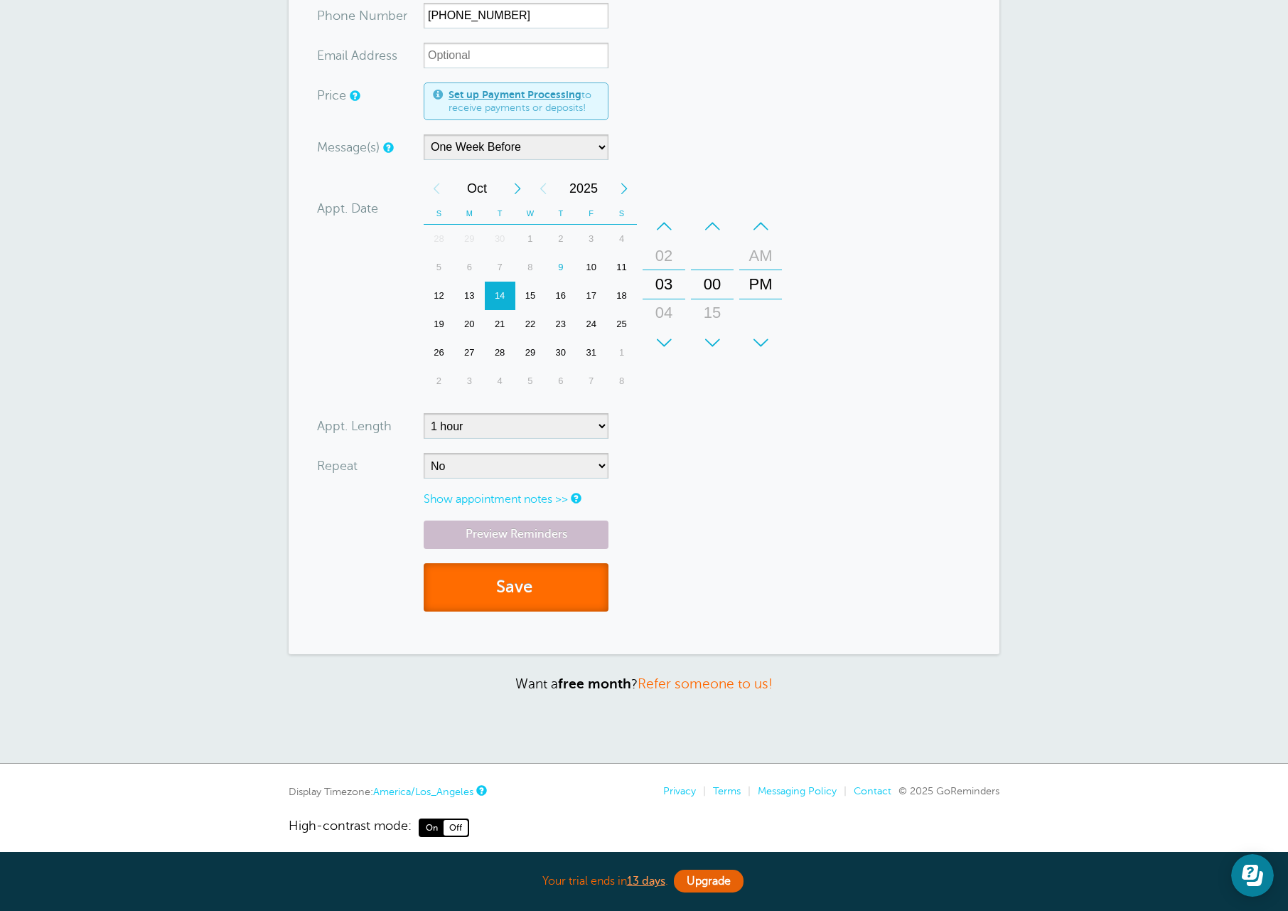
click at [508, 576] on button "Save" at bounding box center [516, 587] width 185 height 49
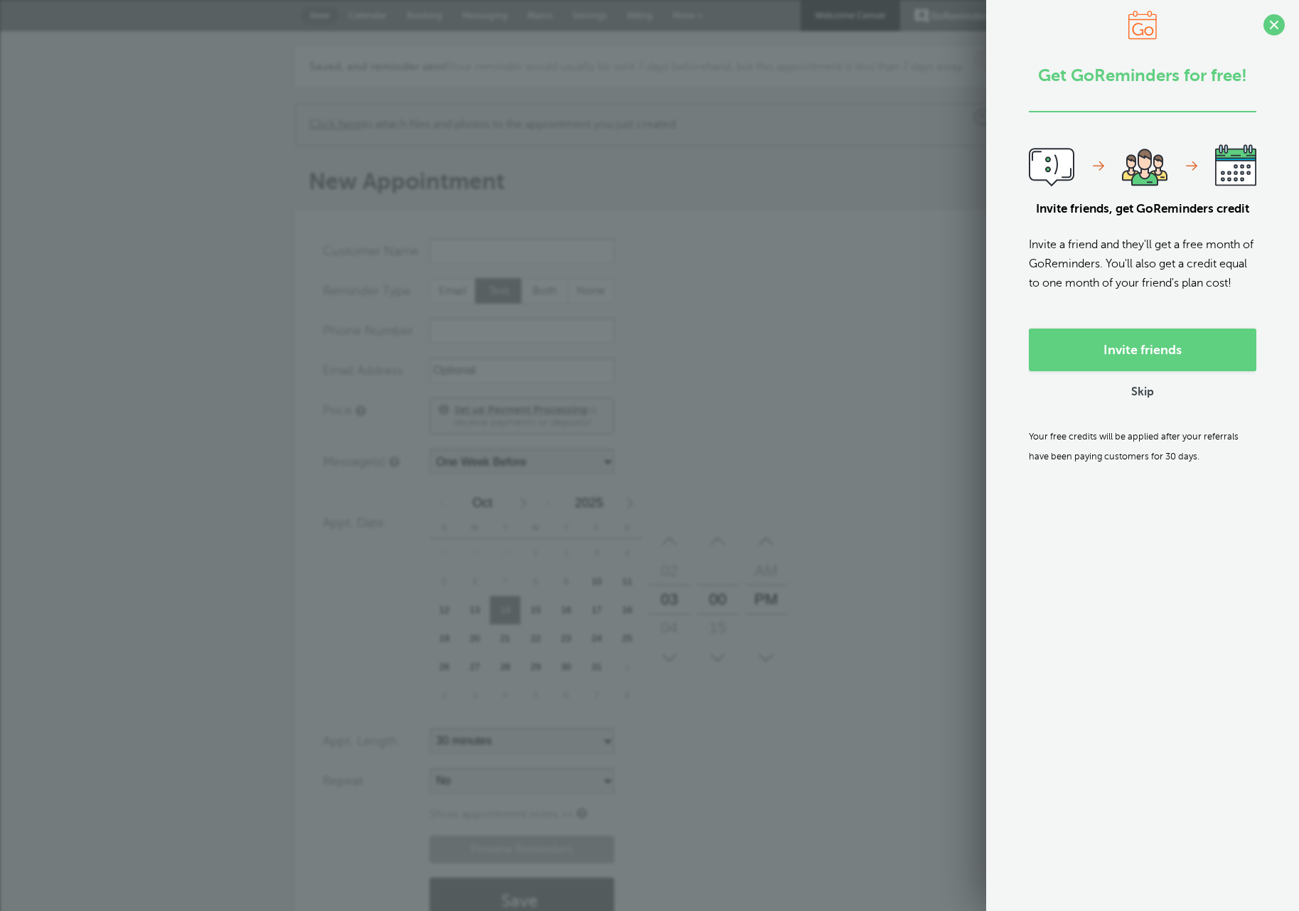
select select "163589"
click at [1147, 400] on link "Skip" at bounding box center [1142, 392] width 23 height 15
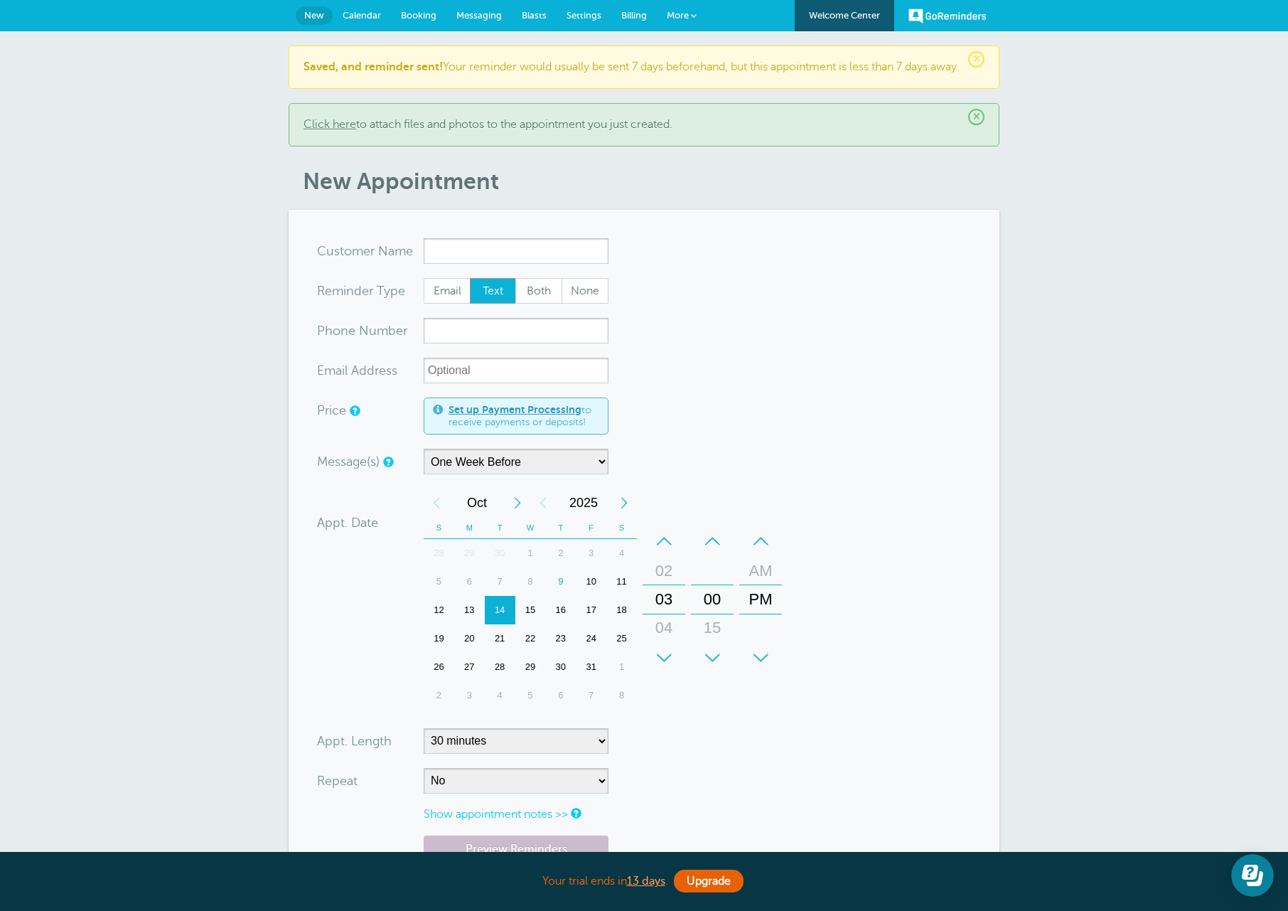
click at [360, 14] on span "Calendar" at bounding box center [362, 15] width 38 height 11
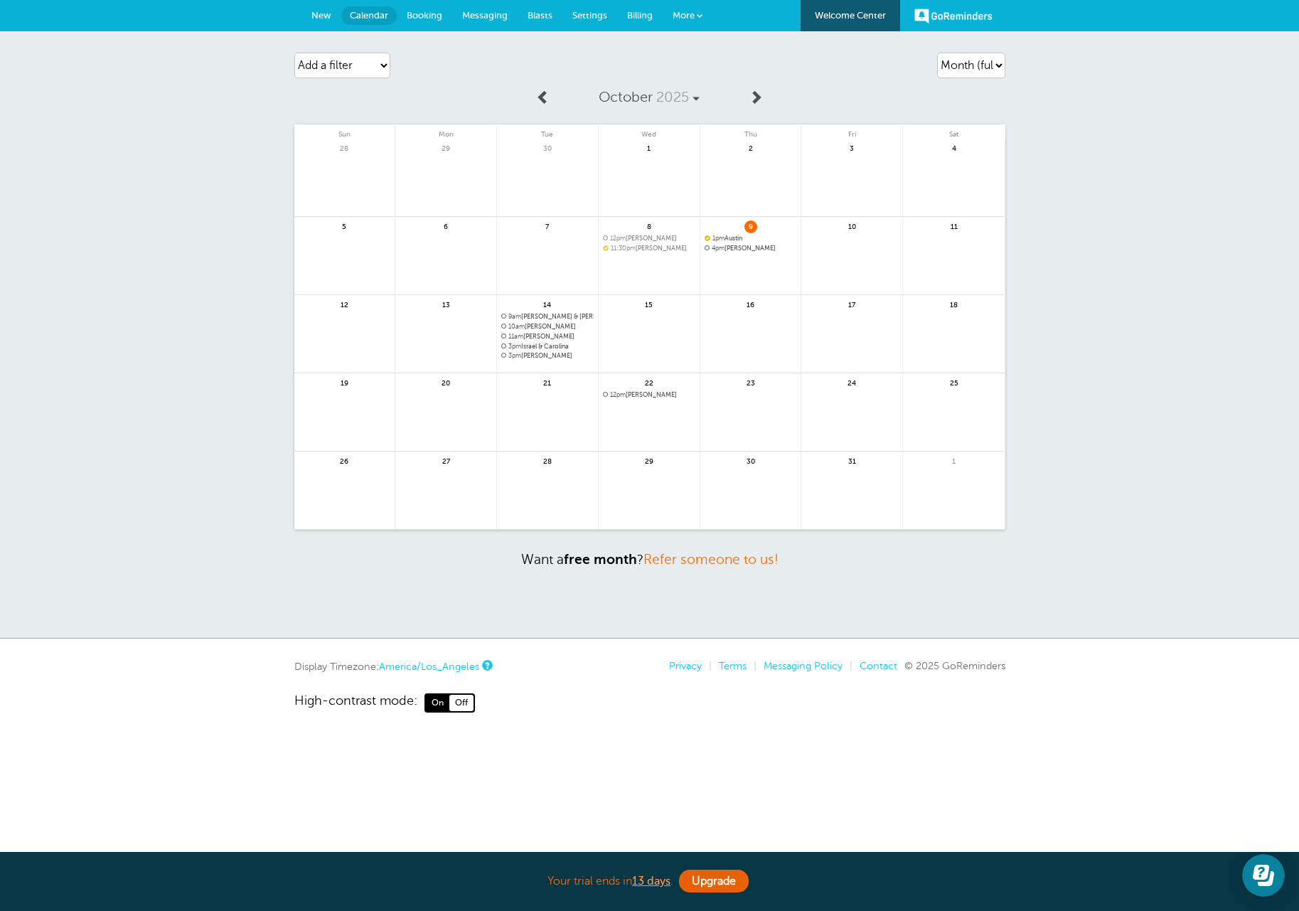
click at [636, 396] on span "12pm [PERSON_NAME]" at bounding box center [649, 395] width 92 height 8
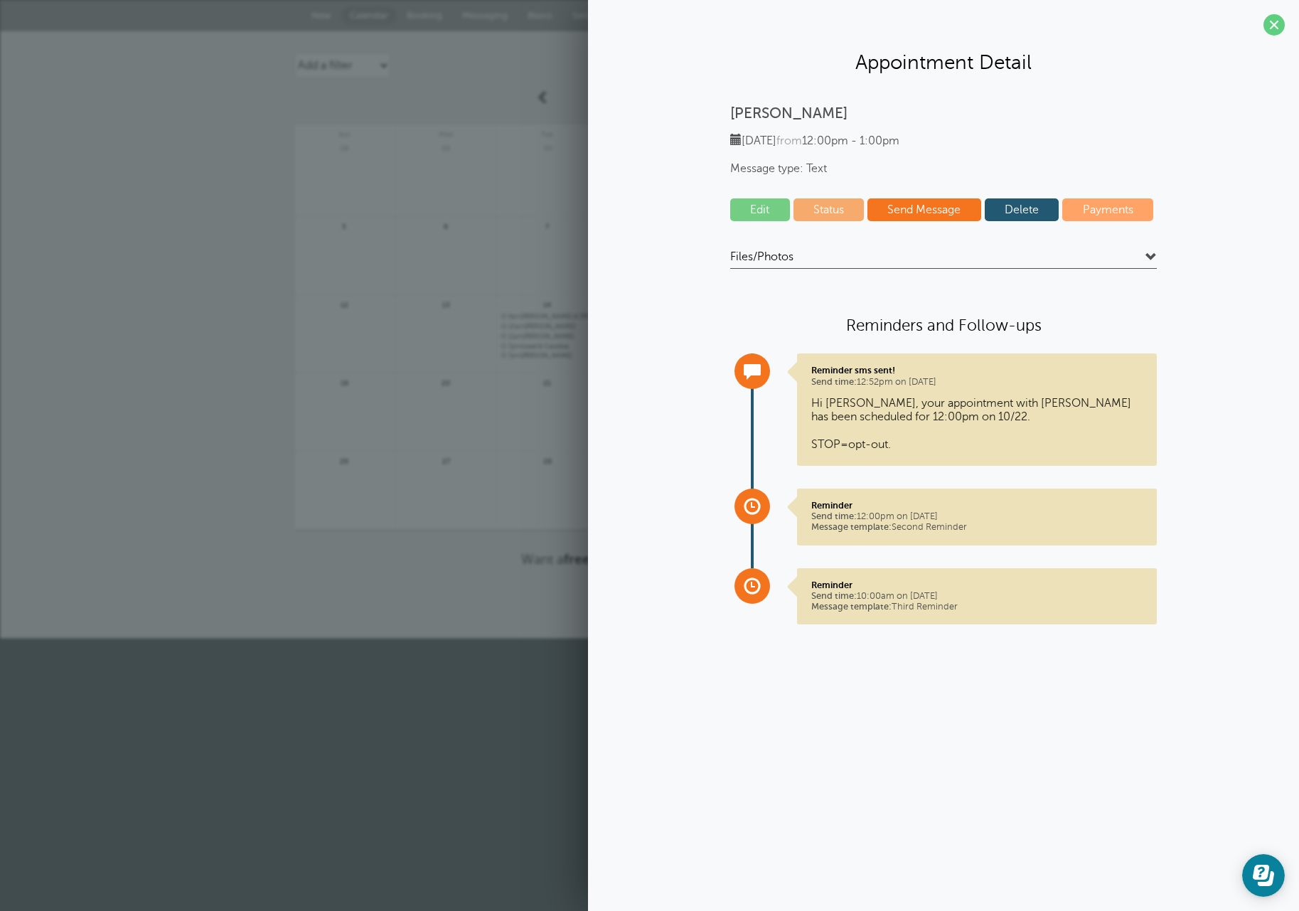
click at [1030, 210] on link "Delete" at bounding box center [1022, 209] width 75 height 23
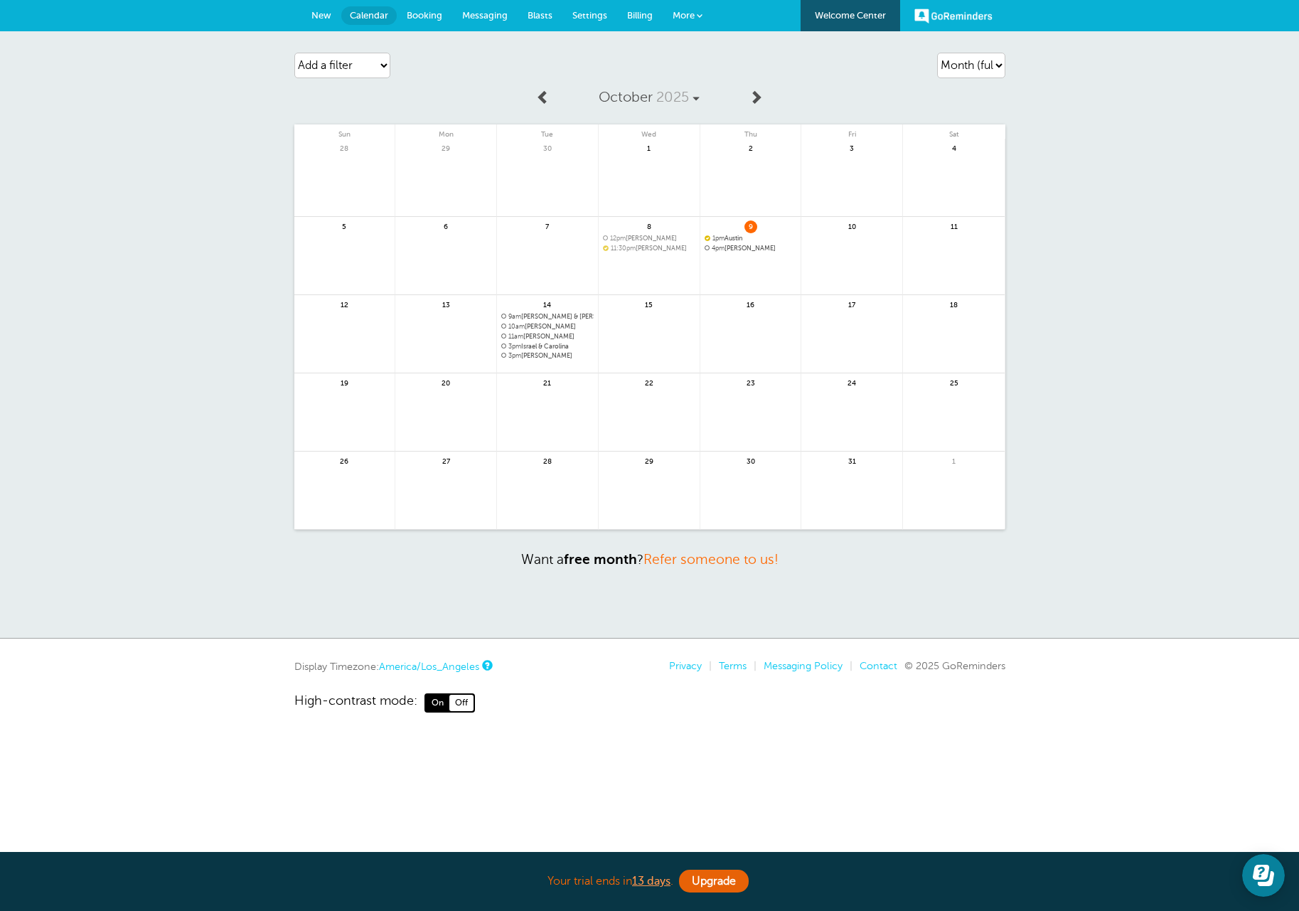
click at [638, 236] on span "12pm [PERSON_NAME]" at bounding box center [649, 239] width 92 height 8
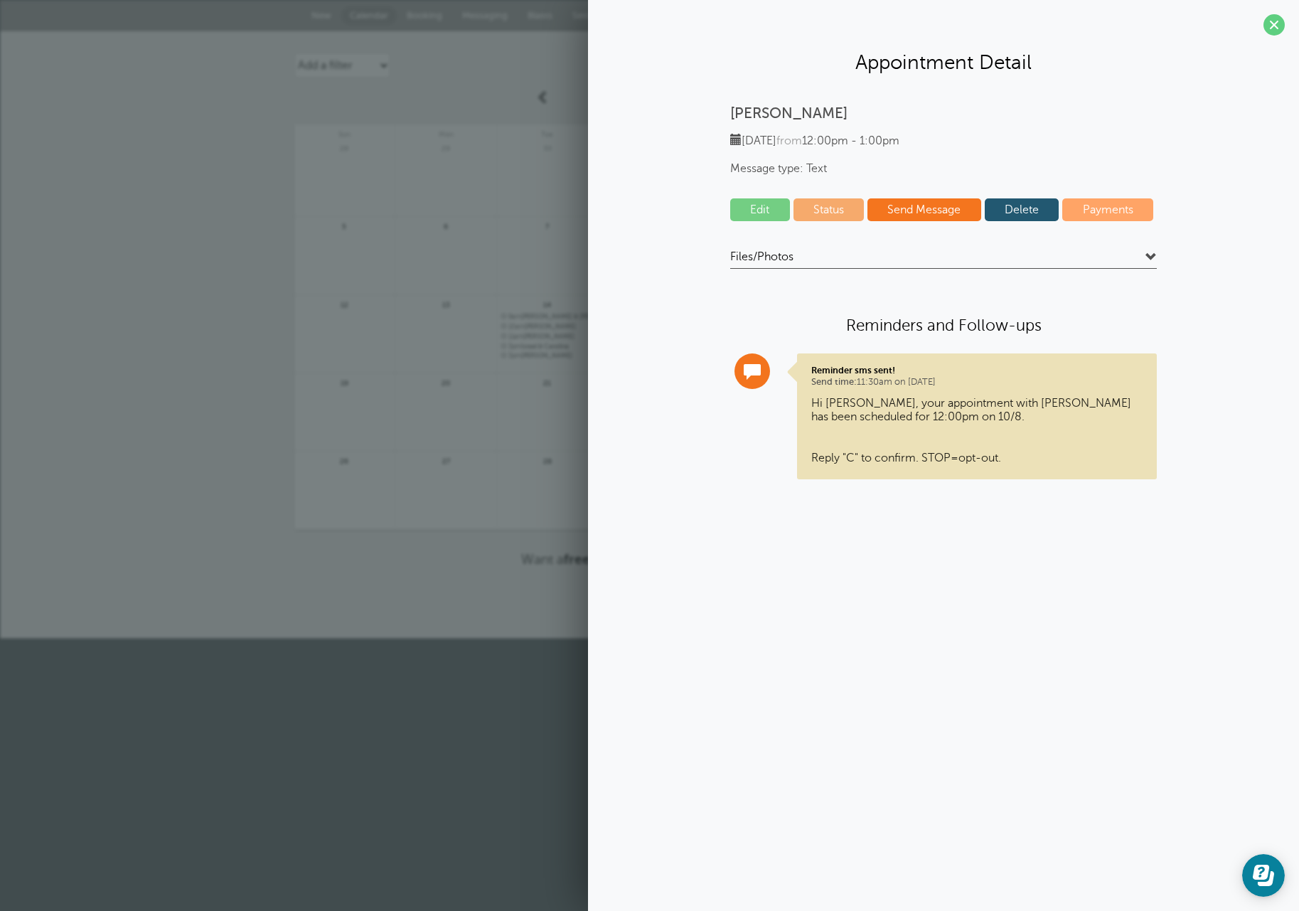
click at [1044, 215] on link "Delete" at bounding box center [1022, 209] width 75 height 23
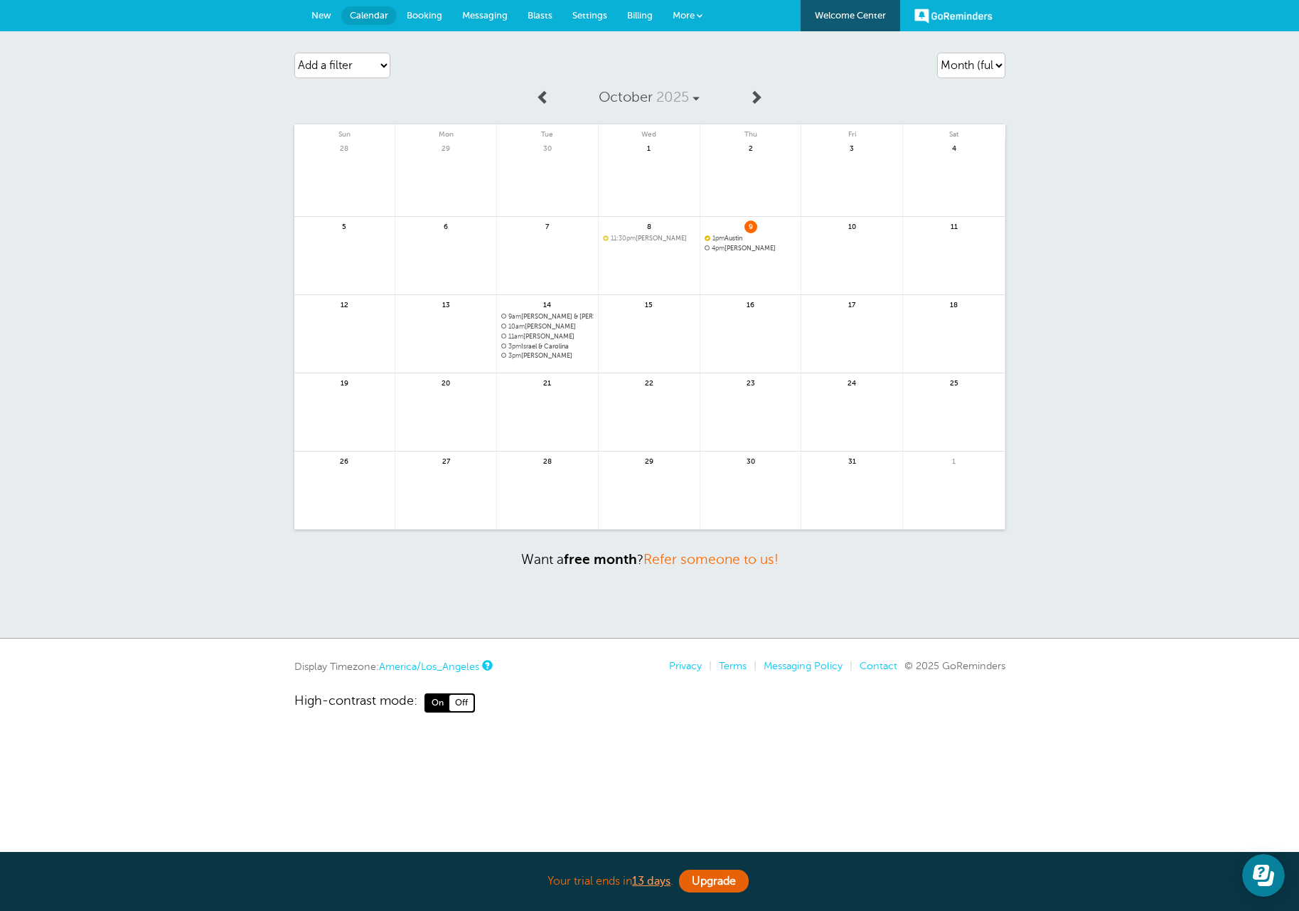
click at [652, 239] on span "11:30pm [PERSON_NAME]" at bounding box center [649, 239] width 92 height 8
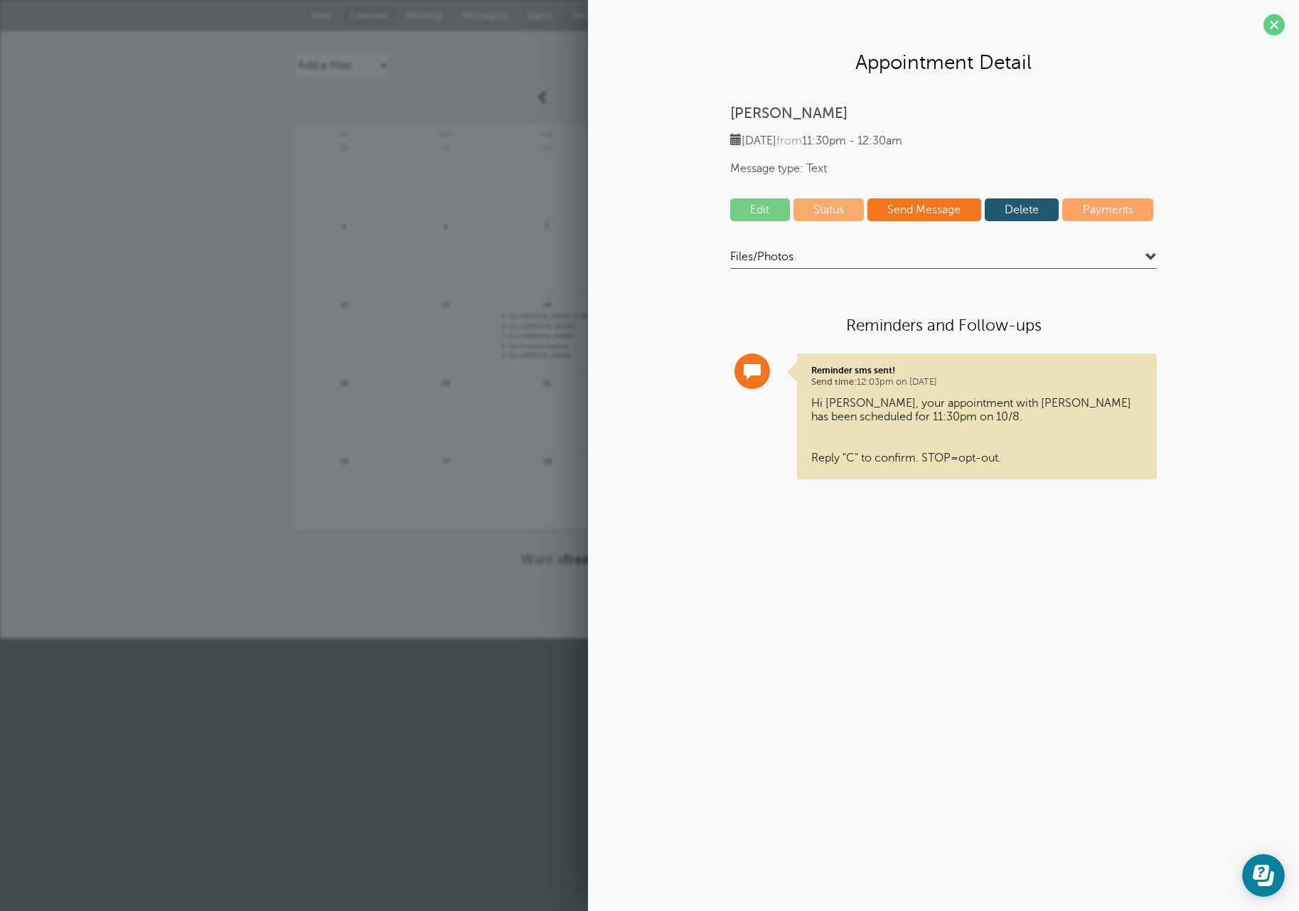
click at [1012, 208] on link "Delete" at bounding box center [1022, 209] width 75 height 23
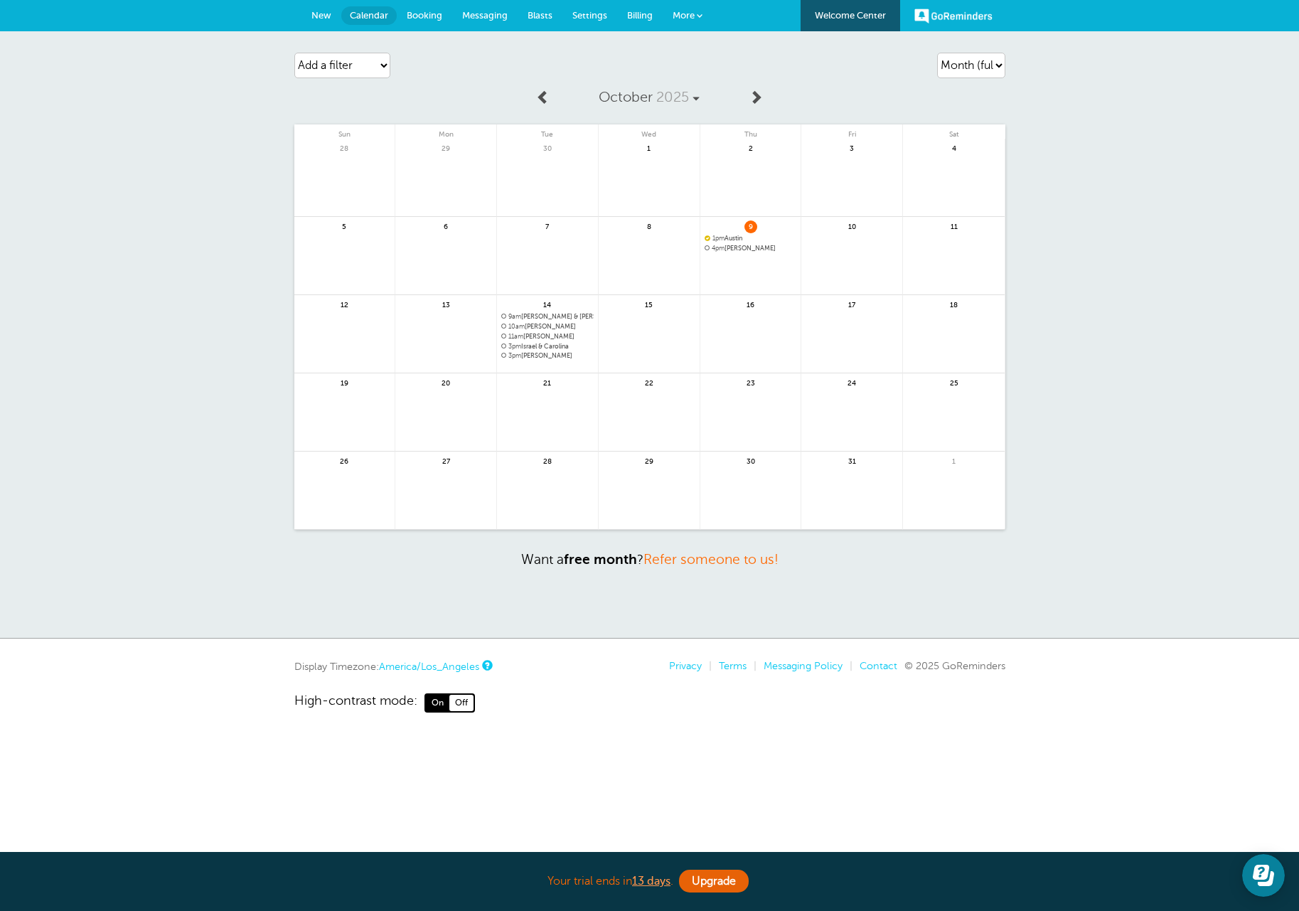
click at [733, 235] on span "1pm Austin" at bounding box center [751, 239] width 92 height 8
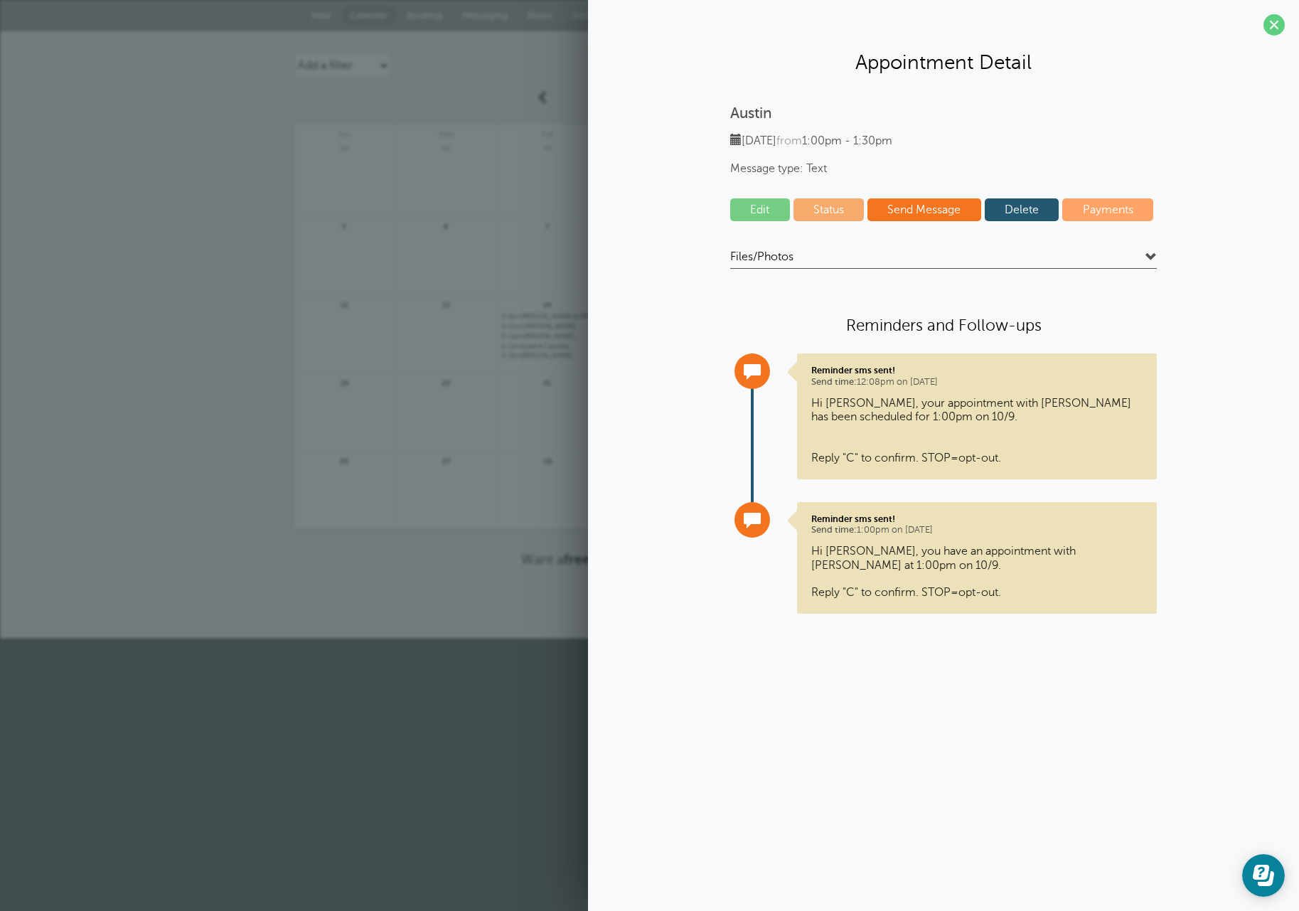
click at [1019, 207] on link "Delete" at bounding box center [1022, 209] width 75 height 23
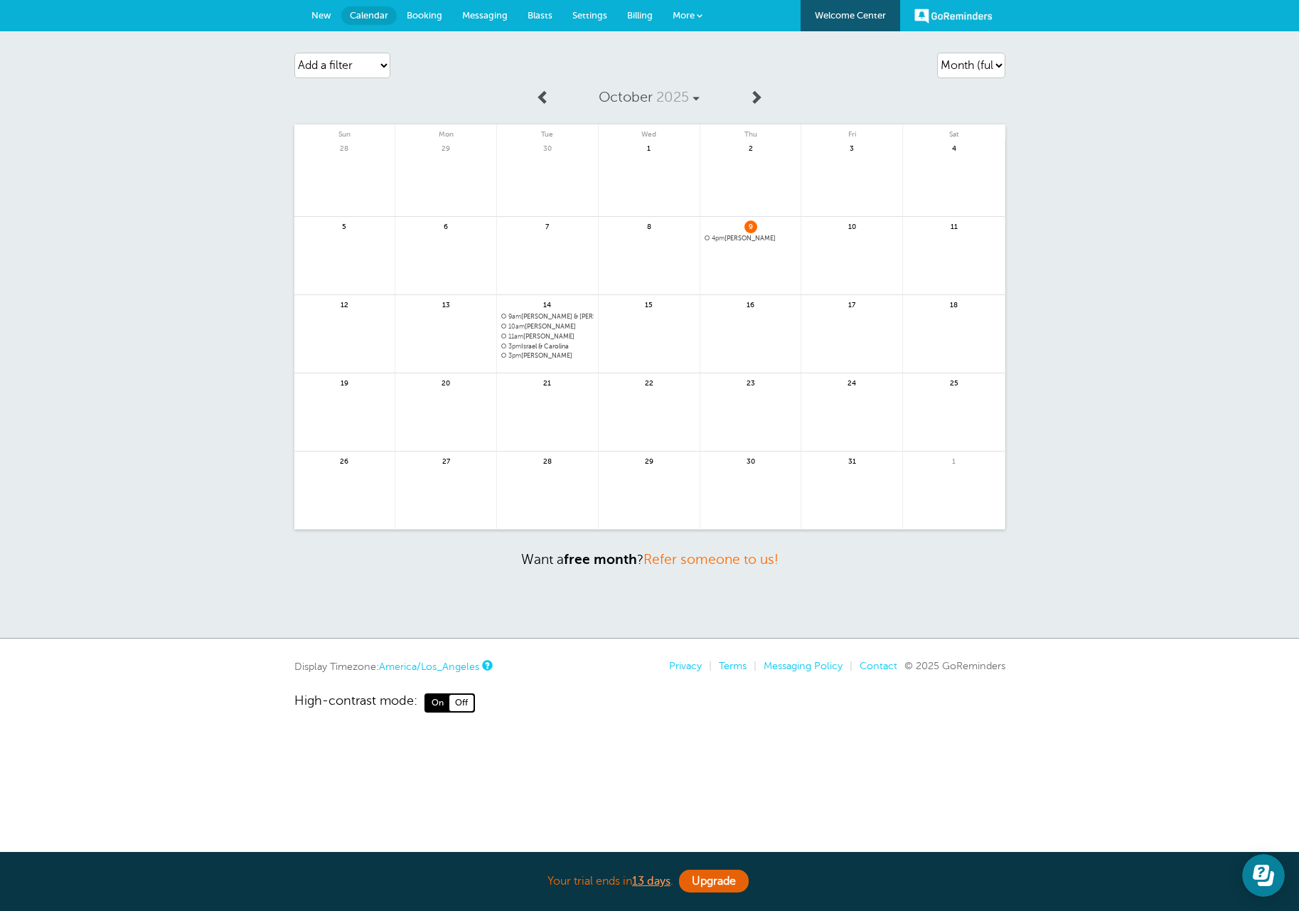
click at [314, 11] on span "New" at bounding box center [321, 15] width 20 height 11
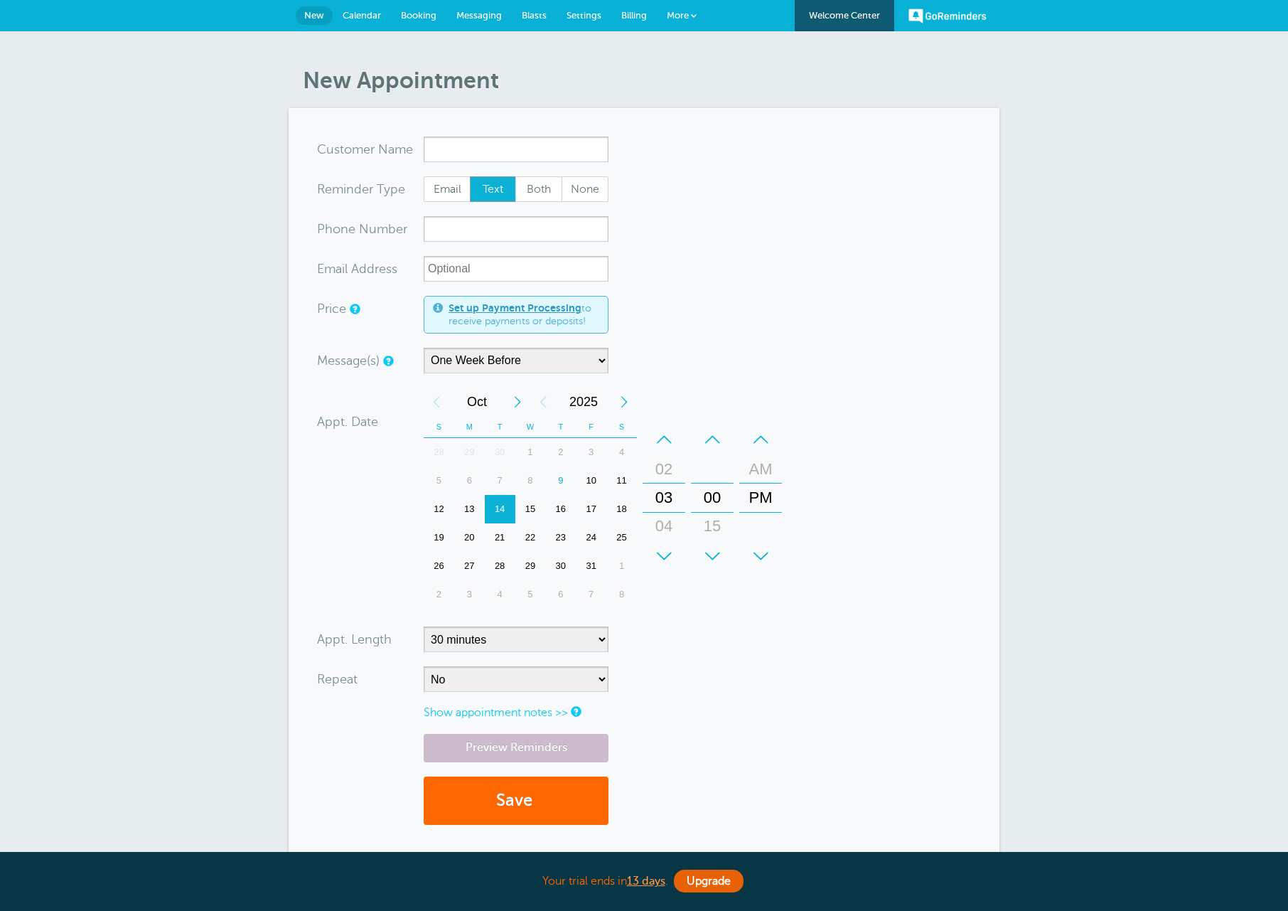
select select "163589"
type input "[PERSON_NAME]"
click at [539, 506] on div "15" at bounding box center [530, 509] width 31 height 28
drag, startPoint x: 665, startPoint y: 503, endPoint x: 684, endPoint y: 309, distance: 194.3
click at [684, 309] on form "You are creating a new customer. To use an existing customer select one from th…" at bounding box center [644, 488] width 654 height 702
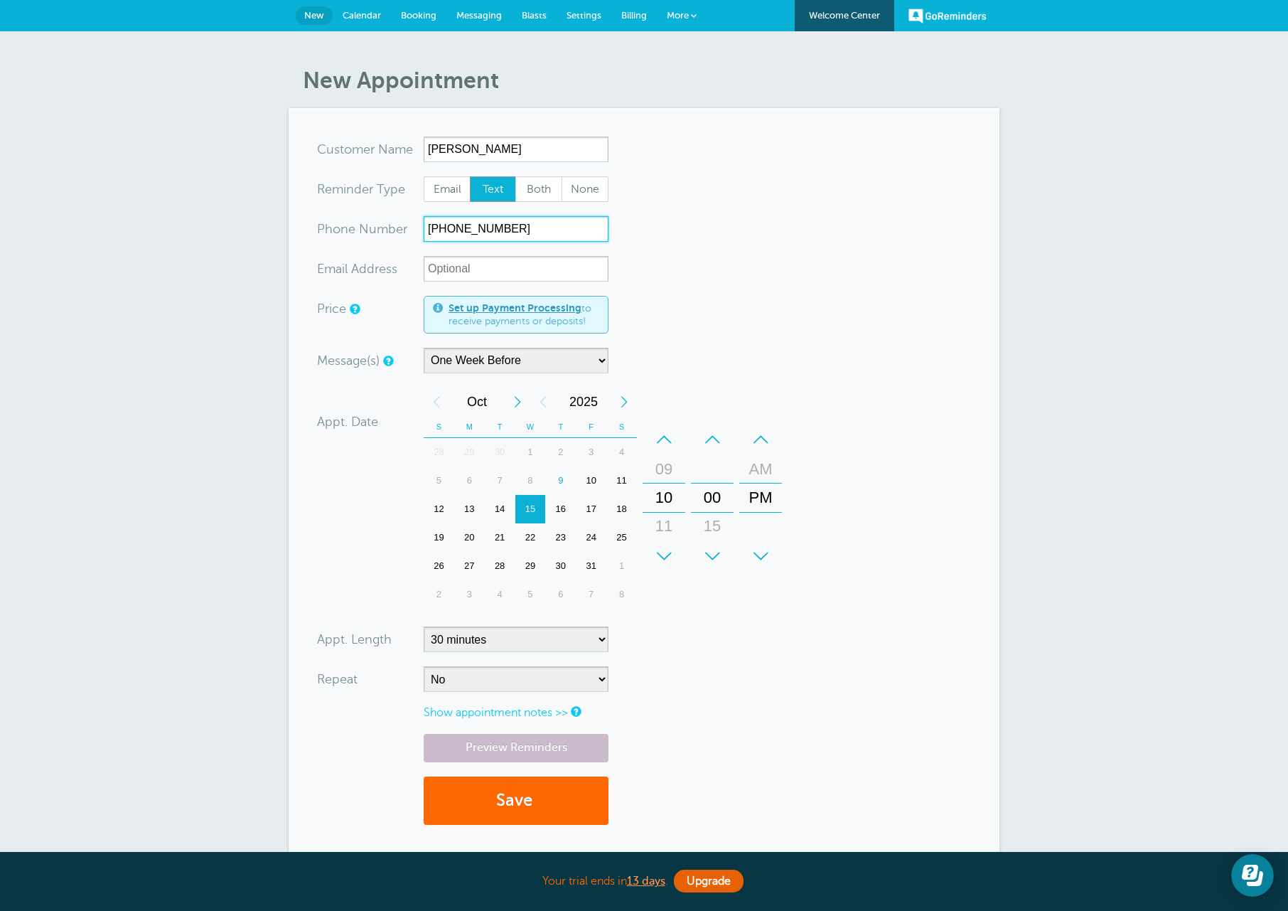
type input "[PHONE_NUMBER]"
click at [784, 689] on form "You are creating a new customer. To use an existing customer select one from th…" at bounding box center [644, 488] width 654 height 702
click at [582, 632] on select "5 minutes 10 minutes 15 minutes 20 minutes 25 minutes 30 minutes 35 minutes 40 …" at bounding box center [516, 639] width 185 height 26
select select "60"
click at [424, 626] on select "5 minutes 10 minutes 15 minutes 20 minutes 25 minutes 30 minutes 35 minutes 40 …" at bounding box center [516, 639] width 185 height 26
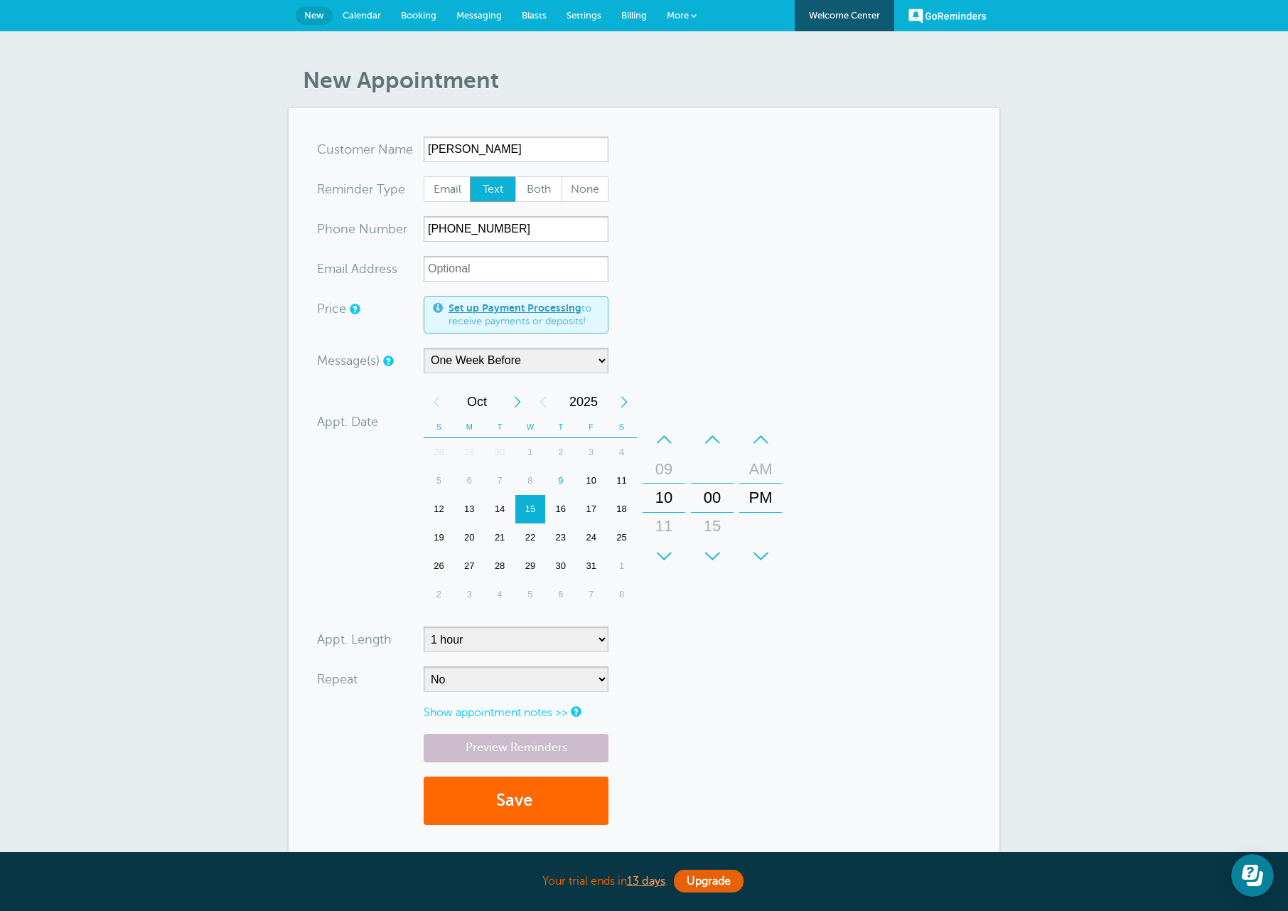
click at [808, 715] on form "You are creating a new customer. To use an existing customer select one from th…" at bounding box center [644, 488] width 654 height 702
click at [527, 746] on link "Preview Reminders" at bounding box center [516, 748] width 185 height 28
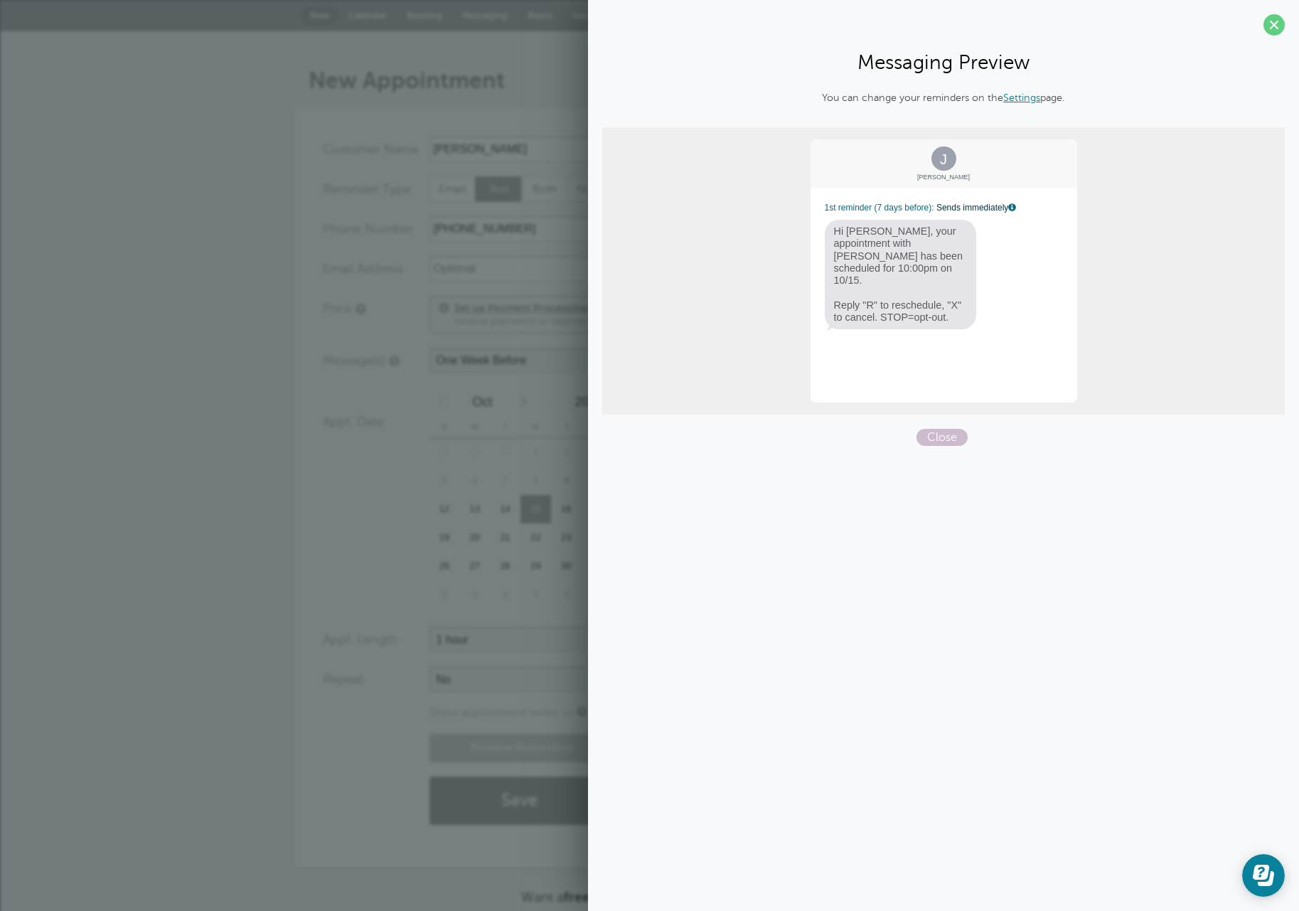
click at [942, 448] on section "Messaging Preview You can change your reminders on the Settings page. J Jose 1s…" at bounding box center [943, 228] width 711 height 456
click at [943, 439] on span "Close" at bounding box center [941, 437] width 51 height 17
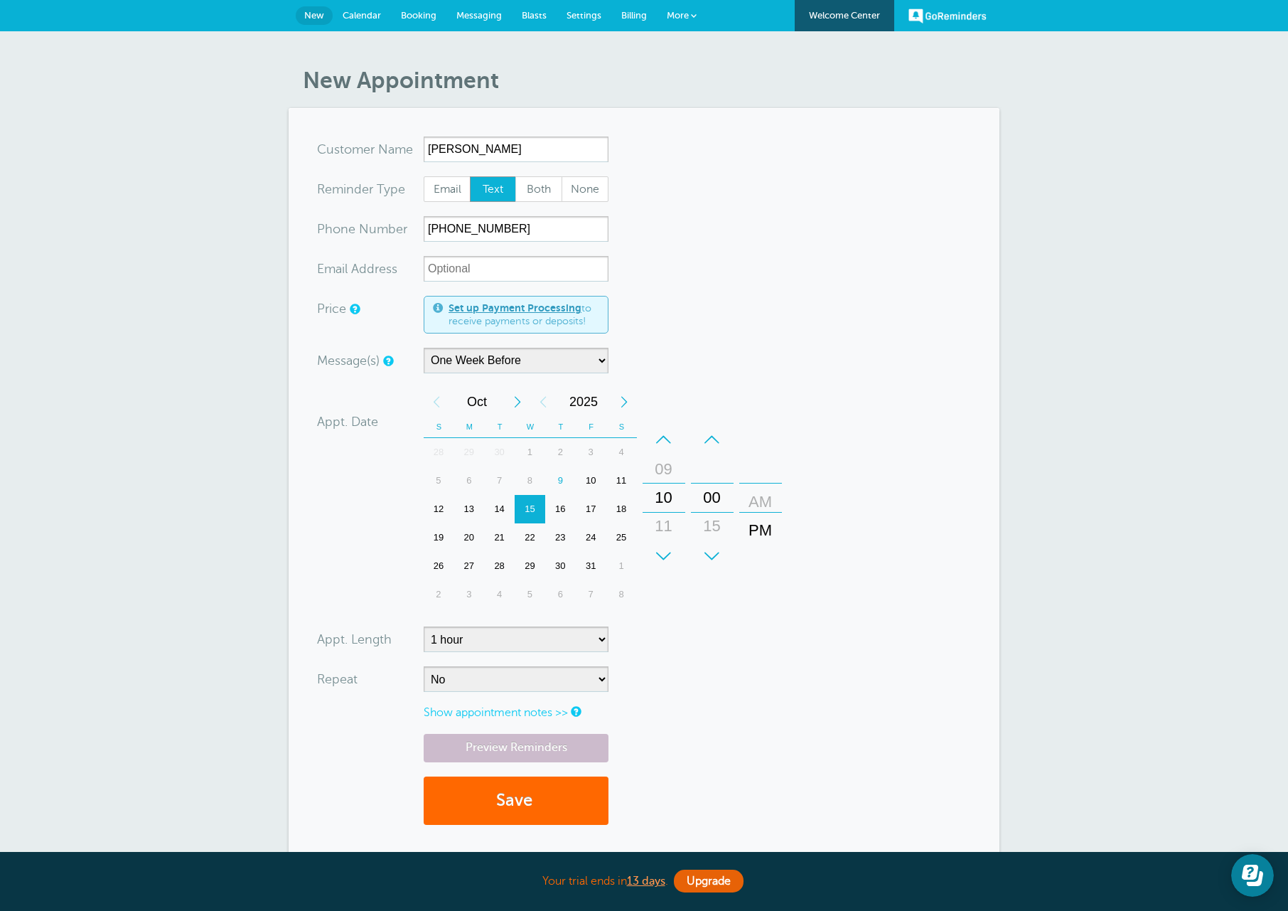
drag, startPoint x: 772, startPoint y: 493, endPoint x: 773, endPoint y: 537, distance: 44.1
click at [773, 537] on div "PM" at bounding box center [761, 530] width 34 height 28
click at [515, 747] on link "Preview Reminders" at bounding box center [516, 748] width 185 height 28
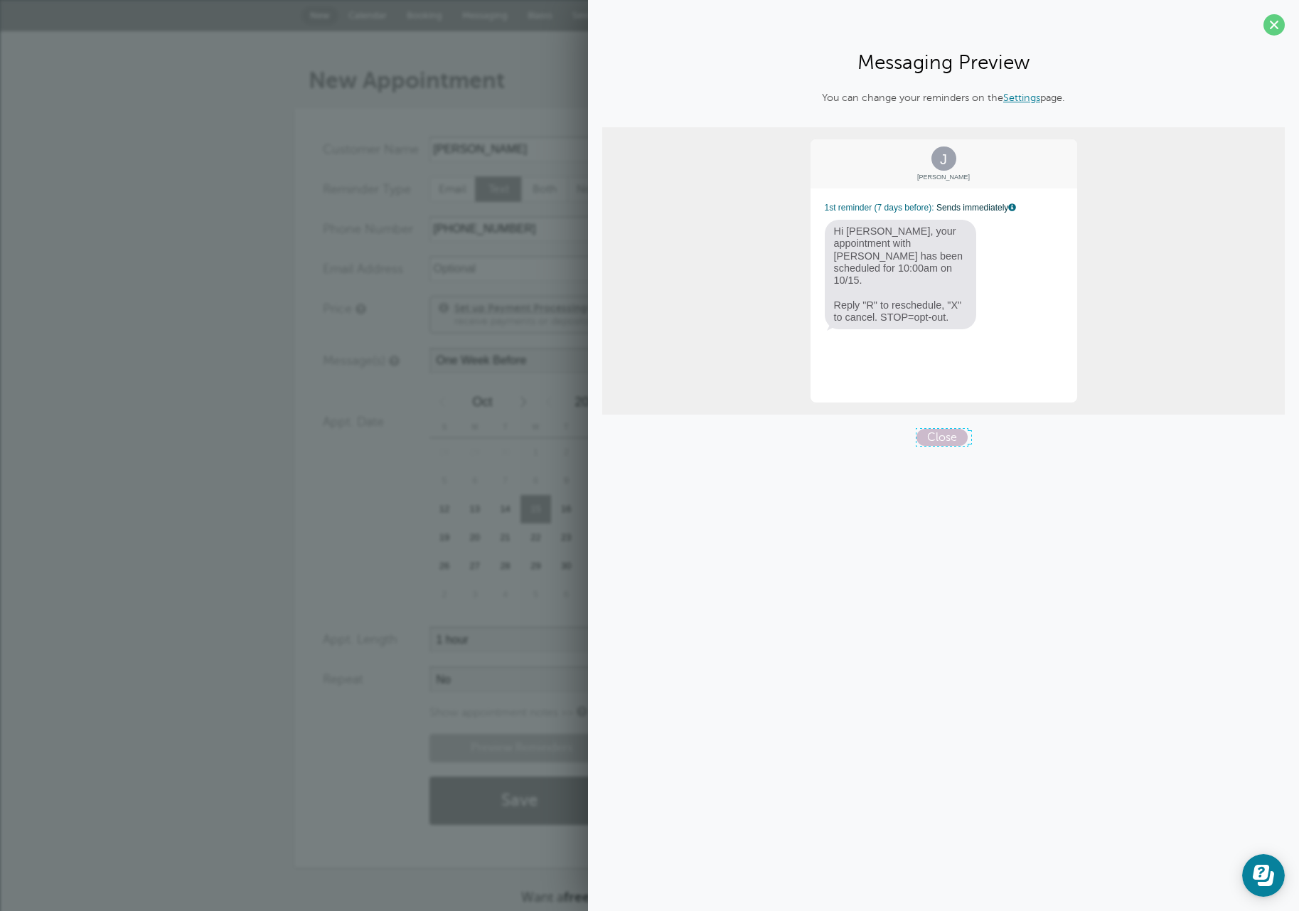
click at [951, 437] on span "Close" at bounding box center [941, 437] width 51 height 17
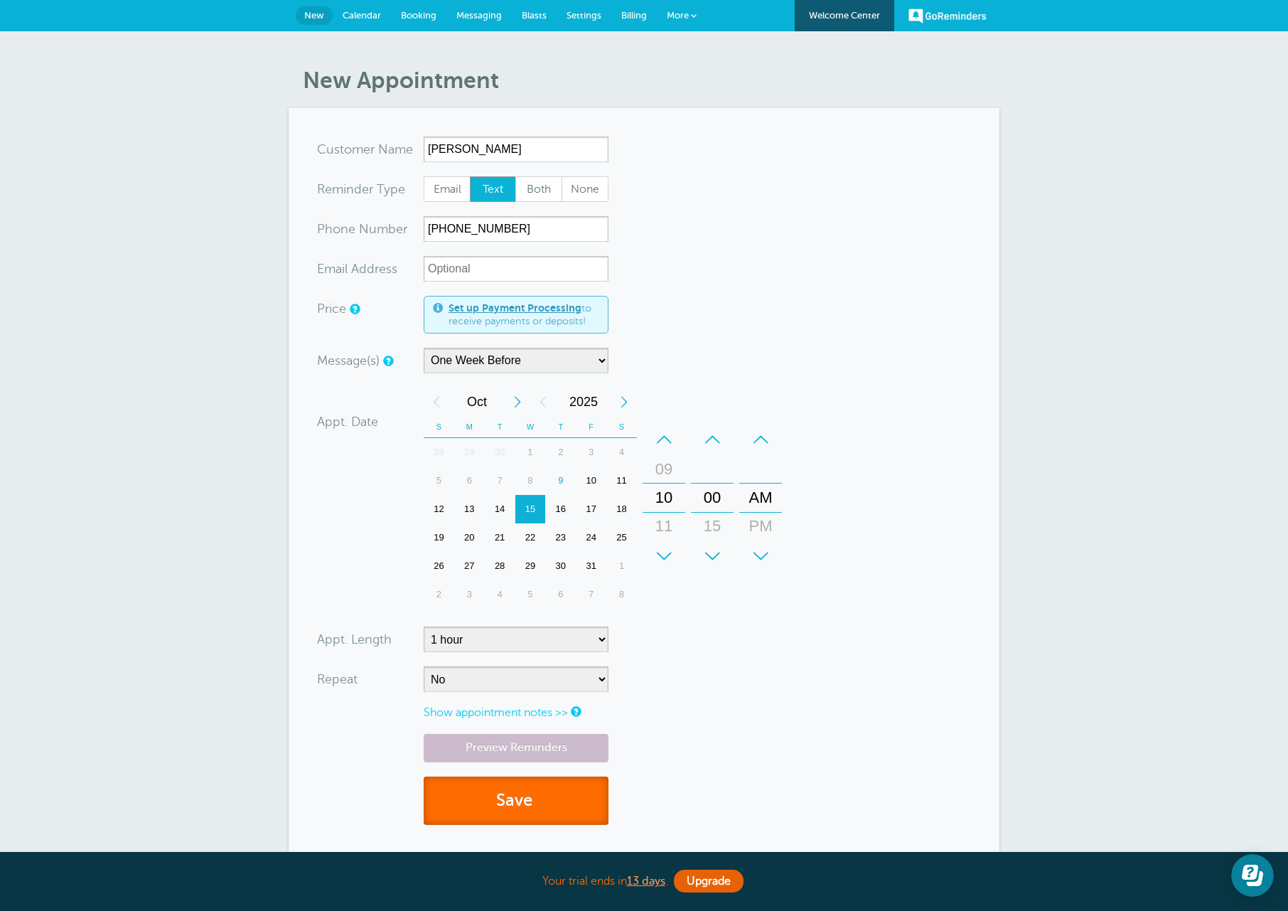
click at [544, 793] on button "Save" at bounding box center [516, 800] width 185 height 49
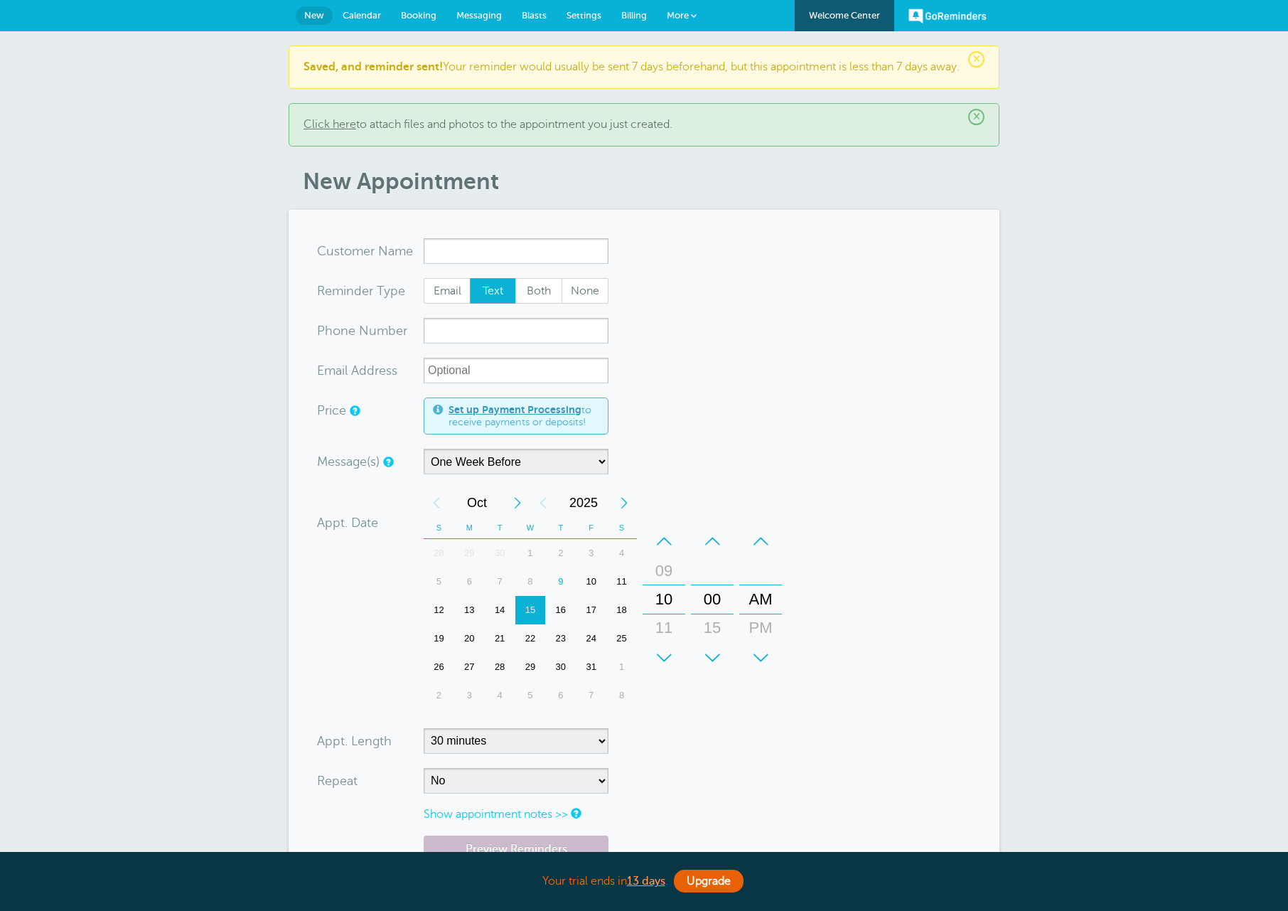
select select "163589"
click at [470, 264] on input "x-no-autofill" at bounding box center [516, 251] width 185 height 26
click at [486, 255] on input "x-no-autofill" at bounding box center [516, 251] width 185 height 26
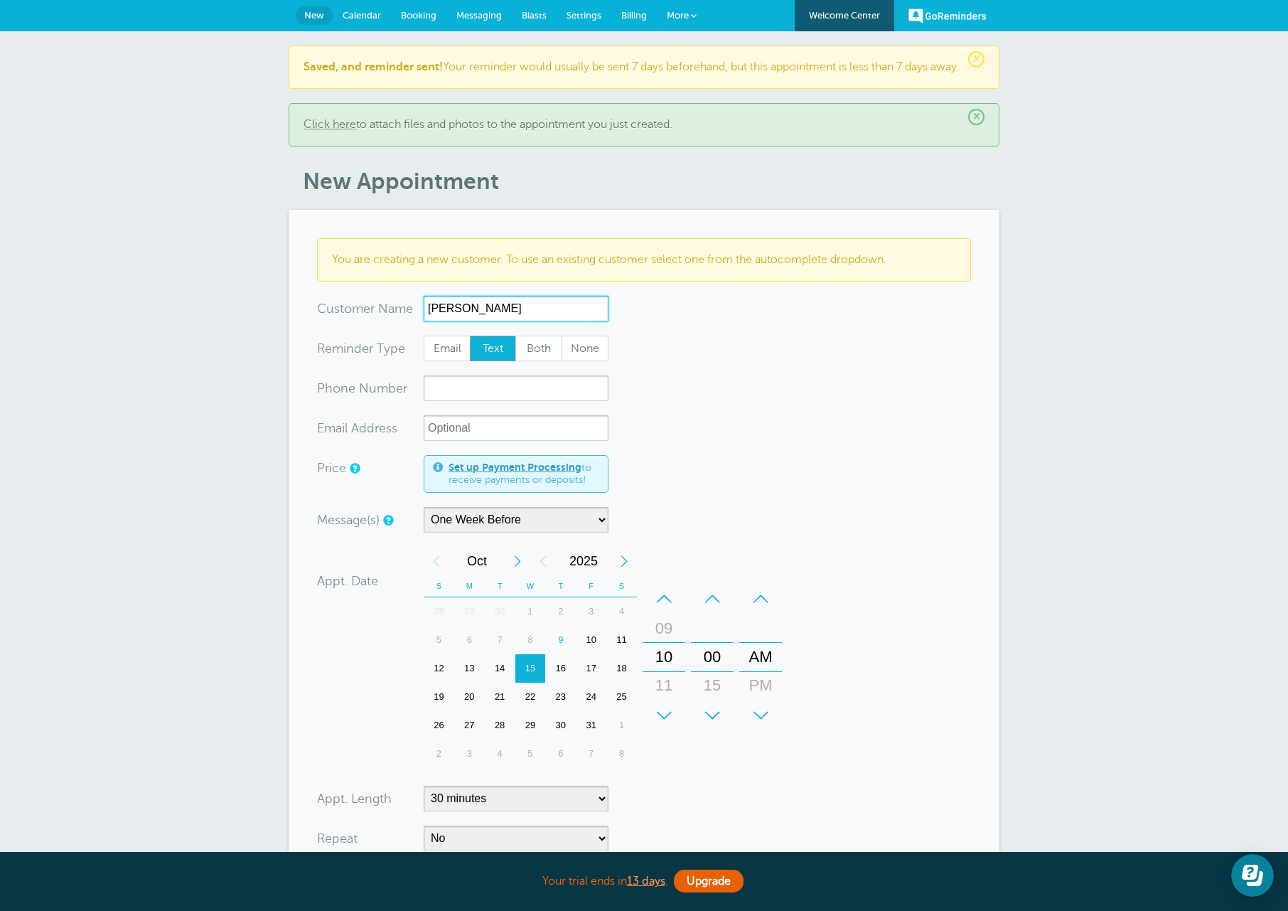
type input "[PERSON_NAME]"
click at [486, 401] on input "xxx-no-autofill" at bounding box center [516, 388] width 185 height 26
type input "[PHONE_NUMBER]"
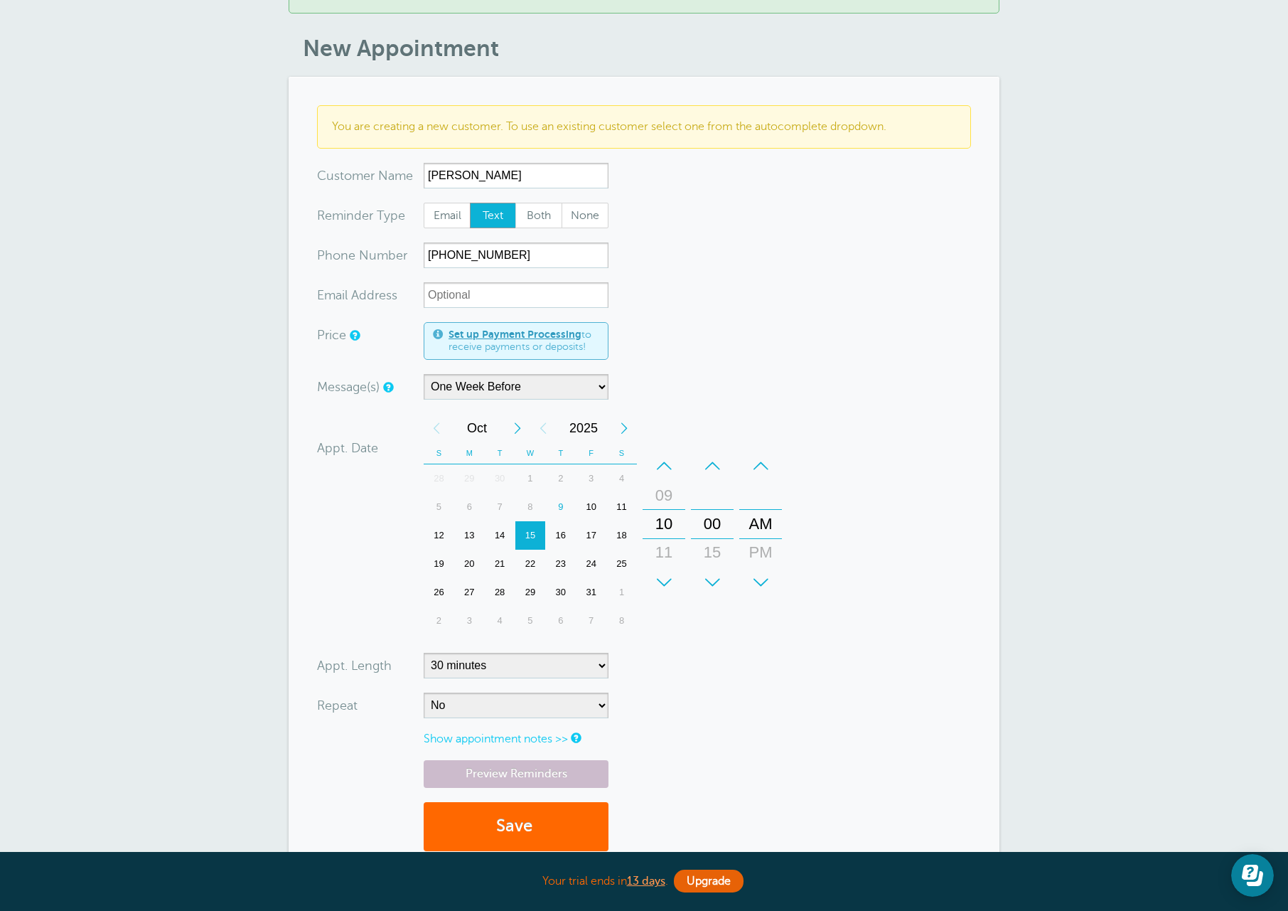
scroll to position [142, 0]
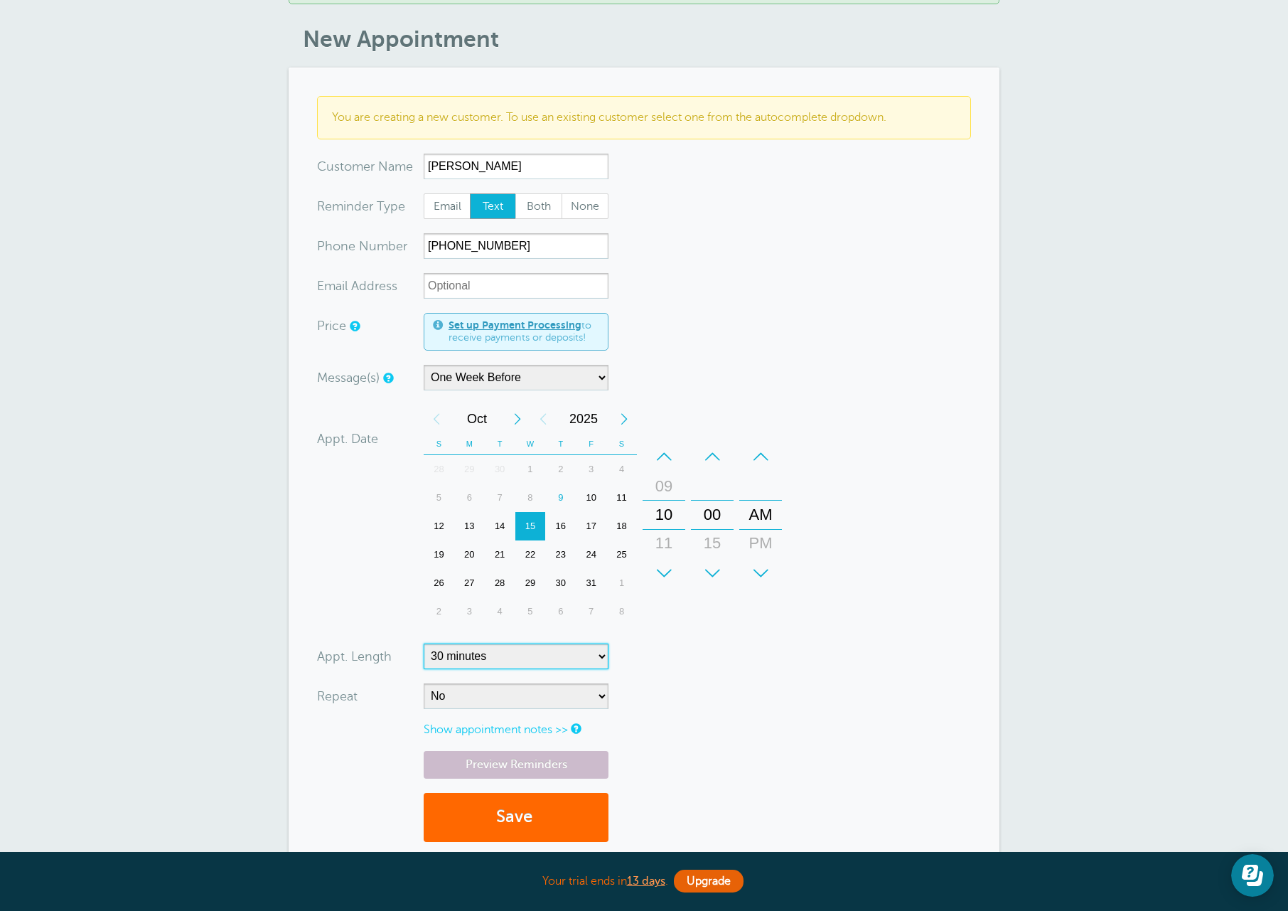
click at [482, 664] on select "5 minutes 10 minutes 15 minutes 20 minutes 25 minutes 30 minutes 35 minutes 40 …" at bounding box center [516, 656] width 185 height 26
select select "60"
click at [424, 656] on select "5 minutes 10 minutes 15 minutes 20 minutes 25 minutes 30 minutes 35 minutes 40 …" at bounding box center [516, 656] width 185 height 26
click at [857, 752] on form "You are creating a new customer. To use an existing customer select one from th…" at bounding box center [644, 476] width 654 height 760
click at [595, 779] on link "Preview Reminders" at bounding box center [516, 765] width 185 height 28
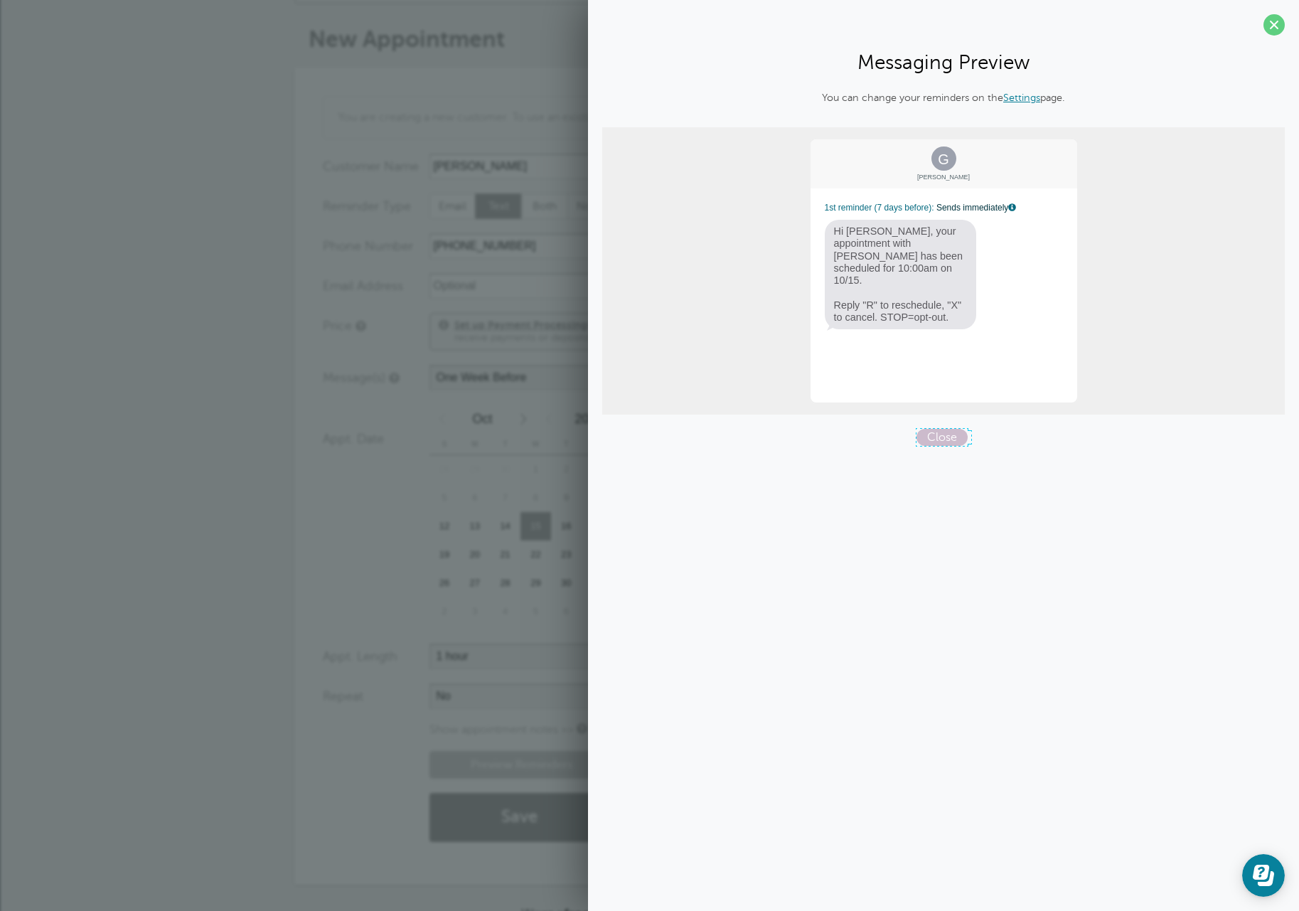
click at [946, 434] on span "Close" at bounding box center [941, 437] width 51 height 17
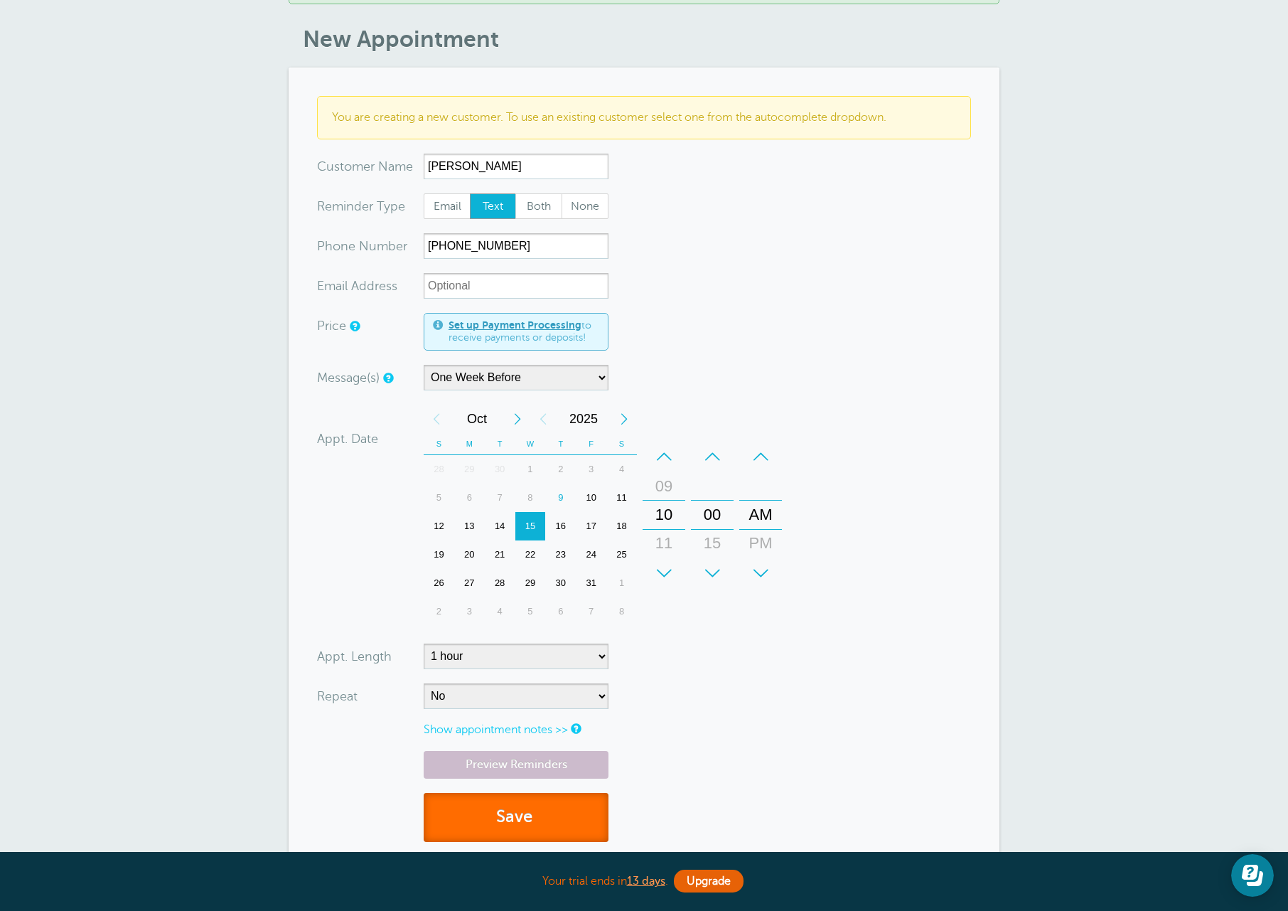
click at [577, 831] on button "Save" at bounding box center [516, 817] width 185 height 49
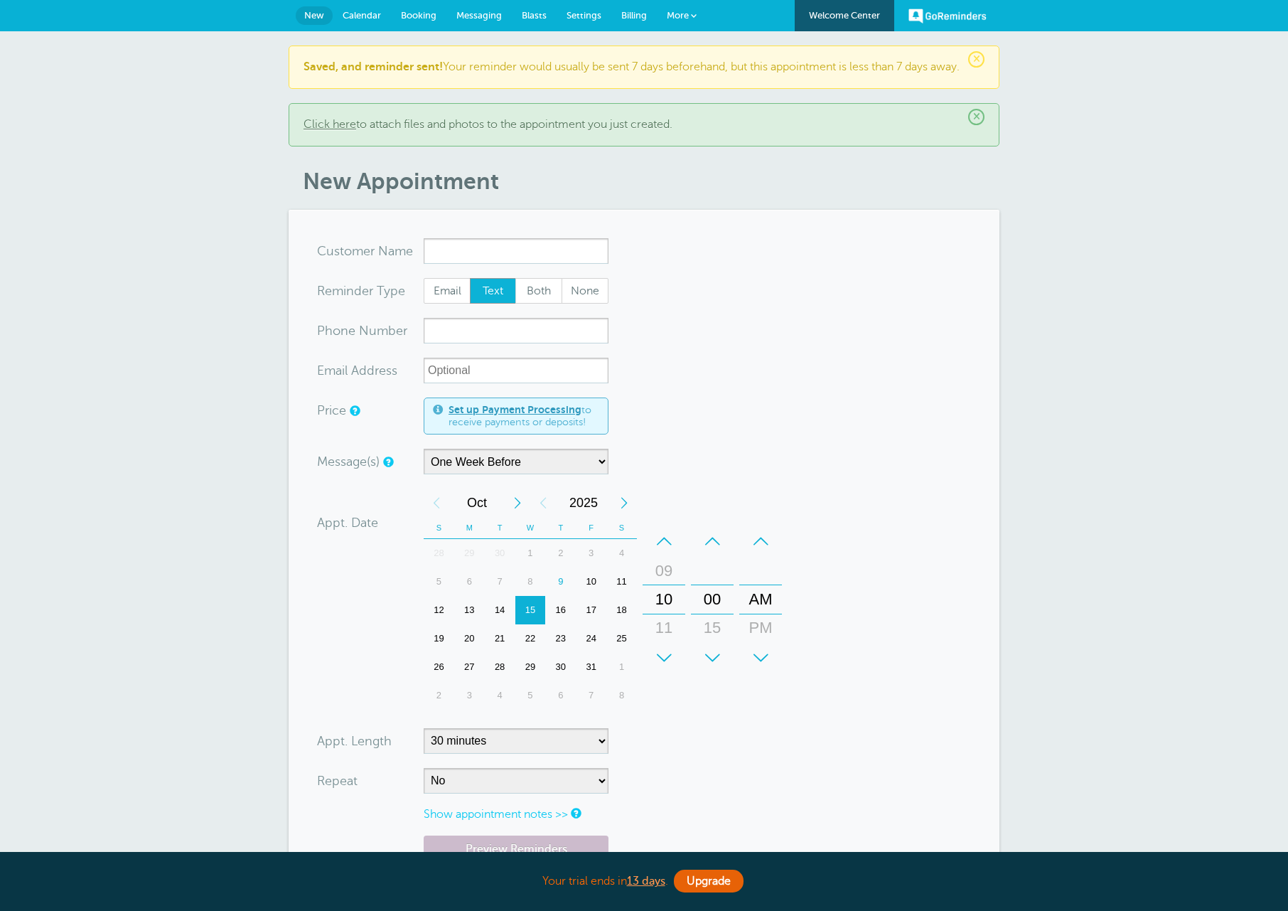
select select "163589"
click at [458, 264] on input "x-no-autofill" at bounding box center [516, 251] width 185 height 26
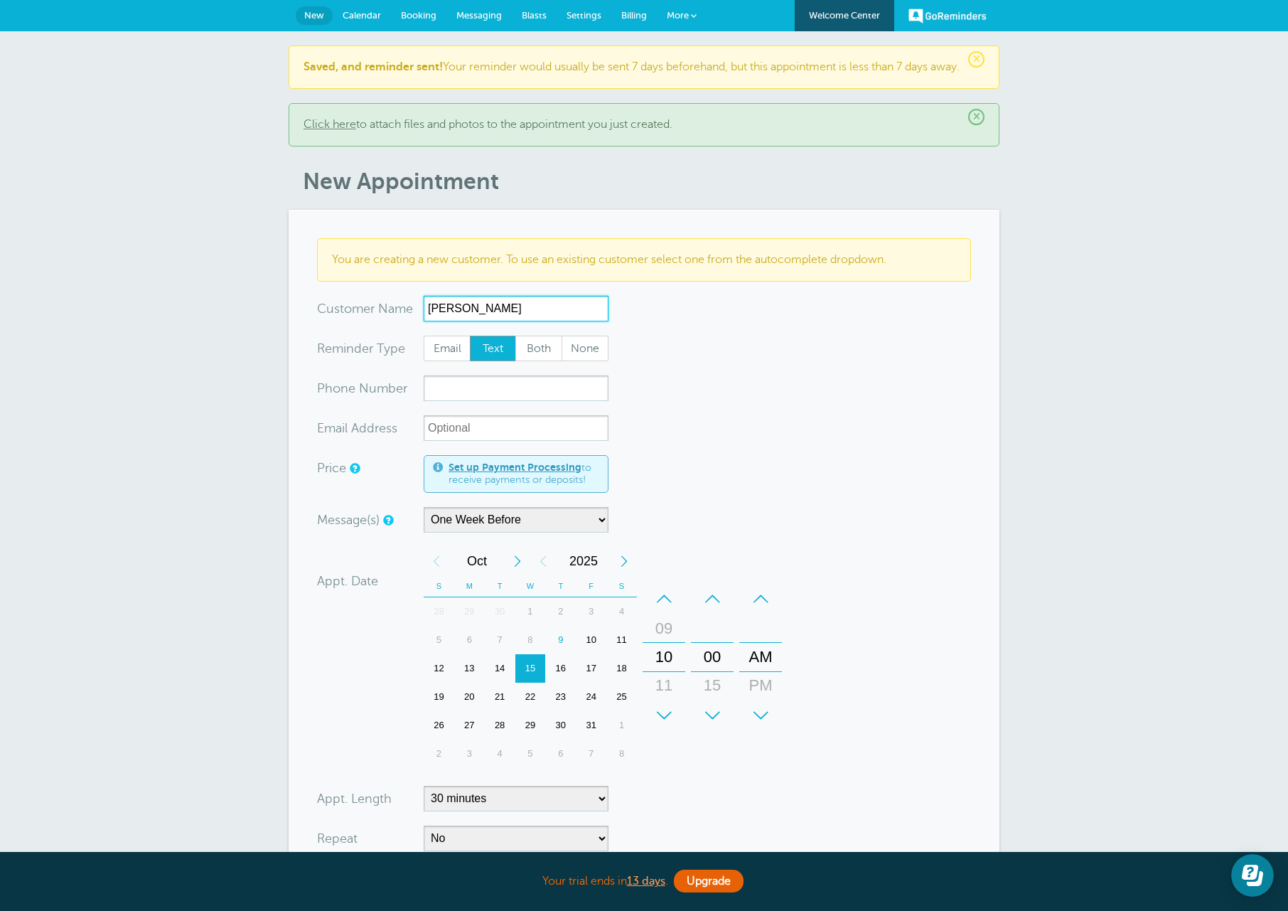
type input "Sandra"
drag, startPoint x: 772, startPoint y: 687, endPoint x: 774, endPoint y: 643, distance: 43.4
click at [774, 643] on div "PM" at bounding box center [761, 642] width 34 height 28
drag, startPoint x: 671, startPoint y: 656, endPoint x: 675, endPoint y: 881, distance: 224.7
click at [675, 881] on div "Your trial ends in 13 days . Upgrade Your trial ends in 13 days . Upgrade GoRem…" at bounding box center [644, 604] width 1288 height 1209
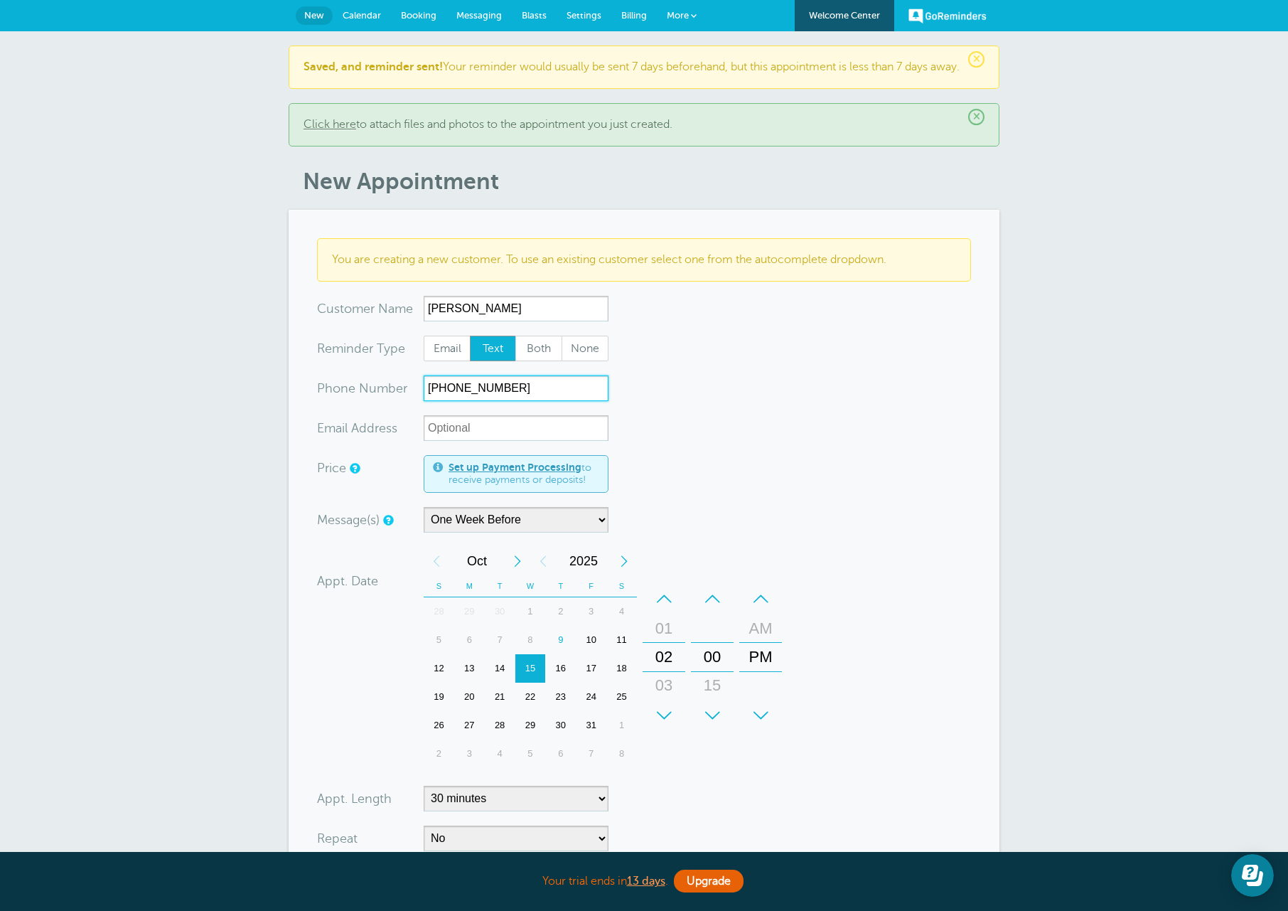
type input "630-935-1833"
click at [848, 752] on form "You are creating a new customer. To use an existing customer select one from th…" at bounding box center [644, 618] width 654 height 760
click at [920, 631] on form "You are creating a new customer. To use an existing customer select one from th…" at bounding box center [644, 618] width 654 height 760
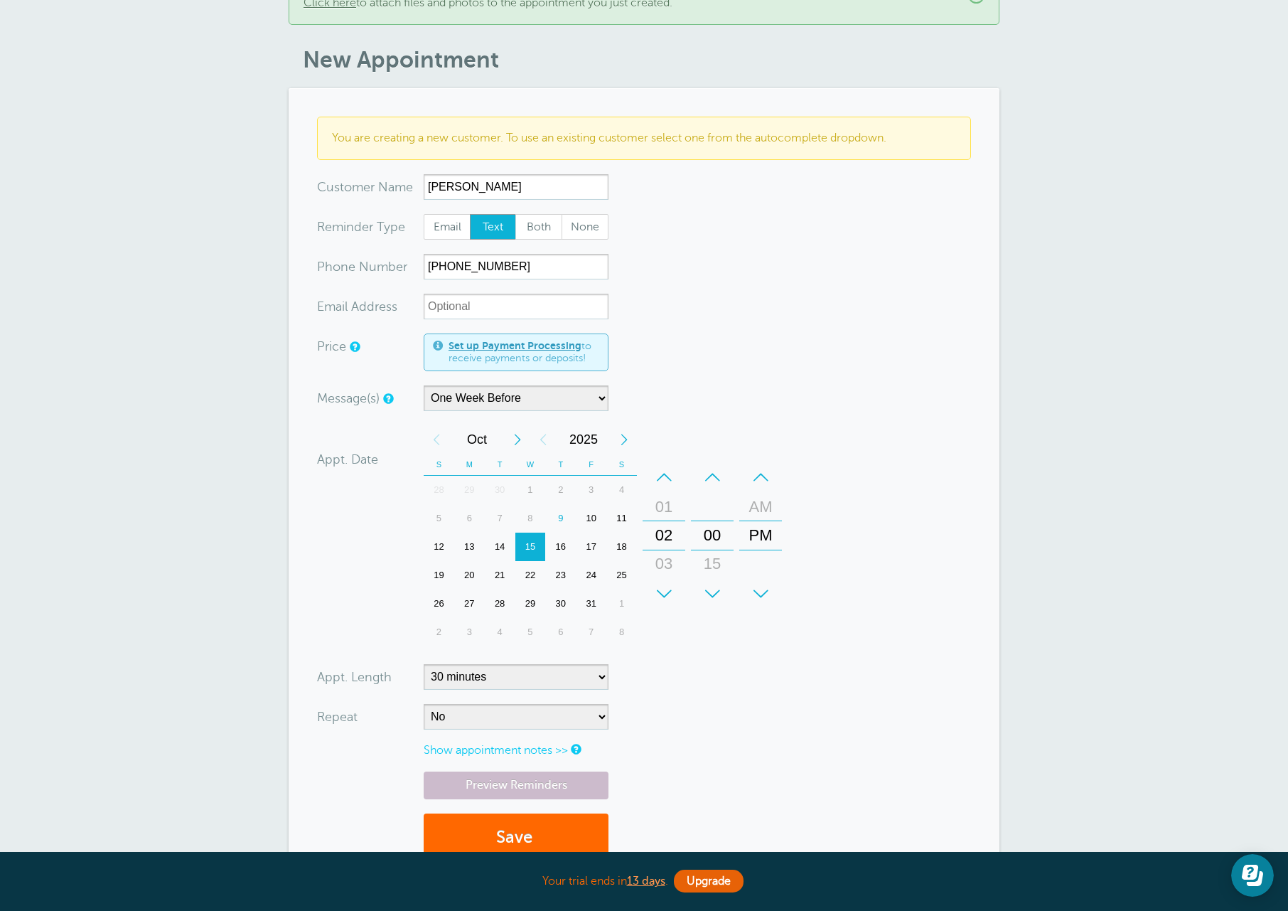
scroll to position [142, 0]
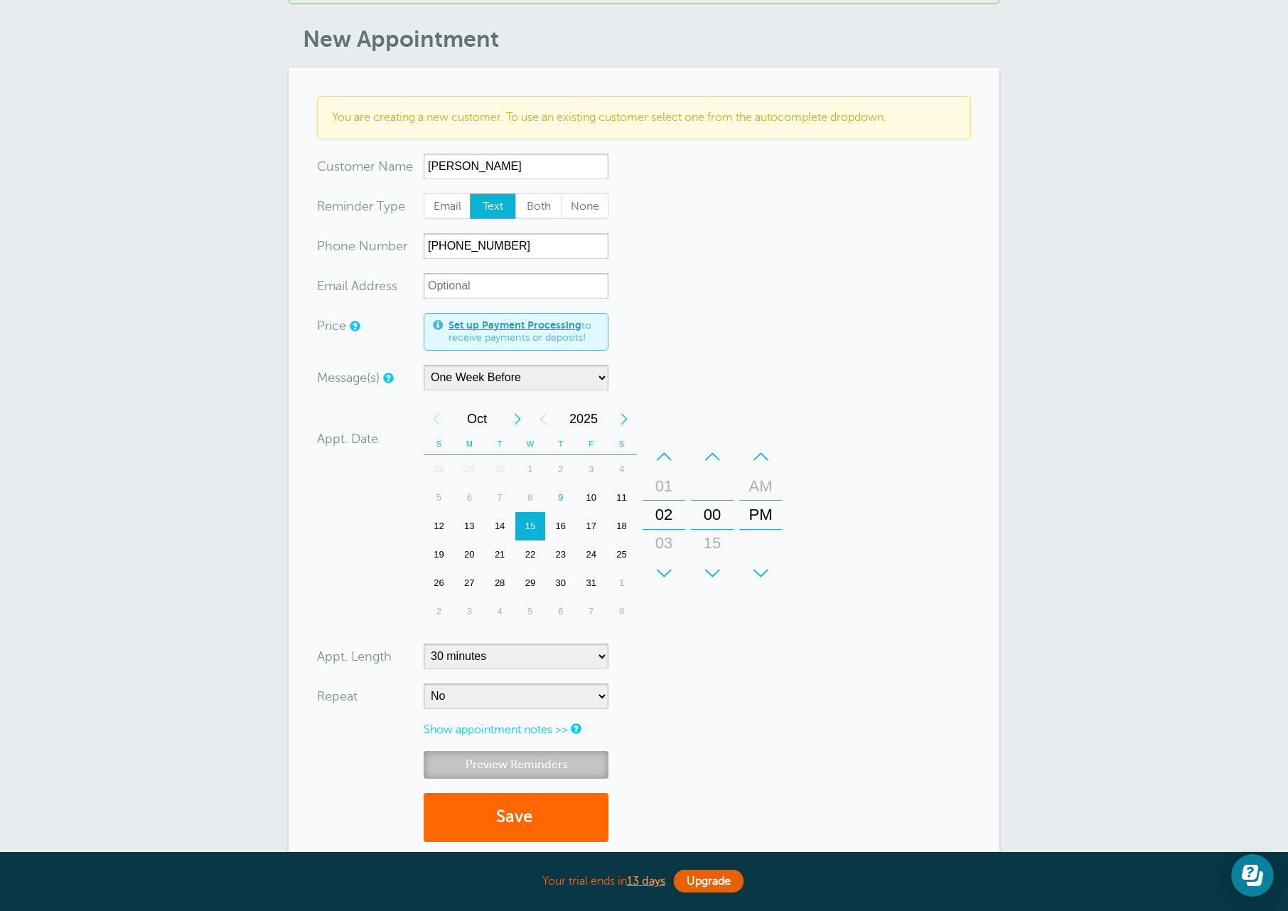
click at [528, 776] on link "Preview Reminders" at bounding box center [516, 765] width 185 height 28
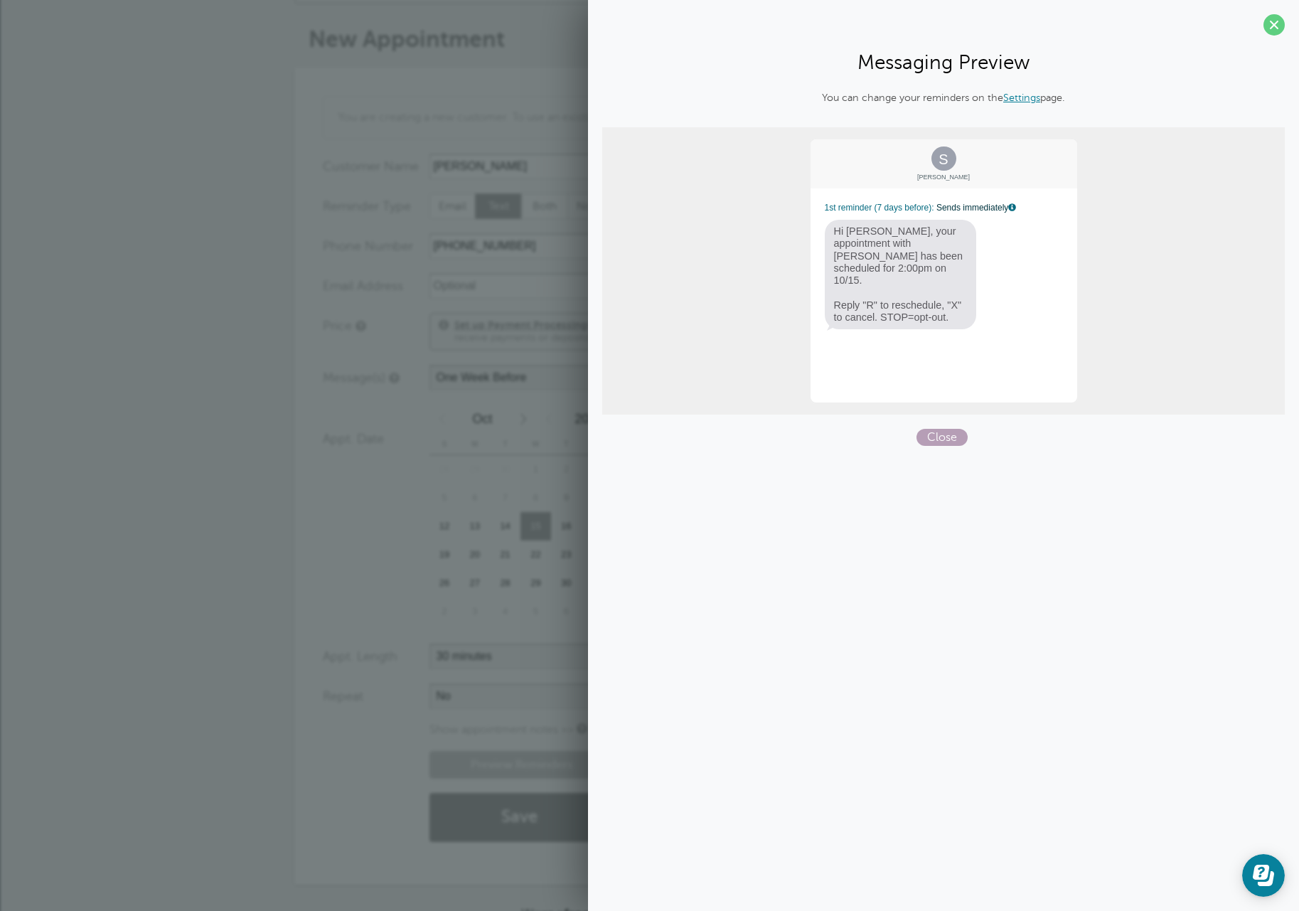
click at [950, 439] on span "Close" at bounding box center [941, 437] width 51 height 17
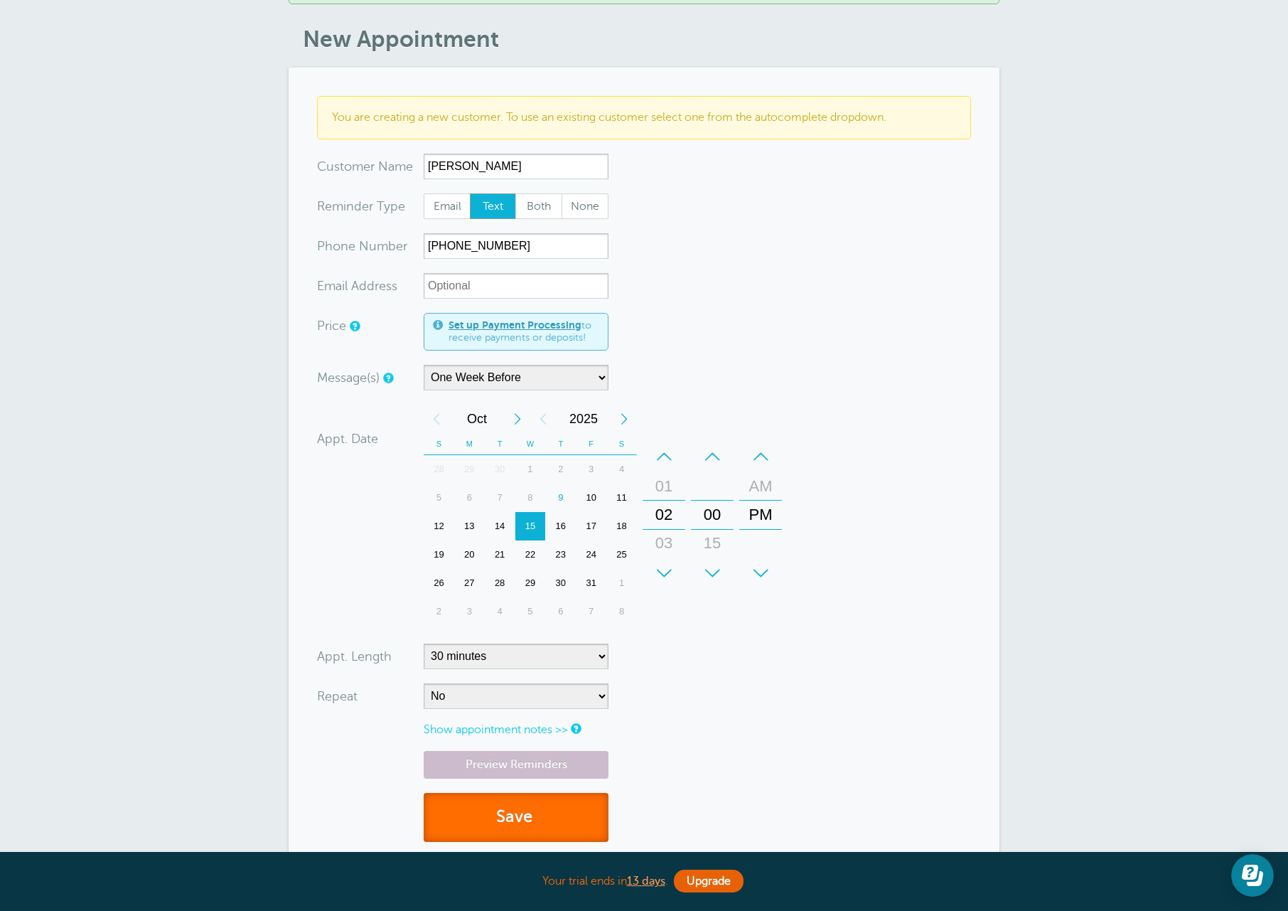
click at [530, 840] on button "Save" at bounding box center [516, 817] width 185 height 49
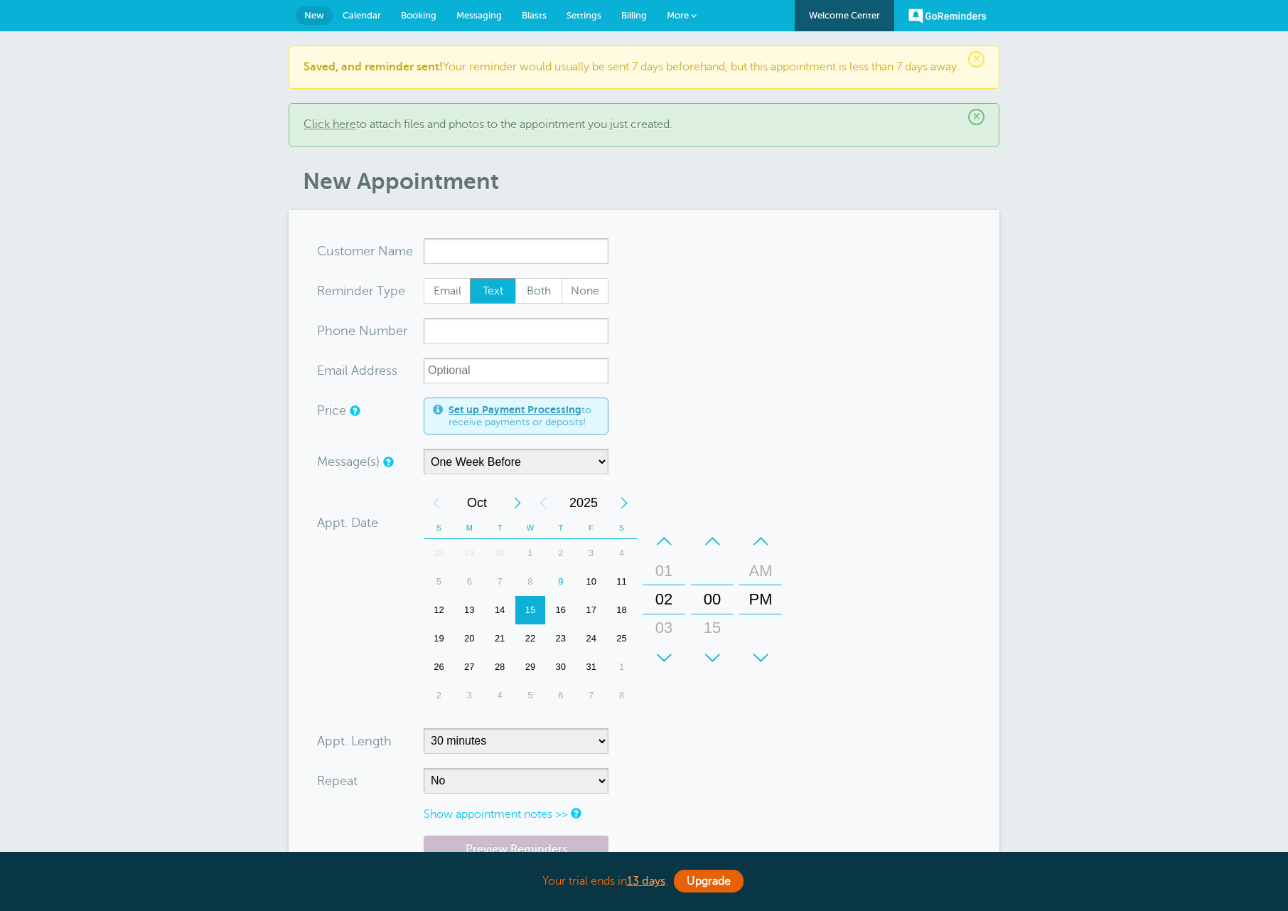
select select "163589"
click at [546, 264] on input "x-no-autofill" at bounding box center [516, 251] width 185 height 26
click at [537, 247] on section "You are creating a new customer. To use an existing customer select one from th…" at bounding box center [644, 589] width 711 height 759
click at [530, 252] on input "x-no-autofill" at bounding box center [516, 251] width 185 height 26
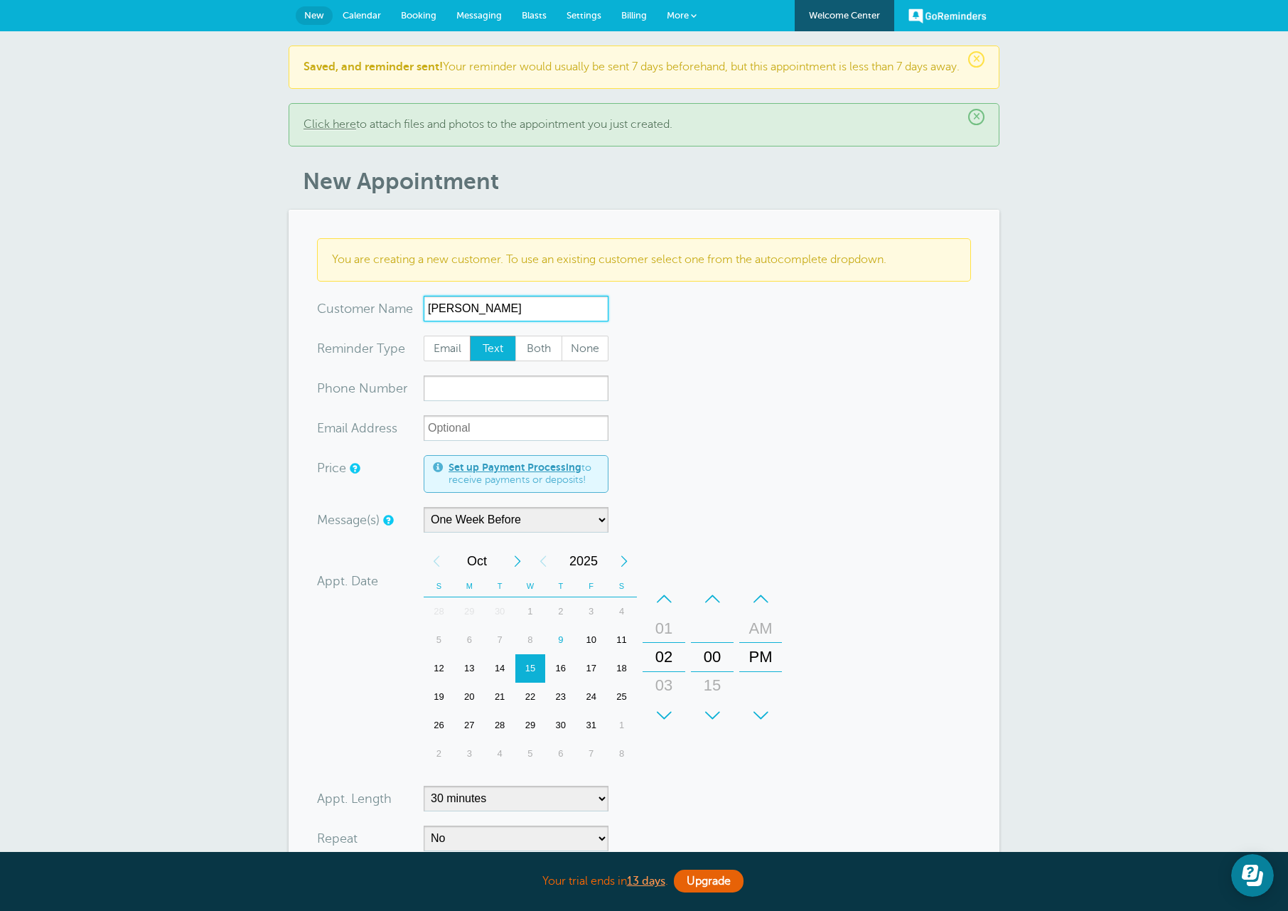
click at [567, 683] on div "16" at bounding box center [560, 668] width 31 height 28
drag, startPoint x: 669, startPoint y: 673, endPoint x: 698, endPoint y: 466, distance: 208.2
click at [698, 466] on form "You are creating a new customer. To use an existing customer select one from th…" at bounding box center [644, 618] width 654 height 760
drag, startPoint x: 766, startPoint y: 624, endPoint x: 765, endPoint y: 665, distance: 41.3
click at [765, 665] on div "+ – AM PM" at bounding box center [760, 656] width 43 height 145
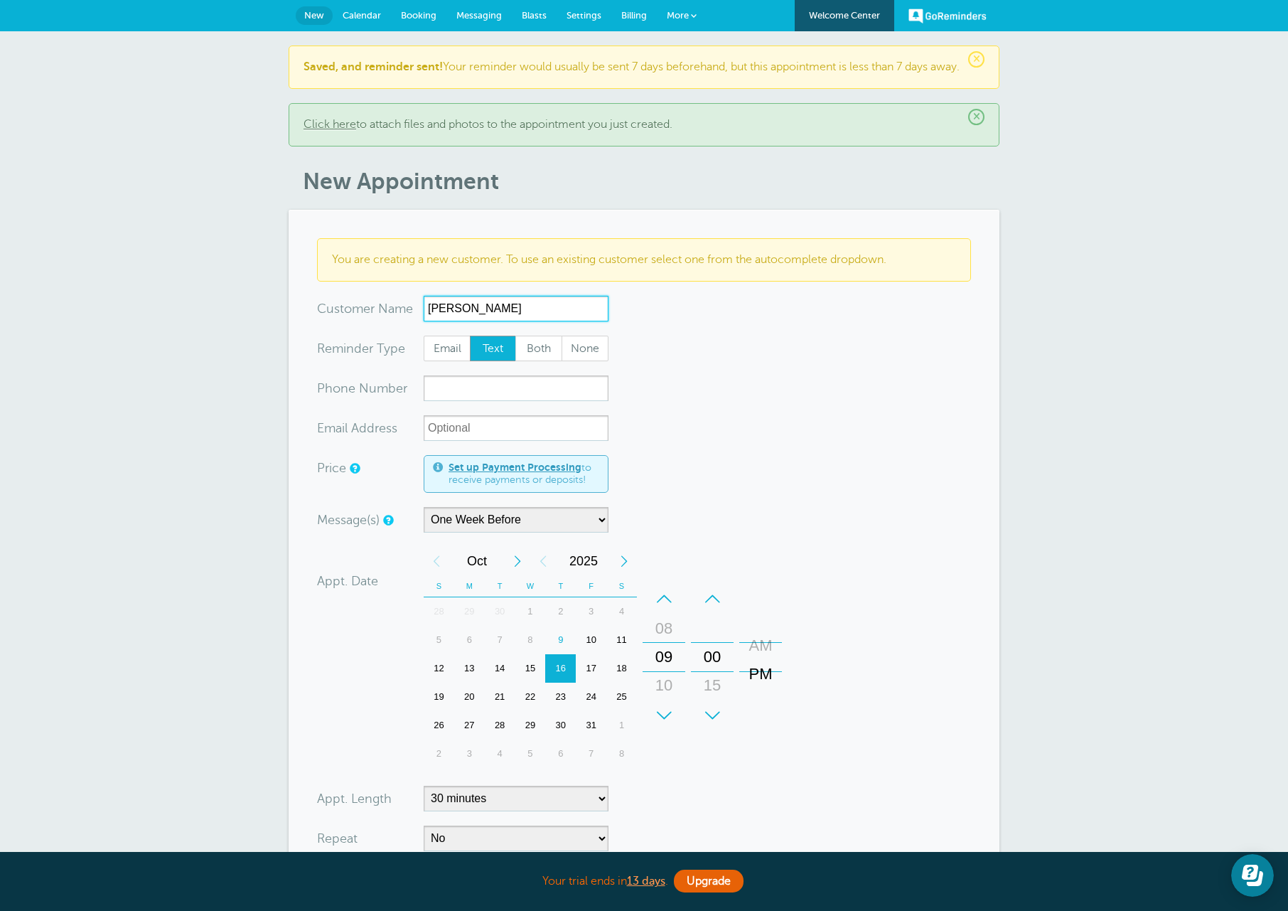
drag, startPoint x: 764, startPoint y: 671, endPoint x: 768, endPoint y: 690, distance: 19.5
click at [768, 688] on div "PM" at bounding box center [761, 674] width 34 height 28
type input "Guillermo"
click at [464, 400] on input "xxx-no-autofill" at bounding box center [516, 388] width 185 height 26
type input "206-351-6663"
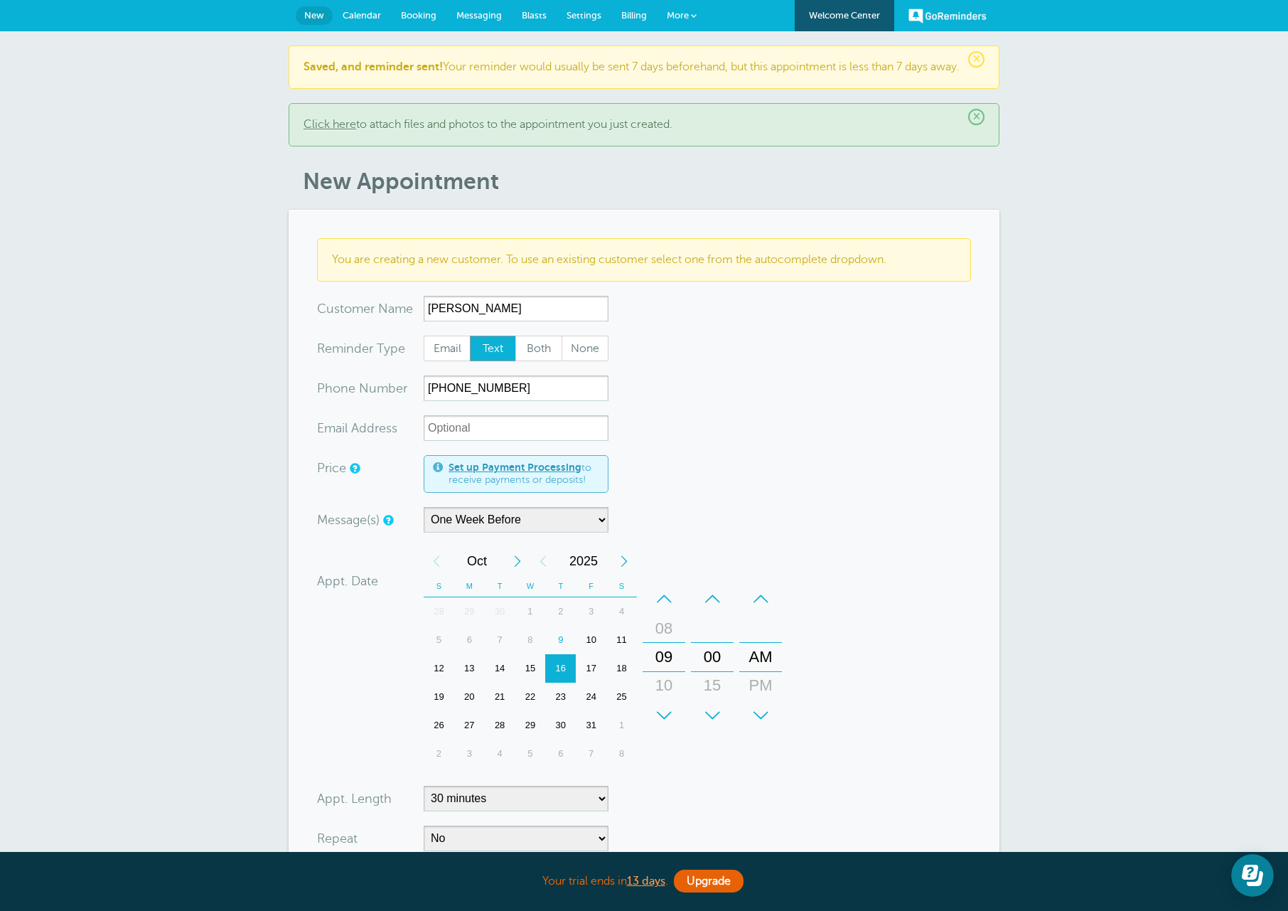
click at [844, 608] on form "You are creating a new customer. To use an existing customer select one from th…" at bounding box center [644, 618] width 654 height 760
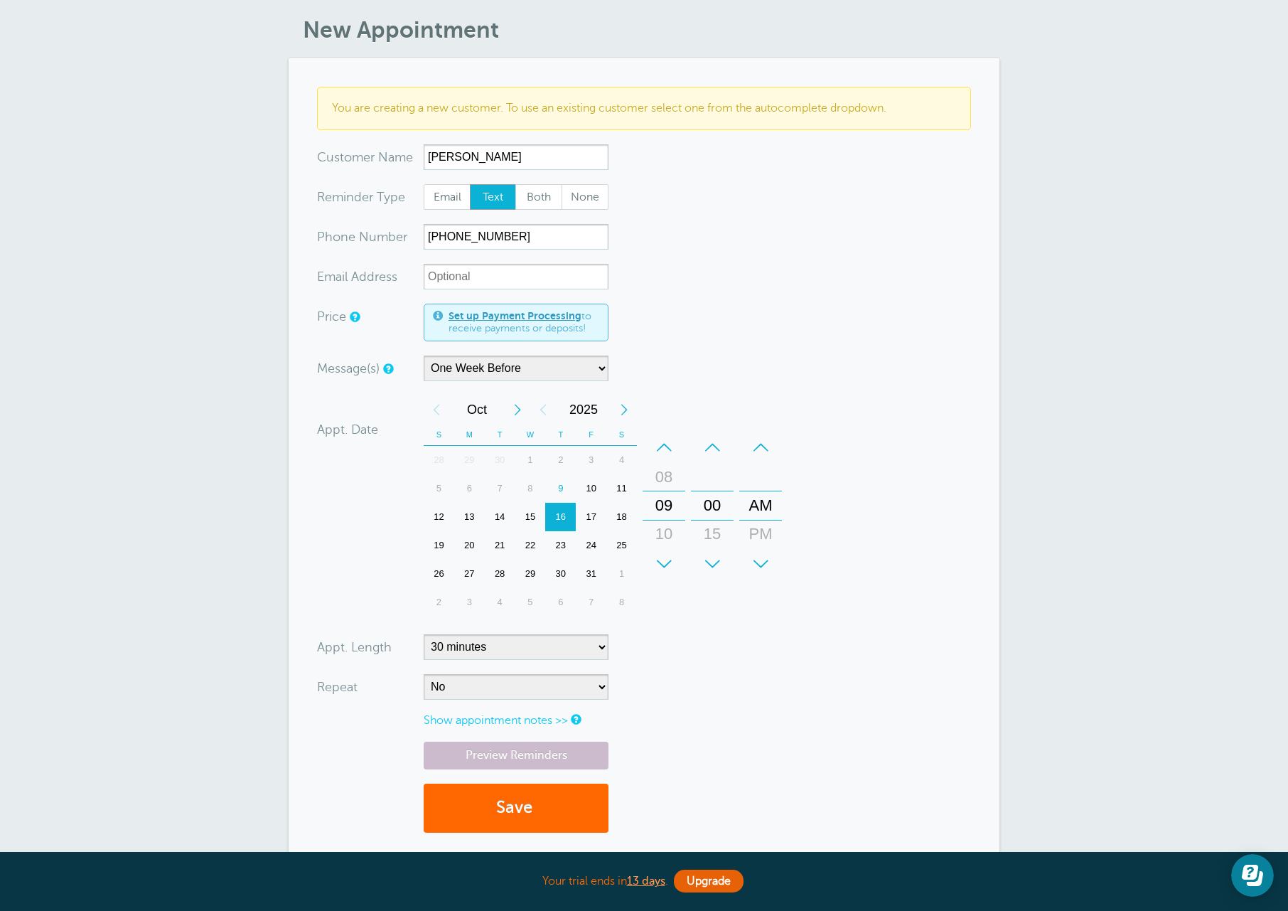
scroll to position [213, 0]
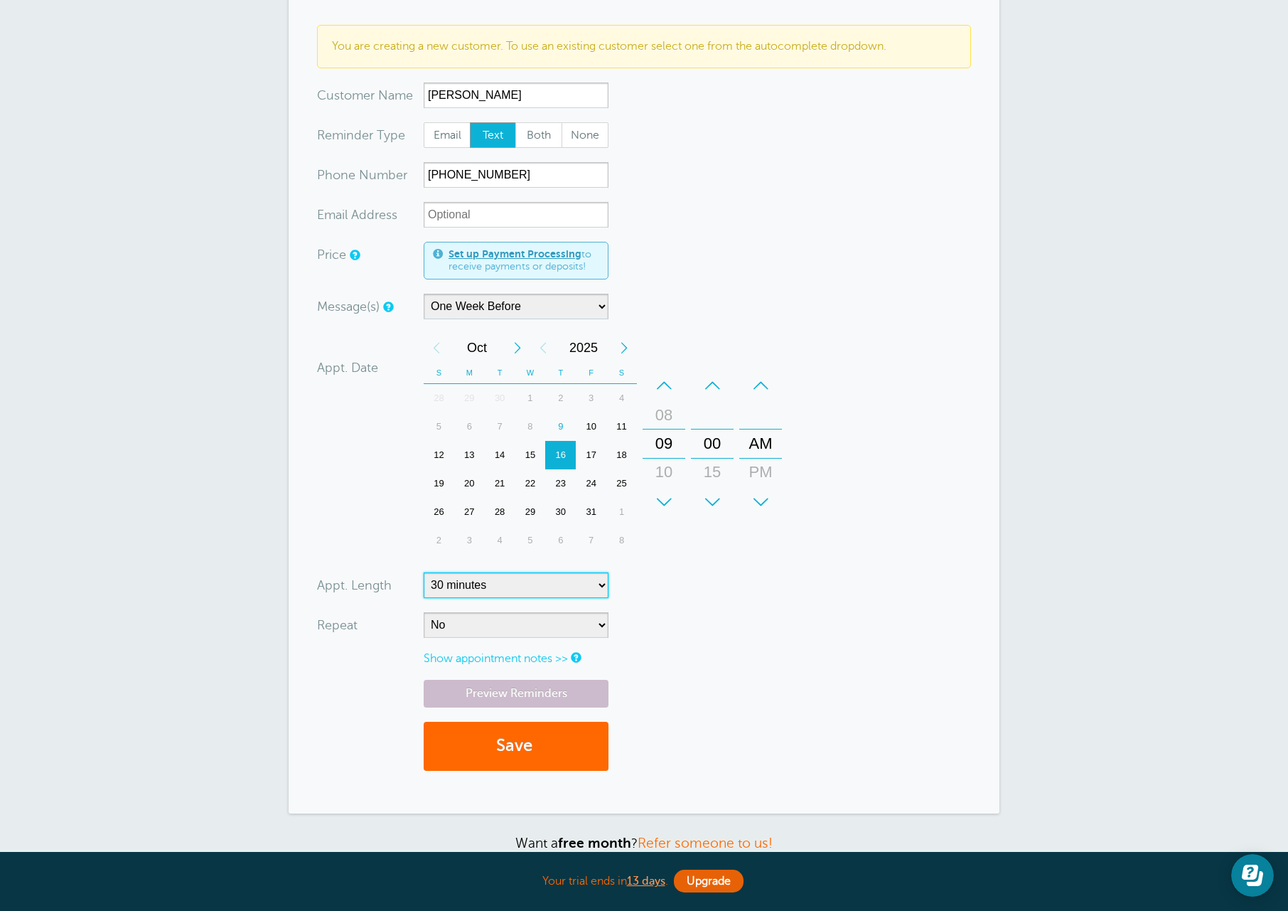
click at [581, 598] on select "5 minutes 10 minutes 15 minutes 20 minutes 25 minutes 30 minutes 35 minutes 40 …" at bounding box center [516, 585] width 185 height 26
select select "60"
click at [424, 585] on select "5 minutes 10 minutes 15 minutes 20 minutes 25 minutes 30 minutes 35 minutes 40 …" at bounding box center [516, 585] width 185 height 26
click at [768, 715] on div "Preview Reminders Save" at bounding box center [644, 732] width 654 height 105
click at [532, 707] on link "Preview Reminders" at bounding box center [516, 694] width 185 height 28
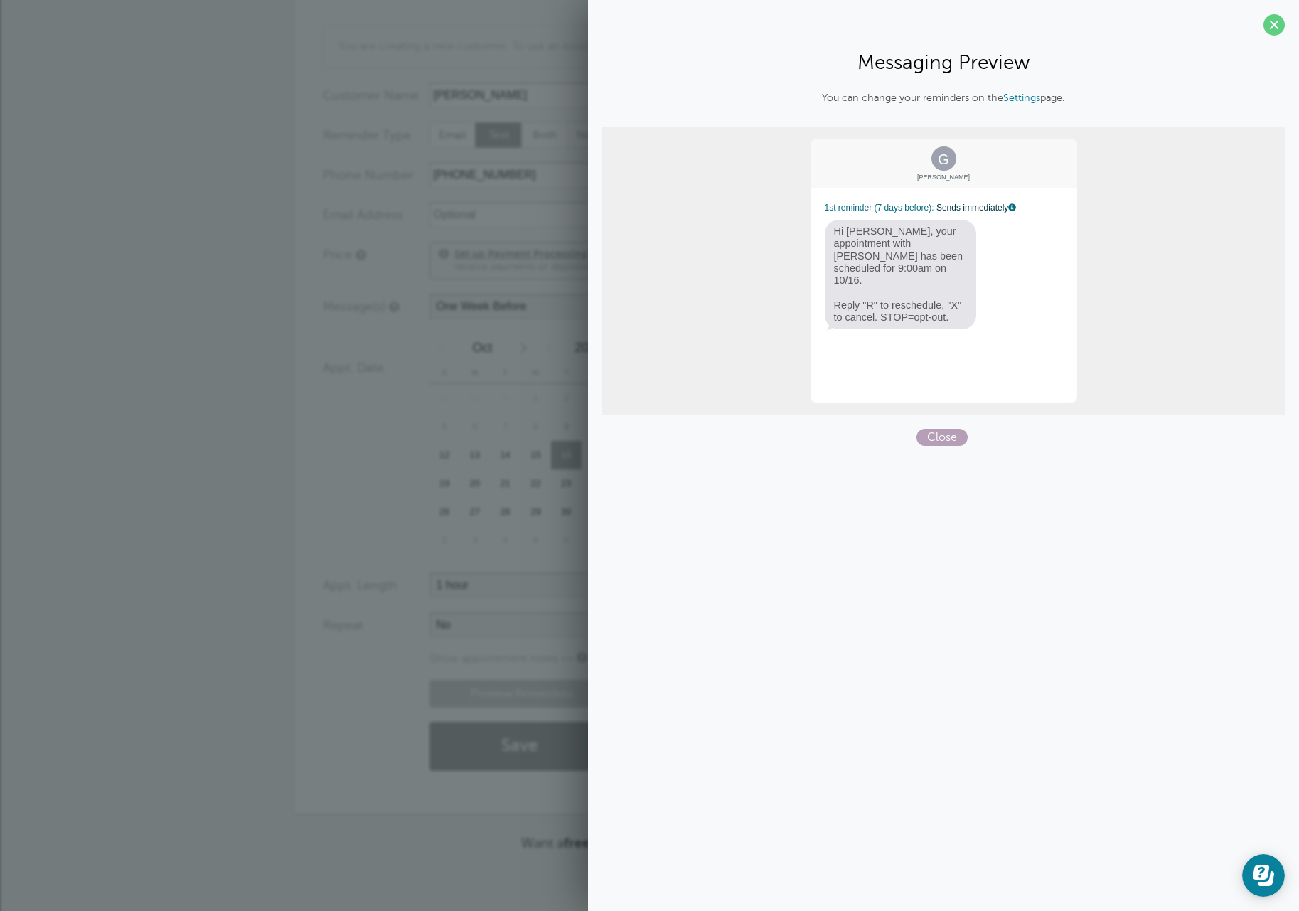
click at [941, 432] on span "Close" at bounding box center [941, 437] width 51 height 17
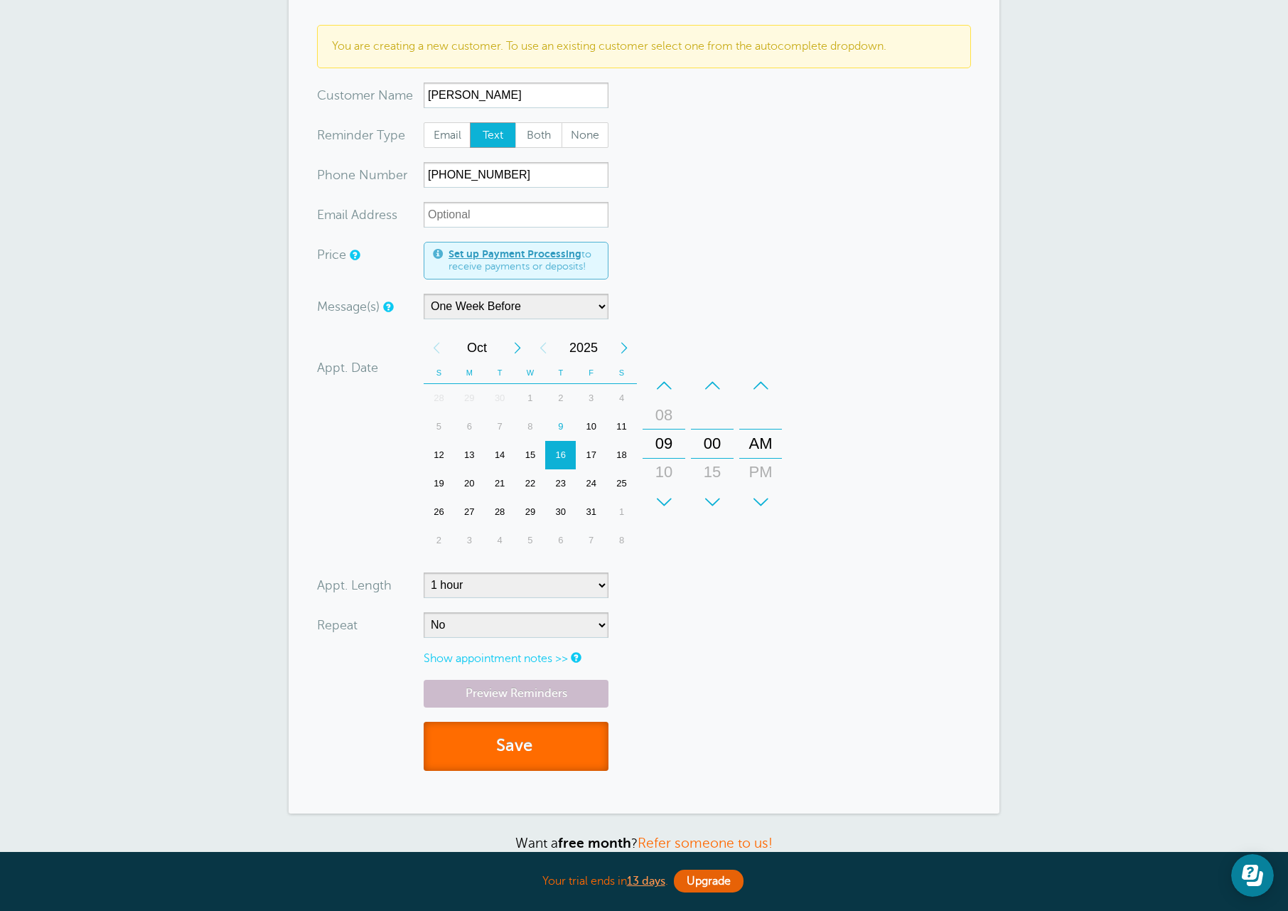
click at [506, 761] on button "Save" at bounding box center [516, 746] width 185 height 49
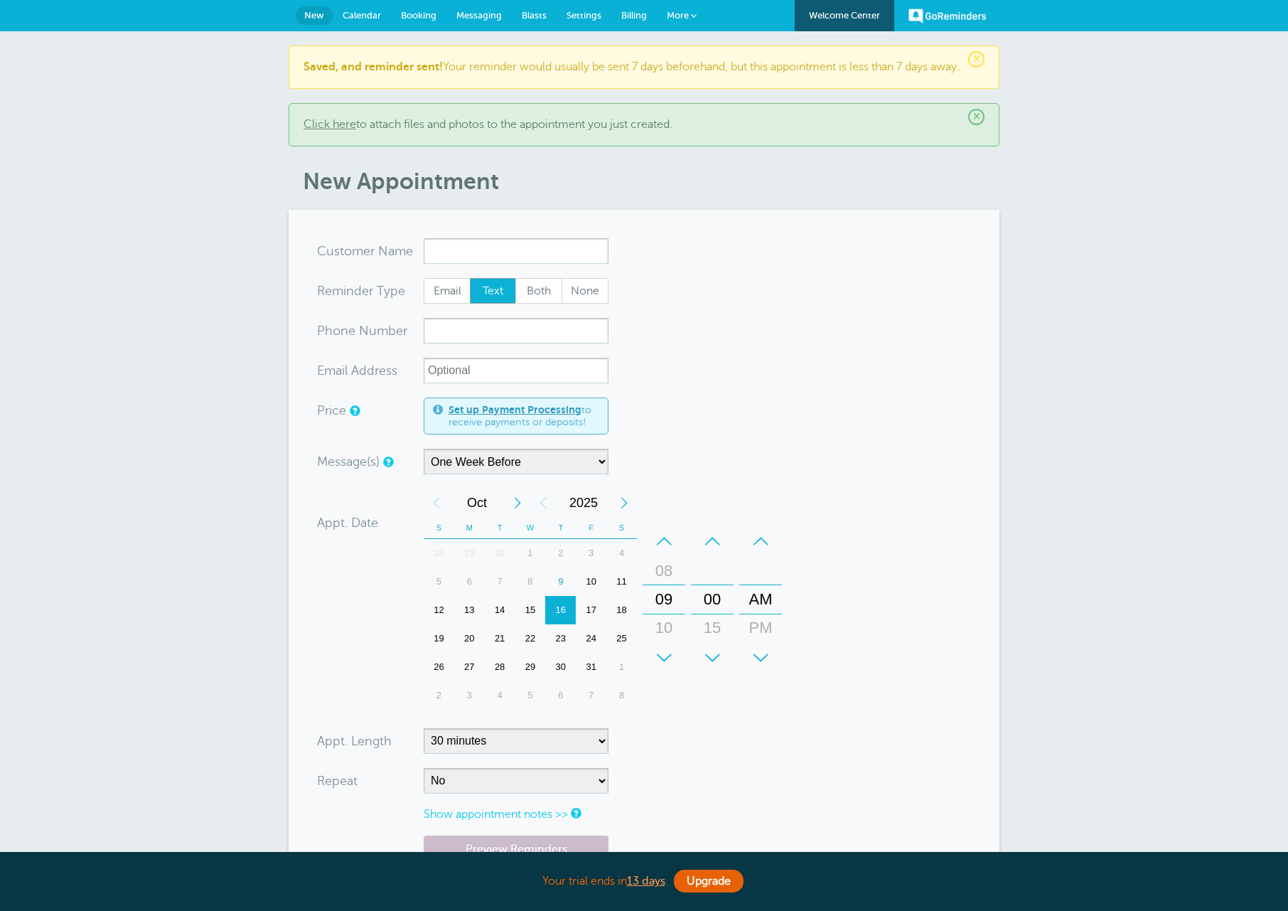
select select "163589"
